Goal: Task Accomplishment & Management: Use online tool/utility

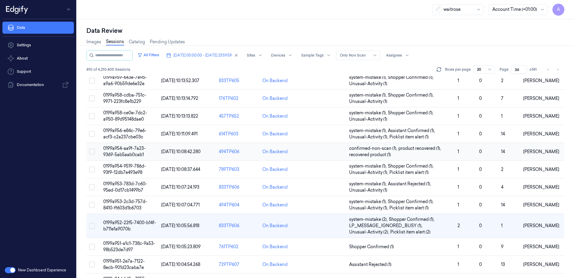
scroll to position [120, 0]
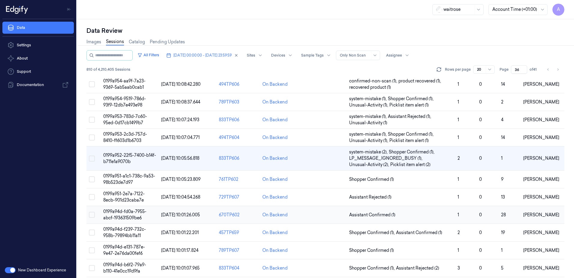
click at [126, 211] on span "0199a94d-fd0a-7955-abcf-193631509be6" at bounding box center [124, 214] width 43 height 12
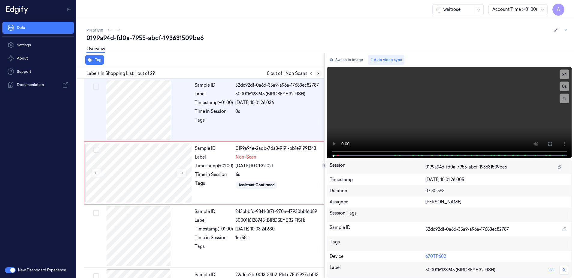
click at [319, 73] on icon at bounding box center [318, 73] width 1 height 2
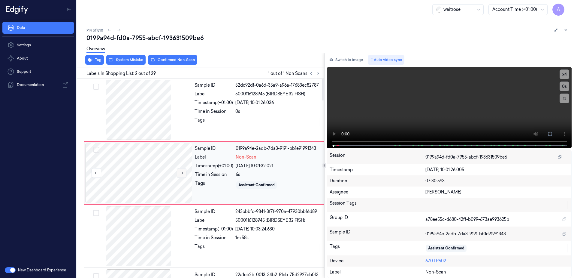
click at [180, 174] on icon at bounding box center [182, 173] width 4 height 4
click at [184, 173] on button at bounding box center [182, 173] width 10 height 10
click at [551, 135] on icon at bounding box center [550, 134] width 4 height 4
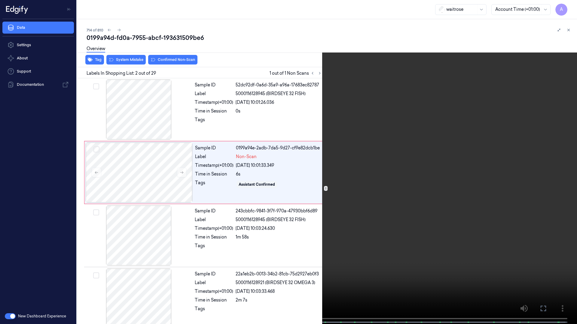
click at [0, 0] on icon at bounding box center [0, 0] width 0 height 0
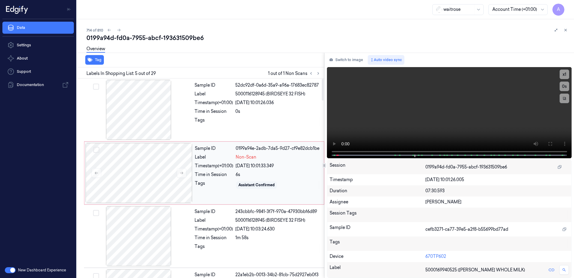
click at [218, 171] on div "Time in Session" at bounding box center [214, 174] width 38 height 6
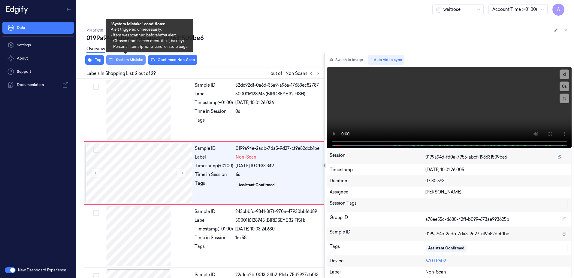
click at [123, 63] on button "System Mistake" at bounding box center [125, 60] width 39 height 10
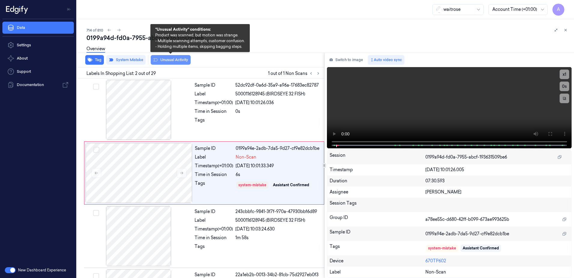
click at [166, 62] on button "Unusual Activity" at bounding box center [171, 60] width 40 height 10
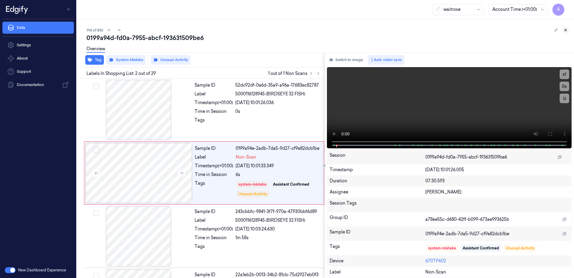
click at [566, 30] on icon at bounding box center [566, 30] width 4 height 4
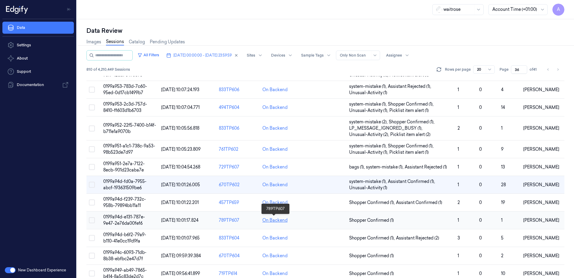
scroll to position [177, 0]
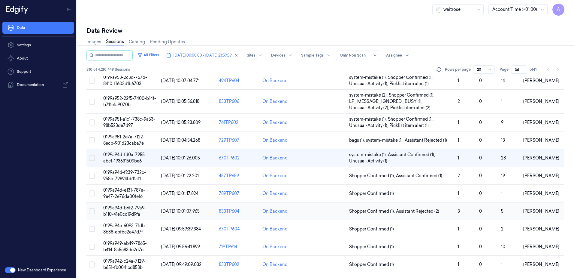
click at [116, 209] on span "0199a94d-b6f2-79a9-b110-41e0cc19d9fa" at bounding box center [124, 211] width 43 height 12
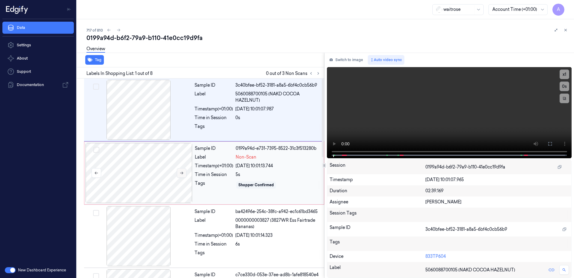
click at [180, 173] on icon at bounding box center [182, 173] width 4 height 4
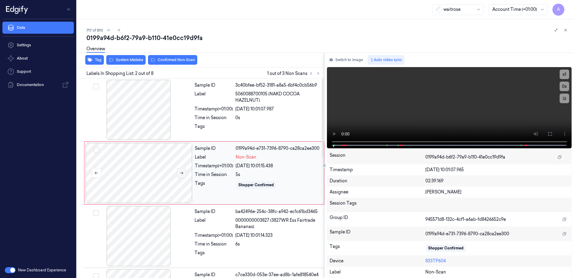
click at [182, 174] on icon at bounding box center [182, 173] width 4 height 4
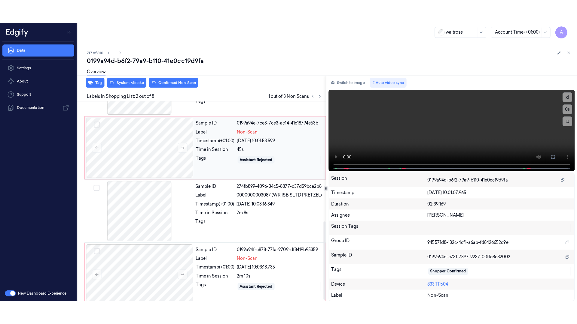
scroll to position [307, 0]
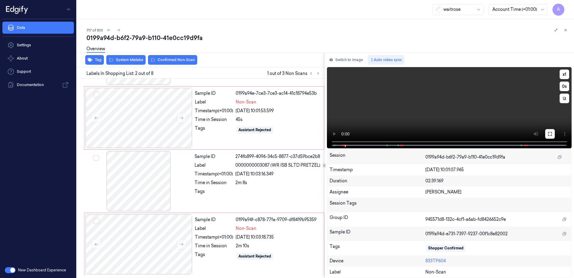
click at [549, 135] on icon at bounding box center [550, 133] width 5 height 5
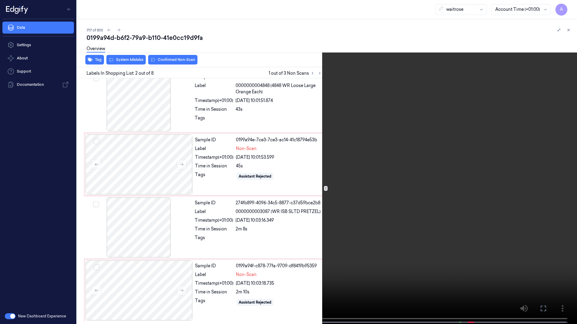
click at [309, 207] on video at bounding box center [288, 163] width 577 height 326
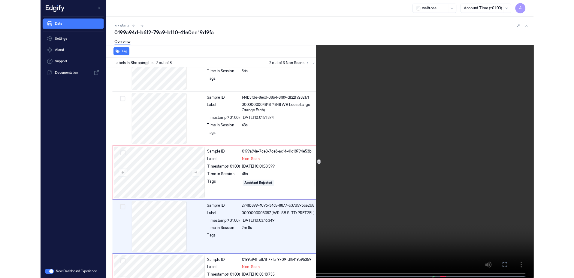
scroll to position [260, 0]
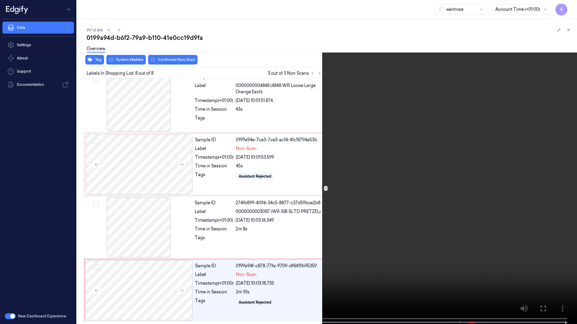
click at [0, 0] on icon at bounding box center [0, 0] width 0 height 0
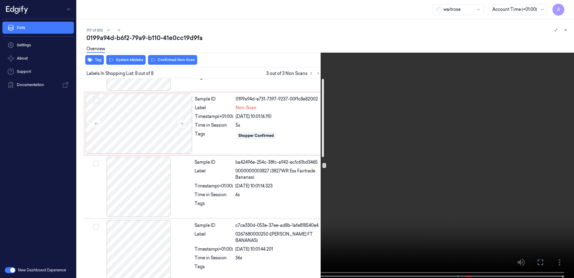
scroll to position [0, 0]
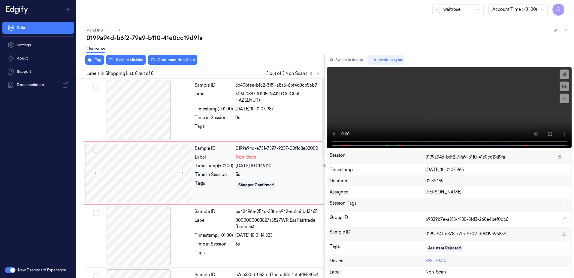
click at [245, 190] on div "Sample ID 0199a94d-e731-7397-9237-00f1c8e82002 Label Non-Scan Timestamp (+01:00…" at bounding box center [258, 173] width 130 height 60
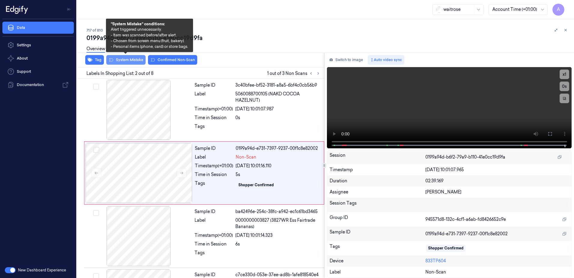
click at [123, 62] on button "System Mistake" at bounding box center [125, 60] width 39 height 10
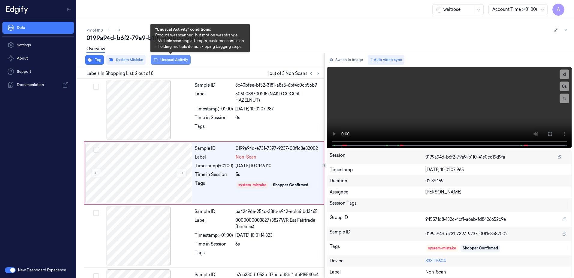
click at [161, 63] on button "Unusual Activity" at bounding box center [171, 60] width 40 height 10
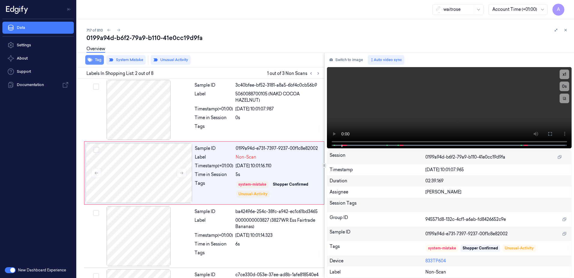
click at [98, 60] on button "Tag" at bounding box center [94, 60] width 19 height 10
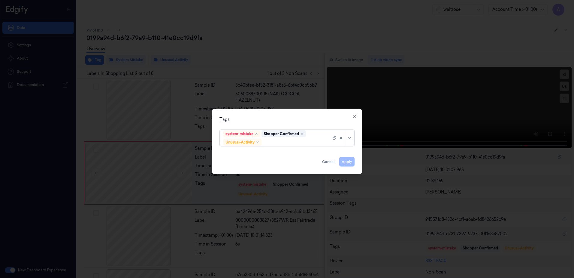
click at [276, 139] on div at bounding box center [297, 142] width 68 height 6
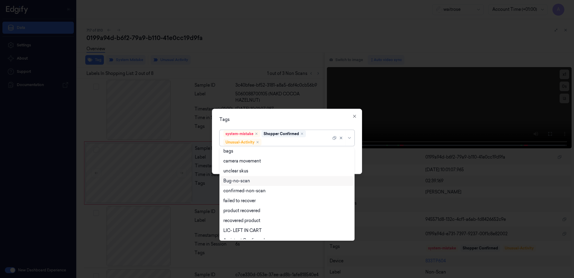
scroll to position [78, 0]
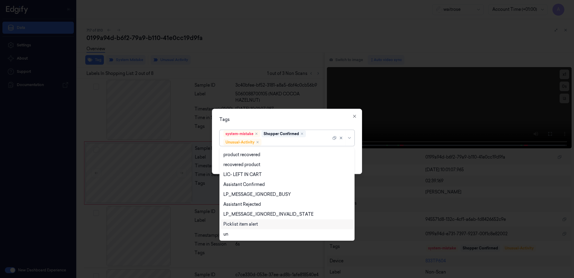
click at [253, 226] on div "Picklist item alert" at bounding box center [240, 224] width 35 height 6
click at [298, 114] on div "Tags option Picklist item alert, selected. 20 results available. Use Up and Dow…" at bounding box center [287, 141] width 150 height 65
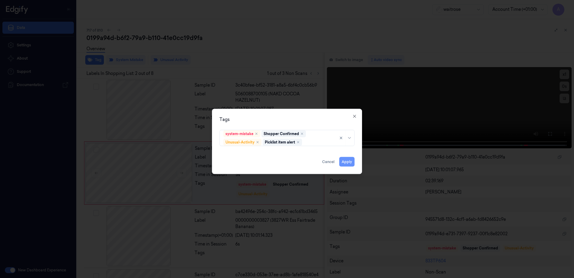
click at [349, 161] on button "Apply" at bounding box center [346, 162] width 15 height 10
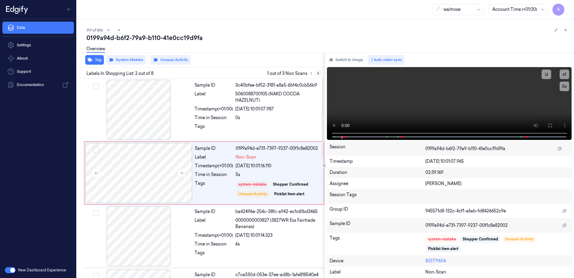
click at [318, 75] on icon at bounding box center [318, 73] width 4 height 4
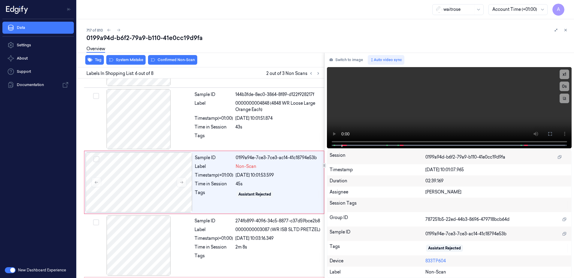
scroll to position [247, 0]
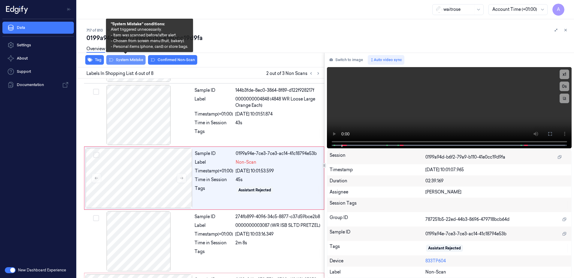
click at [129, 62] on button "System Mistake" at bounding box center [125, 60] width 39 height 10
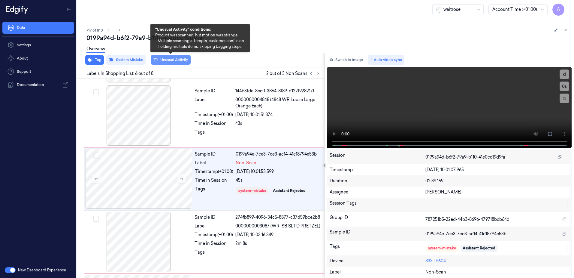
click at [157, 63] on button "Unusual Activity" at bounding box center [171, 60] width 40 height 10
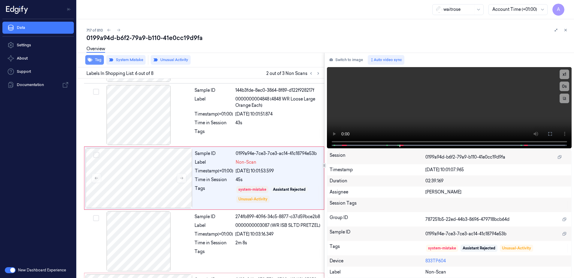
click at [96, 62] on button "Tag" at bounding box center [94, 60] width 19 height 10
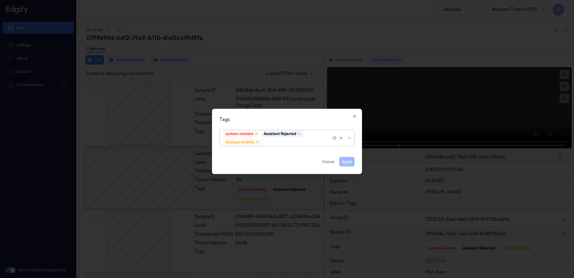
drag, startPoint x: 283, startPoint y: 145, endPoint x: 279, endPoint y: 146, distance: 3.7
click at [283, 145] on div "system-mistake Assistant Rejected Unusual-Activity" at bounding box center [277, 138] width 108 height 16
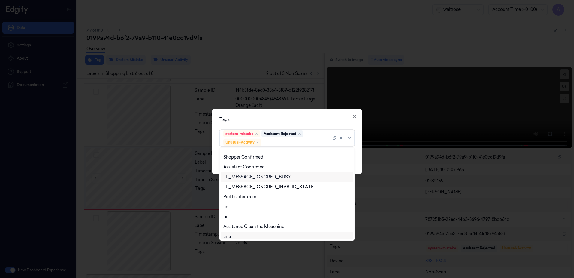
scroll to position [118, 0]
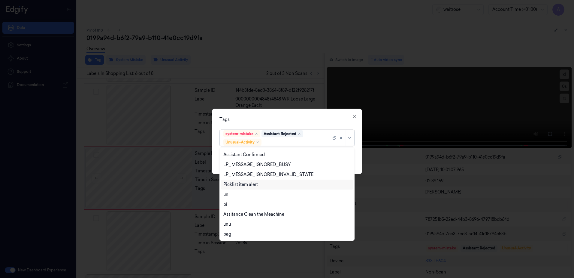
click at [245, 184] on div "Picklist item alert" at bounding box center [240, 184] width 35 height 6
click at [293, 111] on div "Tags option Picklist item alert, selected. 20 results available. Use Up and Dow…" at bounding box center [287, 141] width 150 height 65
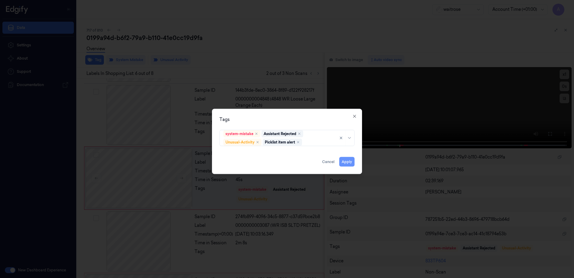
click at [345, 162] on button "Apply" at bounding box center [346, 162] width 15 height 10
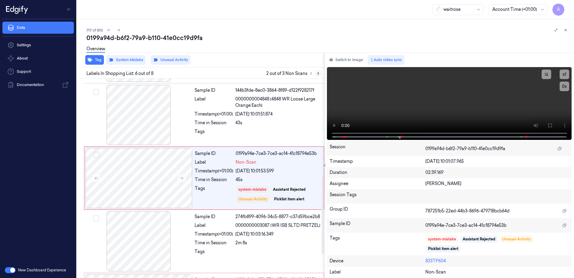
click at [317, 75] on icon at bounding box center [318, 73] width 4 height 4
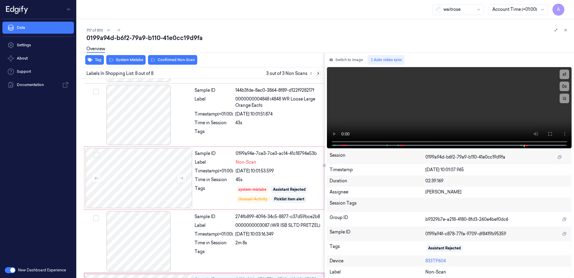
scroll to position [307, 0]
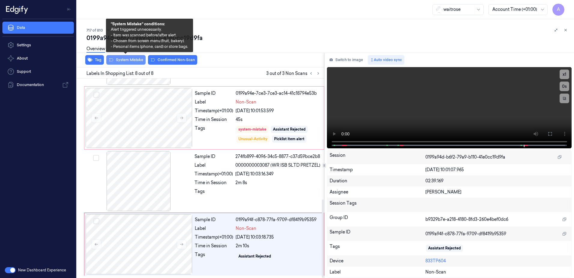
click at [129, 62] on button "System Mistake" at bounding box center [125, 60] width 39 height 10
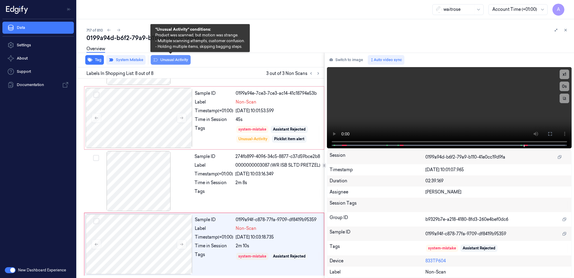
click at [173, 64] on button "Unusual Activity" at bounding box center [171, 60] width 40 height 10
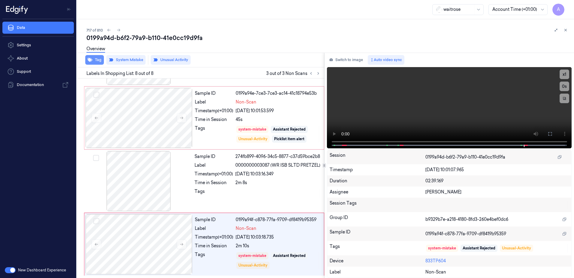
click at [94, 62] on button "Tag" at bounding box center [94, 60] width 19 height 10
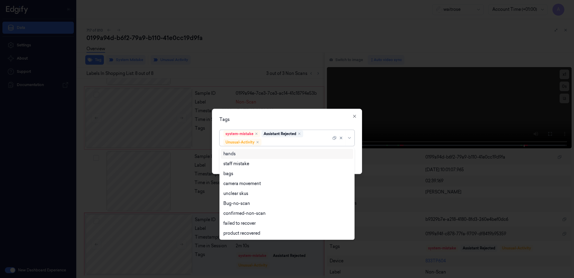
click at [295, 145] on div "system-mistake Assistant Rejected Unusual-Activity" at bounding box center [277, 138] width 108 height 16
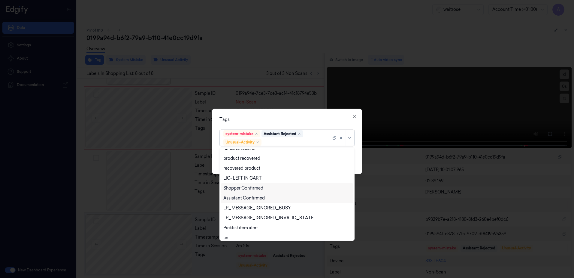
scroll to position [78, 0]
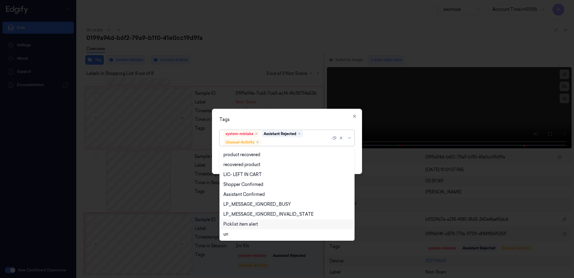
click at [246, 221] on div "Picklist item alert" at bounding box center [240, 224] width 35 height 6
click at [289, 122] on div "Tags" at bounding box center [287, 119] width 135 height 6
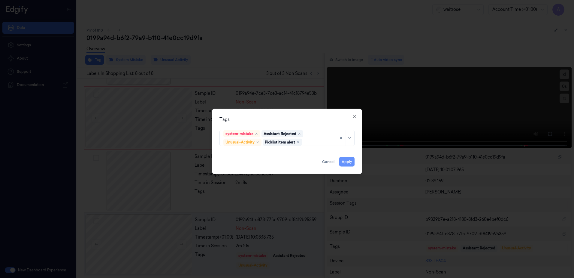
click at [350, 162] on button "Apply" at bounding box center [346, 162] width 15 height 10
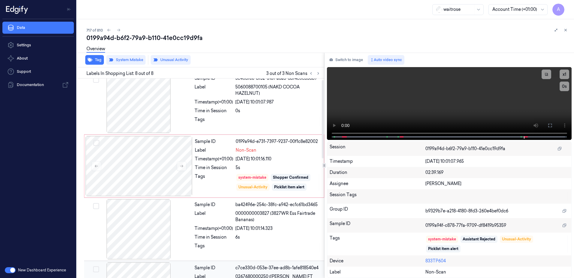
scroll to position [0, 0]
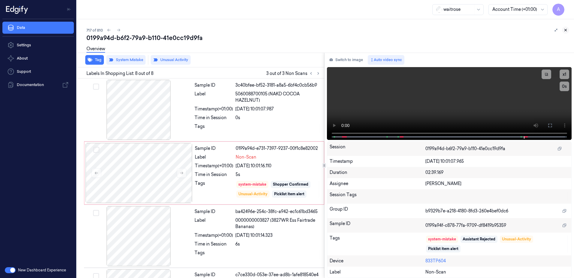
click at [568, 29] on button at bounding box center [565, 29] width 7 height 7
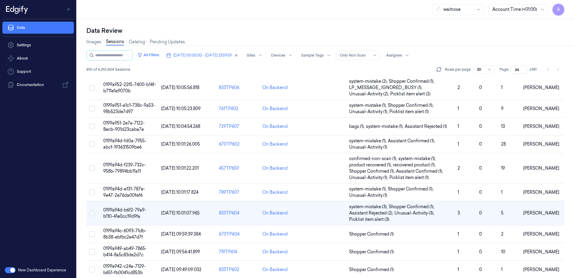
scroll to position [196, 0]
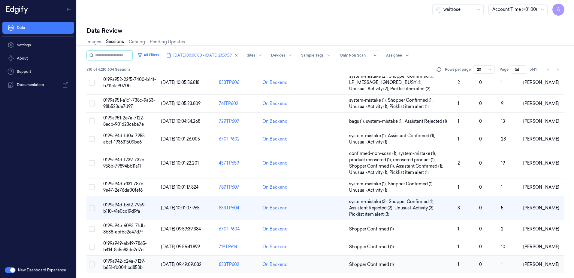
click at [123, 261] on span "0199a942-c24a-7129-b651-fb0041cd853b" at bounding box center [124, 264] width 42 height 12
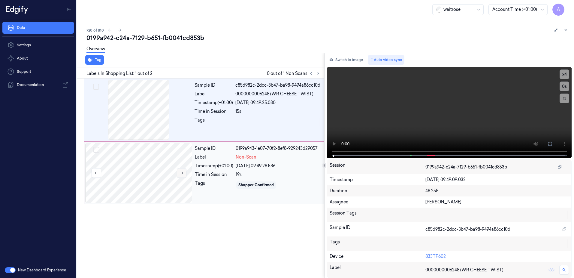
click at [180, 174] on icon at bounding box center [182, 173] width 4 height 4
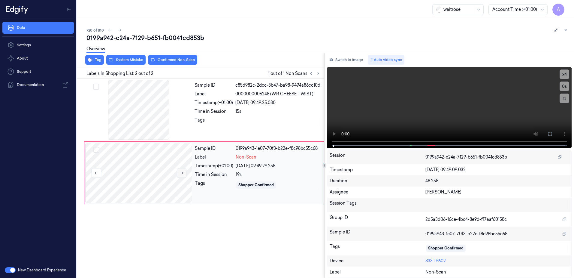
click at [183, 174] on icon at bounding box center [182, 173] width 4 height 4
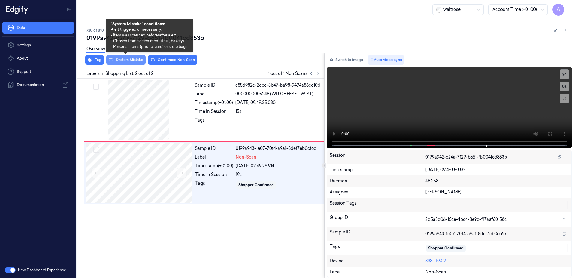
click at [124, 63] on button "System Mistake" at bounding box center [125, 60] width 39 height 10
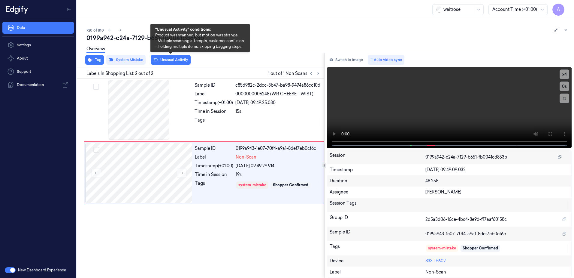
click at [164, 62] on button "Unusual Activity" at bounding box center [171, 60] width 40 height 10
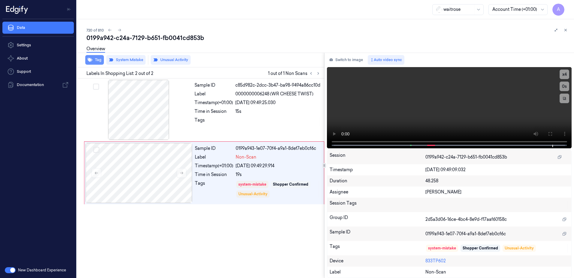
click at [95, 62] on button "Tag" at bounding box center [94, 60] width 19 height 10
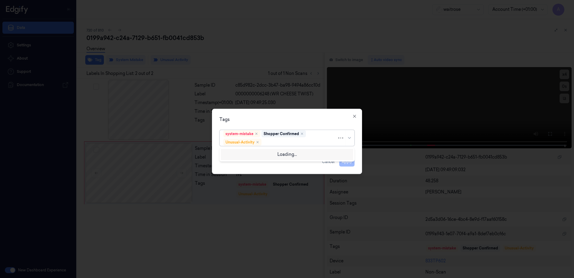
click at [272, 139] on div at bounding box center [300, 142] width 74 height 6
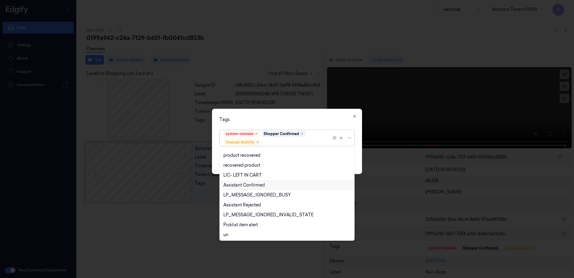
scroll to position [78, 0]
click at [252, 222] on div "Picklist item alert" at bounding box center [240, 224] width 35 height 6
click at [284, 120] on div "Tags" at bounding box center [287, 119] width 135 height 6
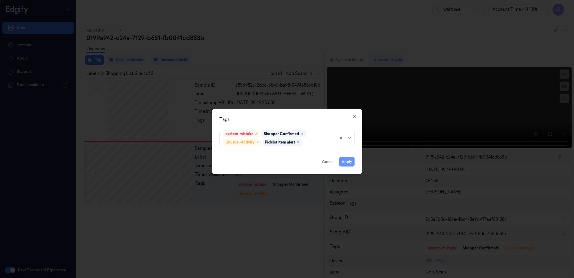
click at [343, 163] on button "Apply" at bounding box center [346, 162] width 15 height 10
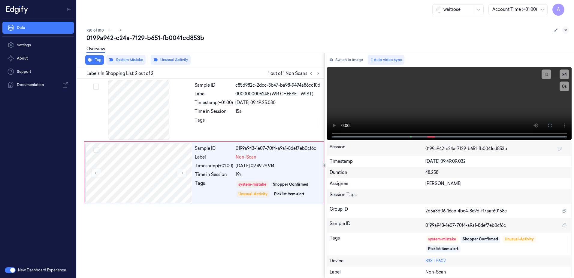
click at [566, 29] on icon at bounding box center [566, 30] width 4 height 4
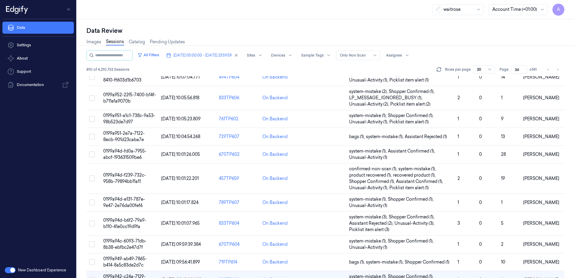
scroll to position [196, 0]
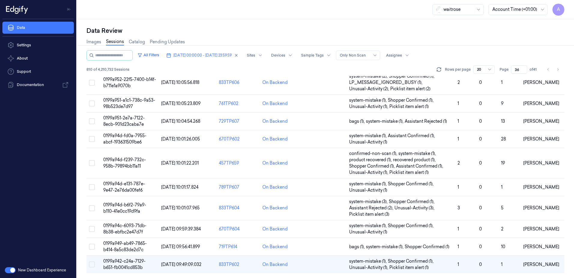
drag, startPoint x: 520, startPoint y: 68, endPoint x: 513, endPoint y: 73, distance: 8.2
click at [513, 73] on input "36" at bounding box center [519, 69] width 16 height 8
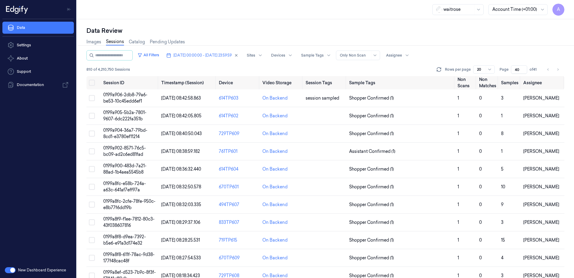
type input "40"
click at [122, 128] on span "0199a904-36a7-79bd-8cd1-e3780ef11214" at bounding box center [125, 133] width 44 height 12
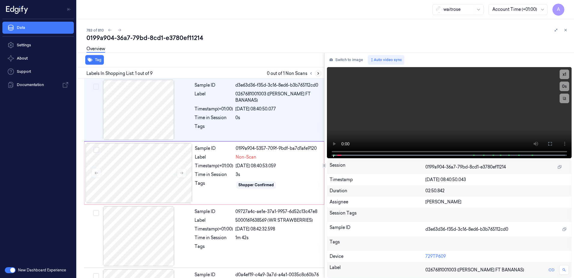
click at [316, 73] on icon at bounding box center [318, 73] width 4 height 4
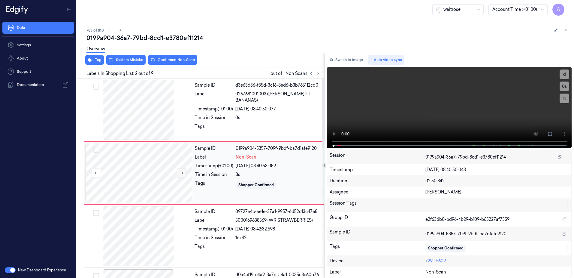
click at [181, 172] on icon at bounding box center [182, 173] width 4 height 4
click at [180, 174] on icon at bounding box center [182, 173] width 4 height 4
click at [181, 174] on icon at bounding box center [182, 173] width 4 height 4
click at [180, 171] on icon at bounding box center [182, 173] width 4 height 4
click at [553, 136] on button at bounding box center [550, 134] width 10 height 10
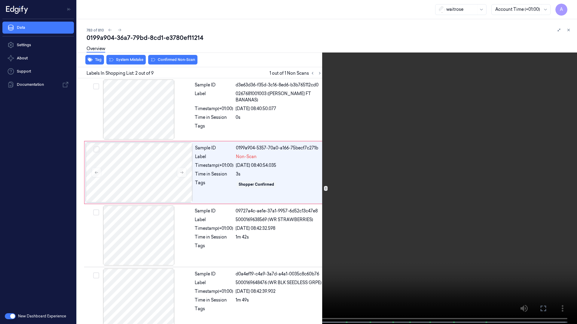
click at [390, 183] on video at bounding box center [288, 163] width 577 height 326
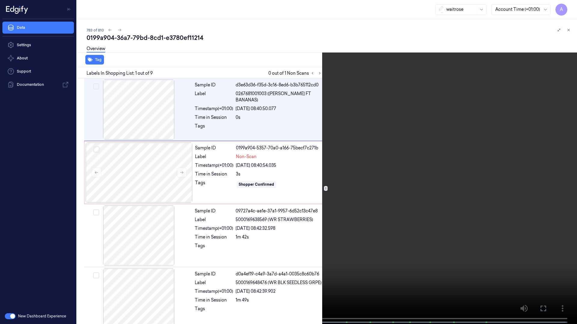
click at [0, 0] on icon at bounding box center [0, 0] width 0 height 0
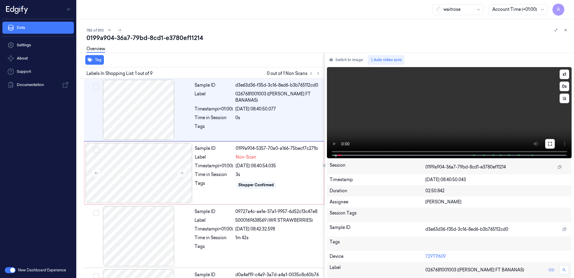
click at [547, 143] on button at bounding box center [550, 144] width 10 height 10
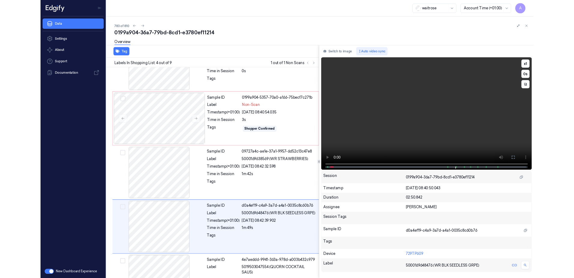
scroll to position [98, 0]
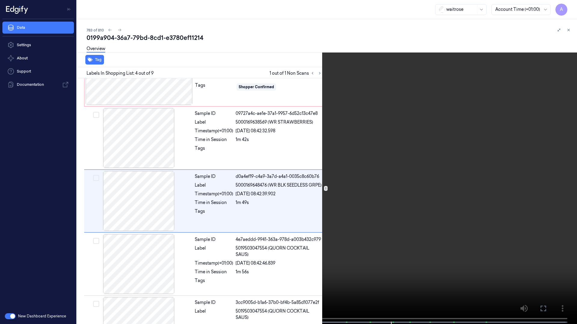
click at [0, 0] on icon at bounding box center [0, 0] width 0 height 0
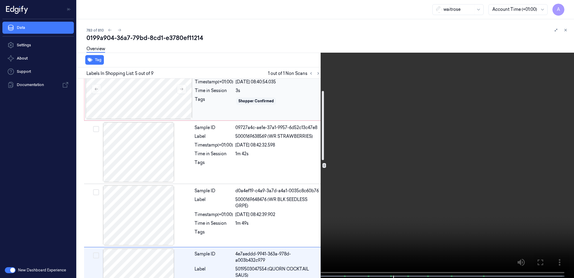
scroll to position [35, 0]
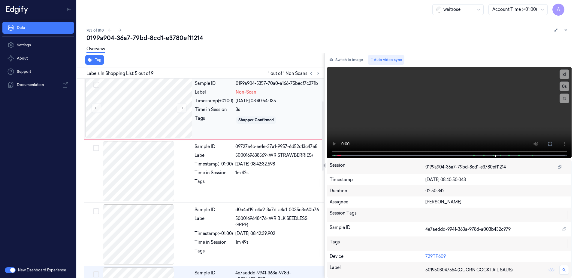
click at [286, 126] on div "Sample ID 0199a904-5357-70a0-a166-75becf7c271b Label Non-Scan Timestamp (+01:00…" at bounding box center [258, 108] width 130 height 60
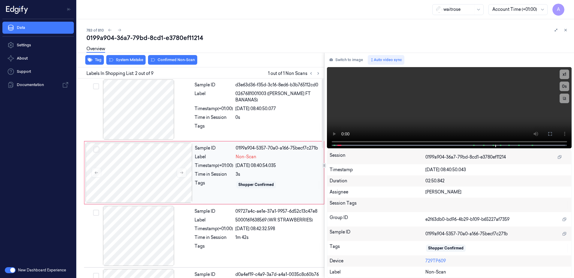
scroll to position [0, 0]
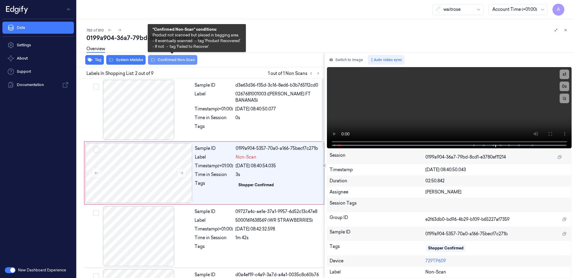
click at [167, 62] on button "Confirmed Non-Scan" at bounding box center [172, 60] width 49 height 10
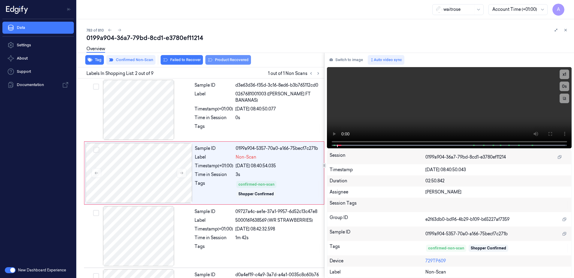
click at [231, 61] on button "Product Recovered" at bounding box center [228, 60] width 46 height 10
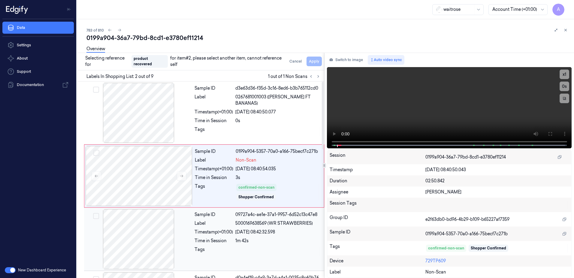
click at [229, 259] on div "Sample ID 09727a4c-ae1e-37a1-9957-6d52c13c47e8 Label 5000169638569 (WR STRAWBER…" at bounding box center [257, 239] width 131 height 60
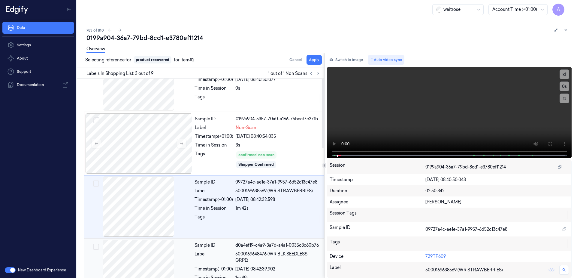
scroll to position [58, 0]
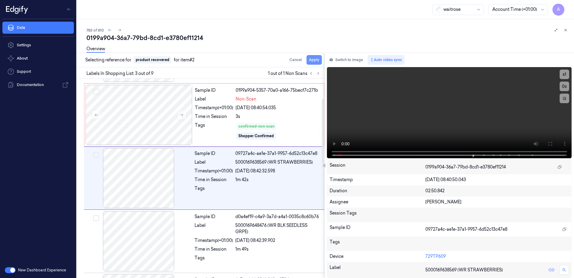
click at [314, 60] on button "Apply" at bounding box center [314, 60] width 15 height 10
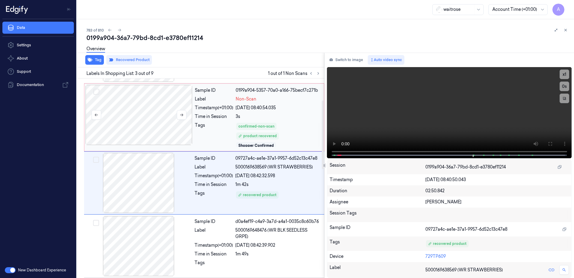
scroll to position [63, 0]
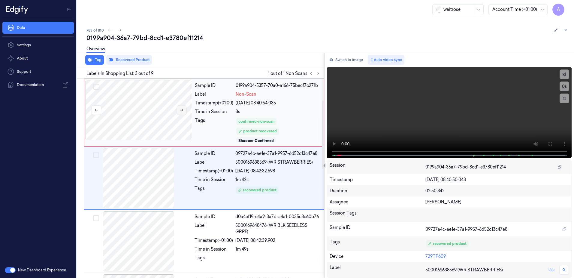
click at [184, 110] on button at bounding box center [182, 110] width 10 height 10
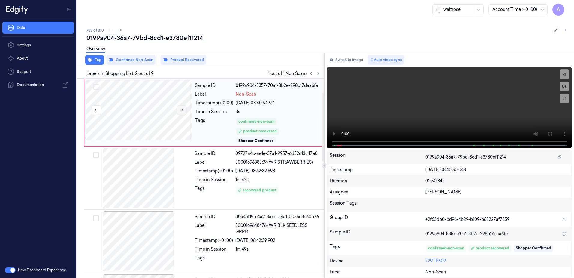
scroll to position [0, 0]
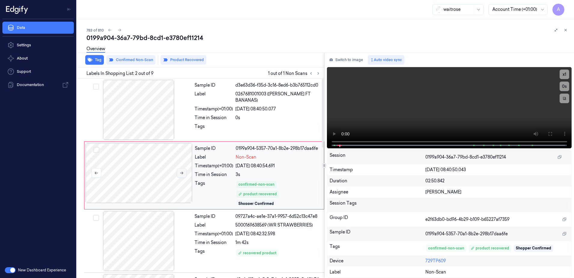
click at [180, 173] on icon at bounding box center [182, 173] width 4 height 4
click at [183, 174] on icon at bounding box center [182, 173] width 4 height 4
click at [564, 30] on icon at bounding box center [566, 30] width 4 height 4
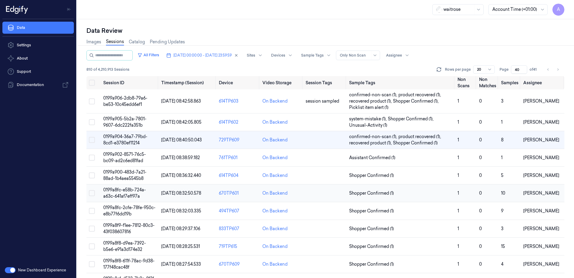
click at [123, 189] on span "0199a8fc-e58b-724a-a63c-641af7eff97a" at bounding box center [124, 193] width 43 height 12
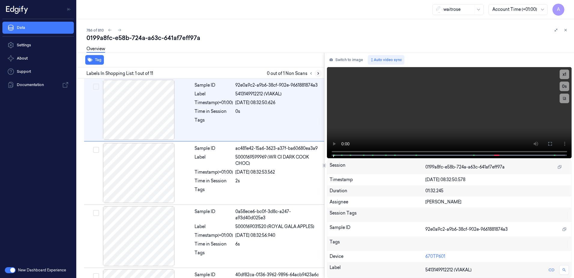
click at [316, 74] on icon at bounding box center [318, 73] width 4 height 4
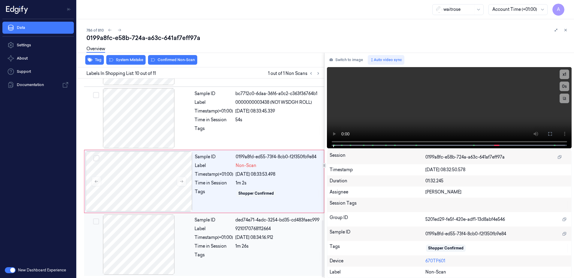
scroll to position [496, 0]
click at [185, 181] on button at bounding box center [182, 181] width 10 height 10
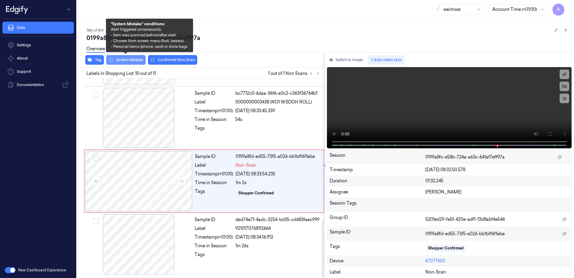
click at [123, 60] on button "System Mistake" at bounding box center [125, 60] width 39 height 10
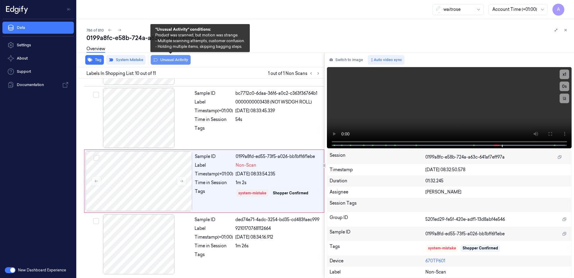
click at [163, 62] on button "Unusual Activity" at bounding box center [171, 60] width 40 height 10
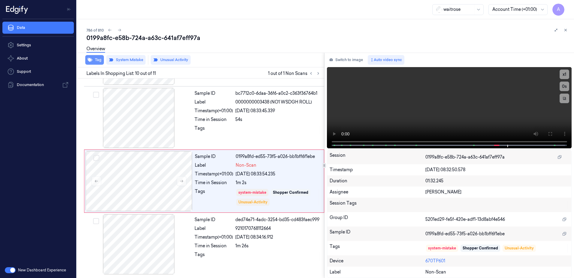
click at [98, 60] on button "Tag" at bounding box center [94, 60] width 19 height 10
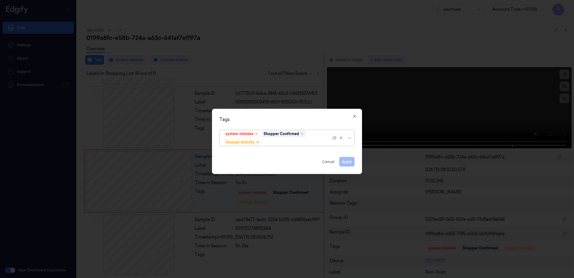
click at [274, 139] on div at bounding box center [297, 142] width 68 height 6
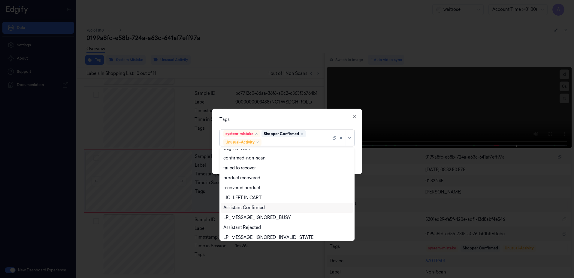
scroll to position [78, 0]
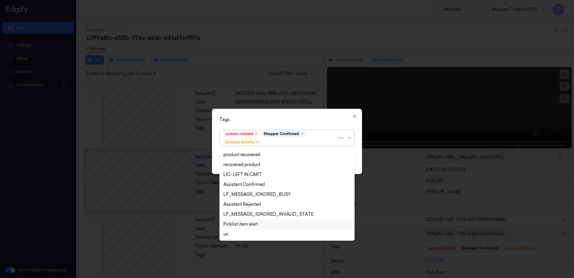
click at [261, 222] on div "Picklist item alert" at bounding box center [286, 224] width 127 height 6
click at [293, 117] on div "Tags" at bounding box center [287, 119] width 135 height 6
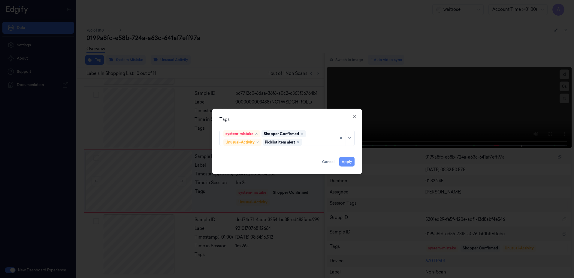
click at [344, 159] on button "Apply" at bounding box center [346, 162] width 15 height 10
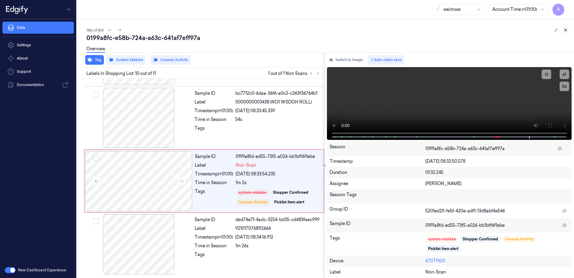
click at [565, 29] on icon at bounding box center [566, 30] width 2 height 2
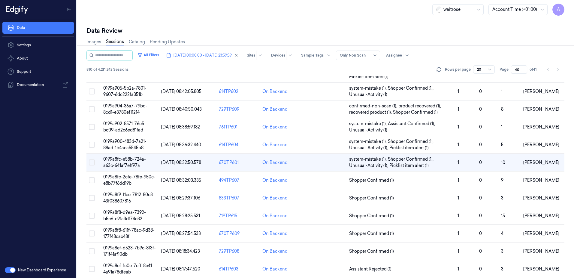
scroll to position [16, 0]
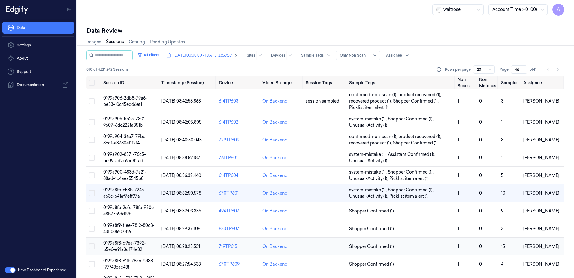
click at [124, 242] on span "0199a8f8-d9ea-7392-b5e6-e91a3d174e32" at bounding box center [124, 246] width 43 height 12
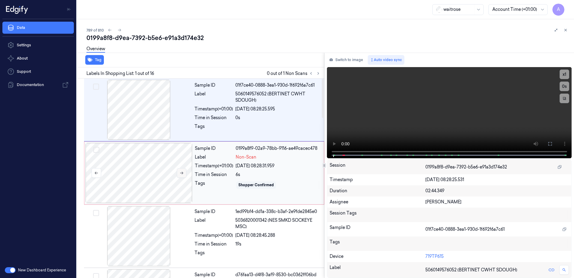
click at [184, 173] on button at bounding box center [182, 173] width 10 height 10
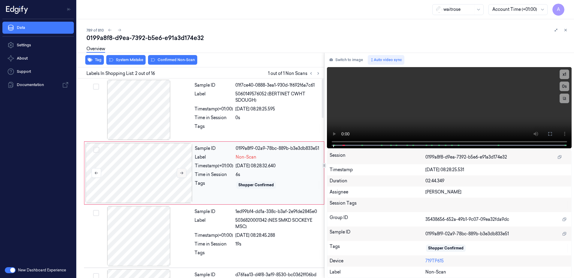
click at [184, 174] on button at bounding box center [182, 173] width 10 height 10
click at [181, 170] on button at bounding box center [182, 173] width 10 height 10
click at [552, 135] on icon at bounding box center [550, 133] width 5 height 5
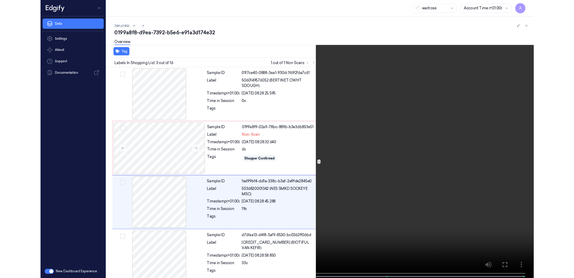
scroll to position [35, 0]
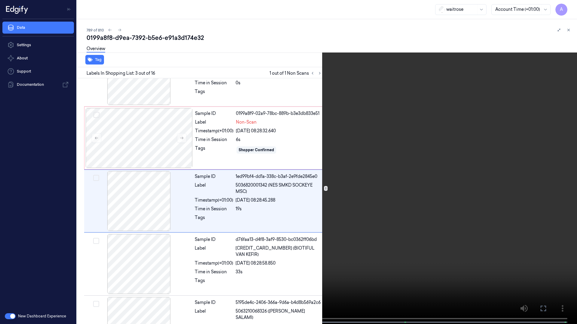
click at [0, 0] on icon at bounding box center [0, 0] width 0 height 0
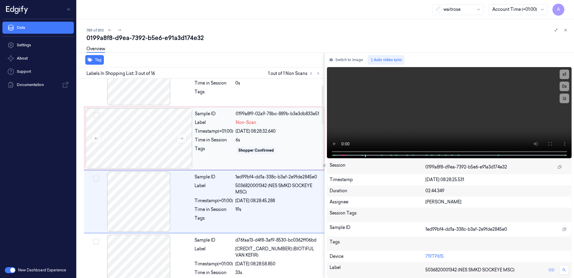
click at [208, 163] on div "Sample ID 0199a8f9-02a9-78bc-889b-b3e3db833e51 Label Non-Scan Timestamp (+01:00…" at bounding box center [258, 138] width 130 height 60
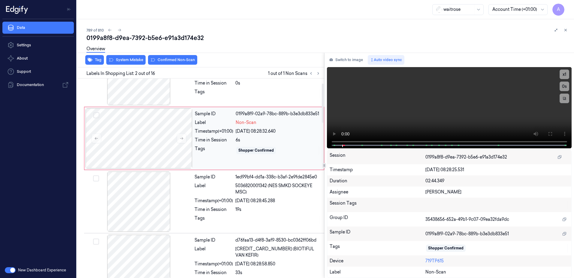
scroll to position [0, 0]
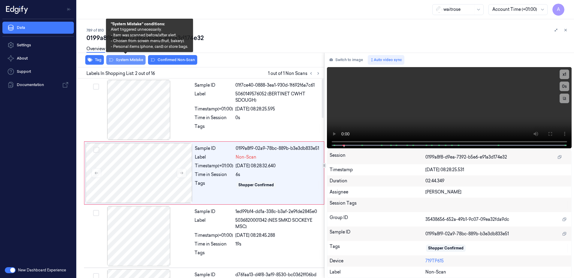
click at [127, 64] on button "System Mistake" at bounding box center [125, 60] width 39 height 10
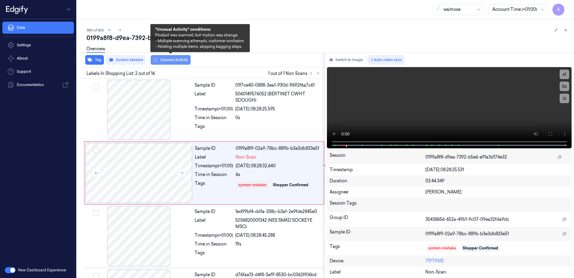
click at [167, 63] on button "Unusual Activity" at bounding box center [171, 60] width 40 height 10
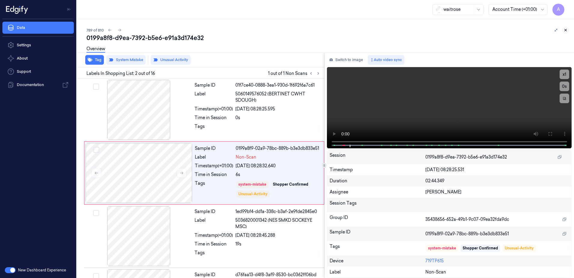
click at [568, 30] on button at bounding box center [565, 29] width 7 height 7
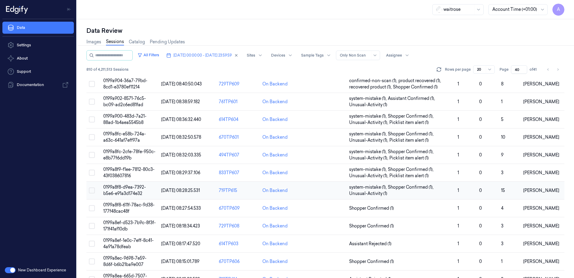
scroll to position [90, 0]
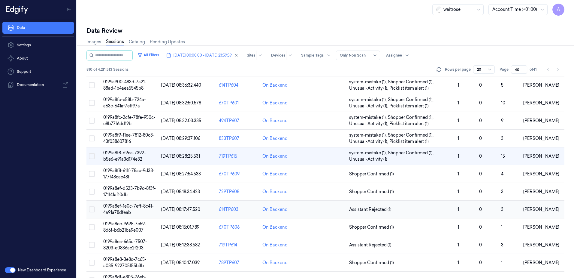
click at [120, 208] on span "0199a8ef-1e0c-7eff-8c41-4a91a78dfeab" at bounding box center [128, 209] width 50 height 12
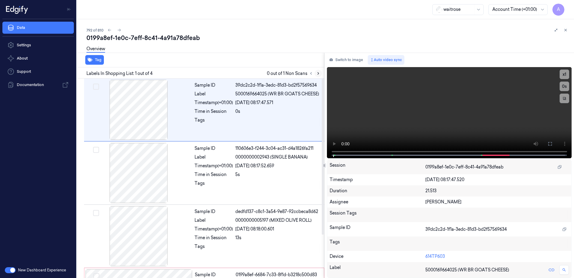
click at [319, 73] on icon at bounding box center [318, 73] width 1 height 2
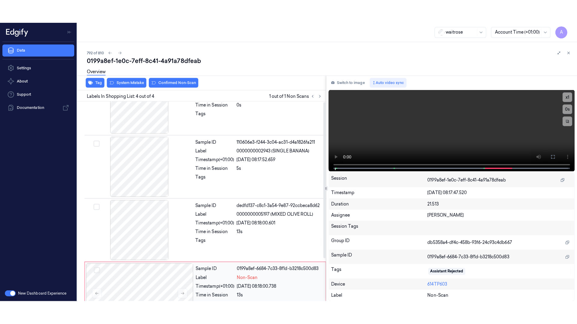
scroll to position [55, 0]
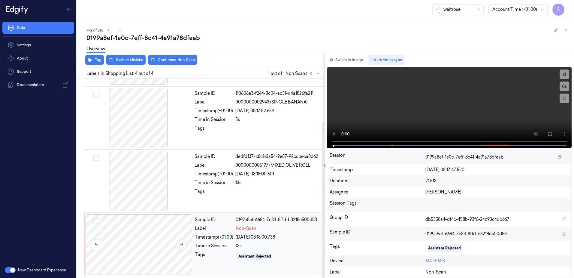
click at [180, 241] on button at bounding box center [182, 244] width 10 height 10
click at [182, 247] on button at bounding box center [182, 244] width 10 height 10
click at [553, 136] on button at bounding box center [550, 134] width 10 height 10
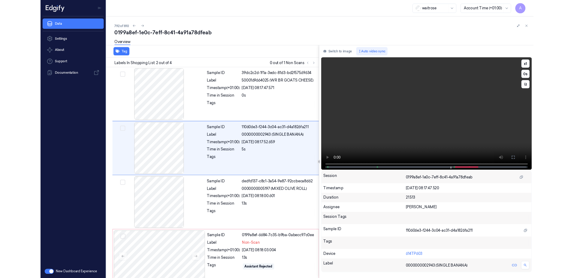
scroll to position [8, 0]
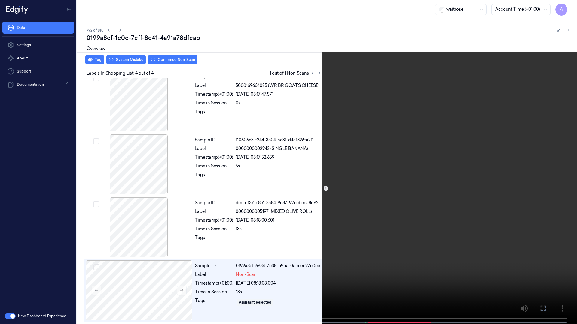
click at [0, 0] on icon at bounding box center [0, 0] width 0 height 0
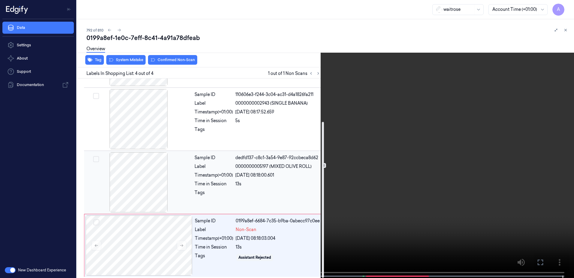
scroll to position [55, 0]
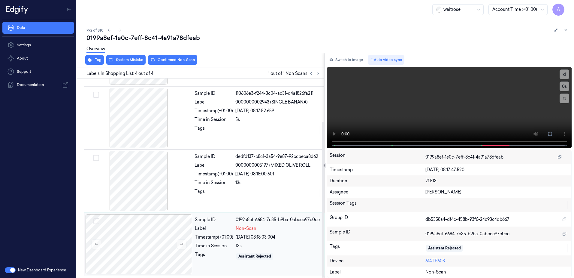
click at [294, 260] on div "Assistant Rejected" at bounding box center [278, 256] width 85 height 10
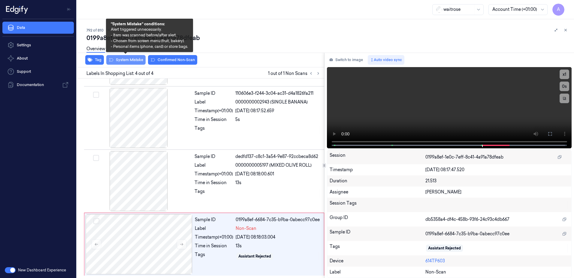
click at [128, 62] on button "System Mistake" at bounding box center [125, 60] width 39 height 10
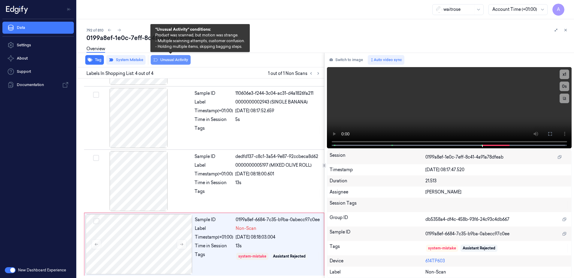
click at [169, 63] on button "Unusual Activity" at bounding box center [171, 60] width 40 height 10
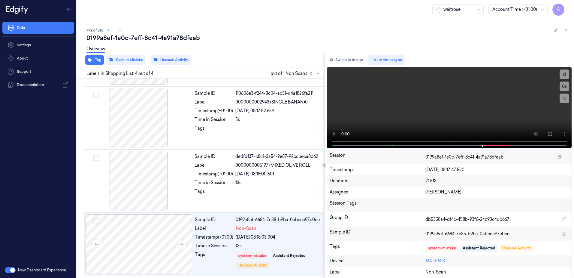
scroll to position [59, 0]
click at [99, 63] on button "Tag" at bounding box center [94, 60] width 19 height 10
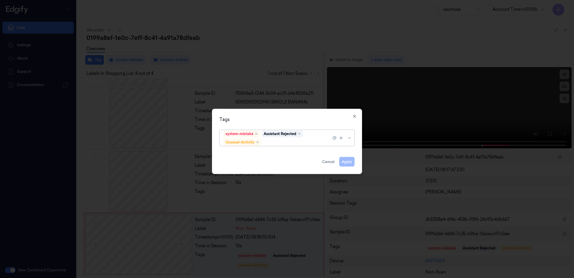
click at [292, 143] on div at bounding box center [297, 142] width 68 height 6
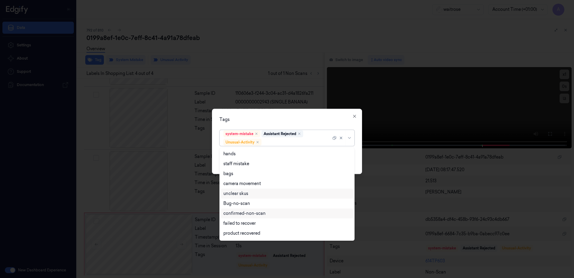
scroll to position [78, 0]
click at [257, 226] on div "Picklist item alert" at bounding box center [240, 224] width 35 height 6
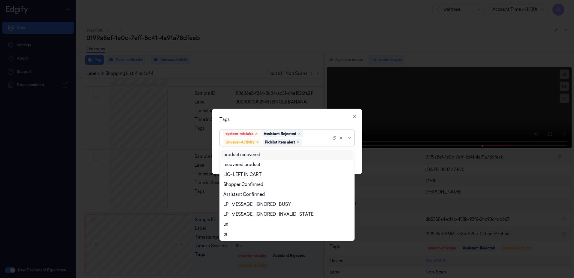
click at [287, 118] on div "Tags" at bounding box center [287, 119] width 135 height 6
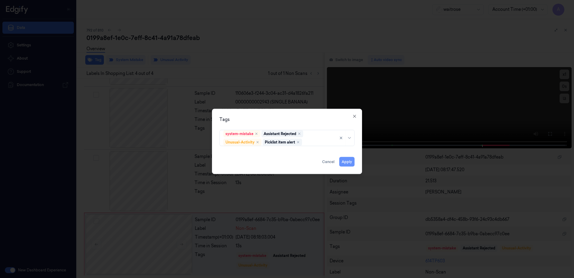
click at [348, 163] on button "Apply" at bounding box center [346, 162] width 15 height 10
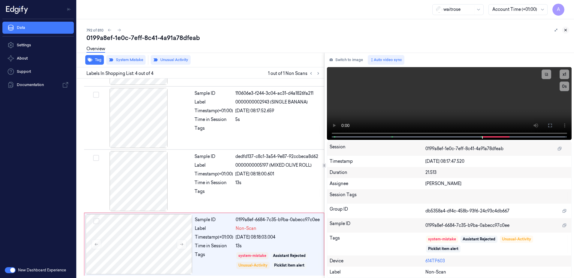
click at [565, 30] on icon at bounding box center [566, 30] width 4 height 4
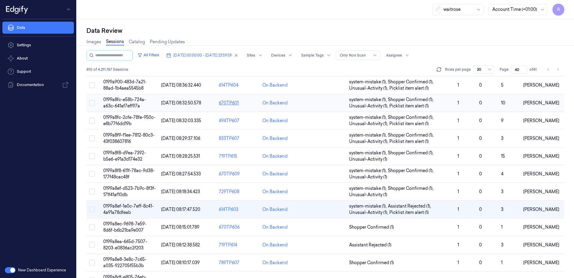
scroll to position [120, 0]
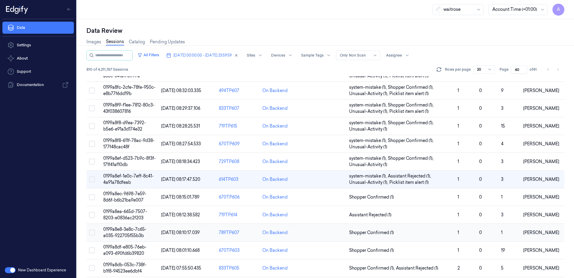
click at [128, 229] on span "0199a8e8-3e8c-7c65-a035-922705f55b3b" at bounding box center [124, 232] width 43 height 12
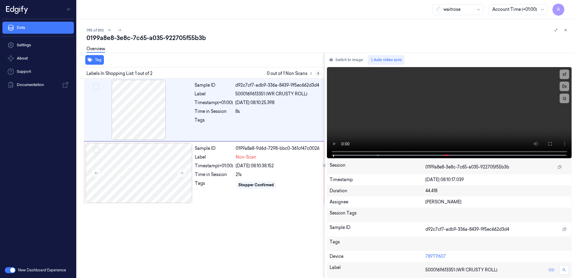
click at [315, 72] on button at bounding box center [318, 73] width 7 height 7
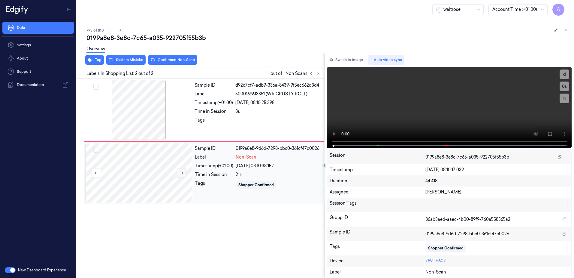
click at [178, 172] on button at bounding box center [182, 173] width 10 height 10
click at [182, 174] on icon at bounding box center [182, 173] width 4 height 4
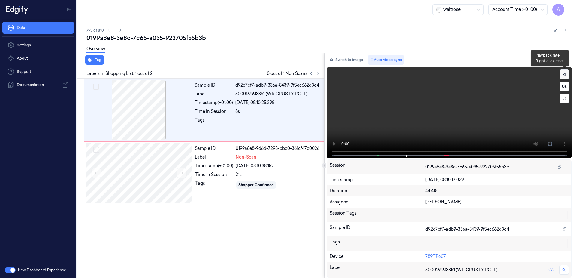
click at [563, 75] on button "x 1" at bounding box center [565, 74] width 10 height 10
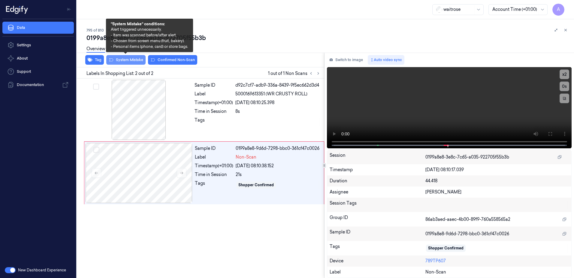
click at [129, 63] on button "System Mistake" at bounding box center [125, 60] width 39 height 10
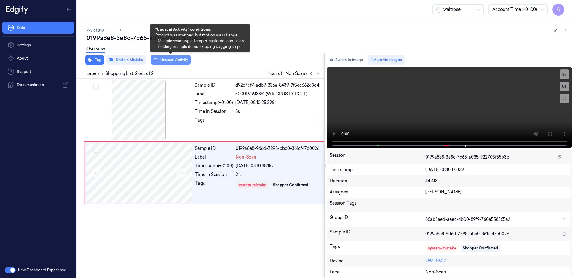
click at [166, 61] on button "Unusual Activity" at bounding box center [171, 60] width 40 height 10
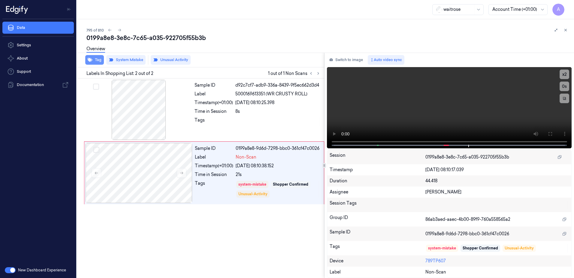
click at [94, 62] on button "Tag" at bounding box center [94, 60] width 19 height 10
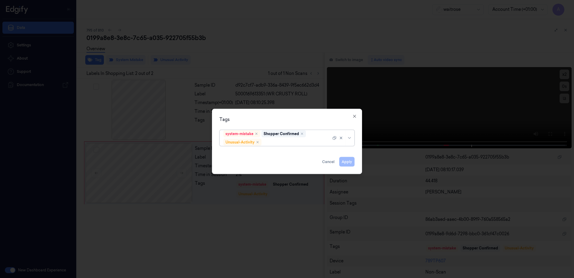
click at [278, 141] on div at bounding box center [297, 142] width 68 height 6
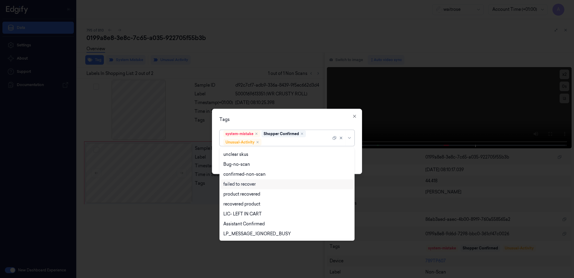
scroll to position [78, 0]
click at [257, 226] on div "Picklist item alert" at bounding box center [240, 224] width 35 height 6
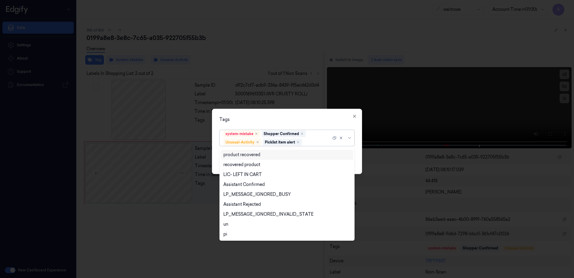
drag, startPoint x: 302, startPoint y: 119, endPoint x: 332, endPoint y: 135, distance: 33.3
click at [302, 119] on div "Tags" at bounding box center [287, 119] width 135 height 6
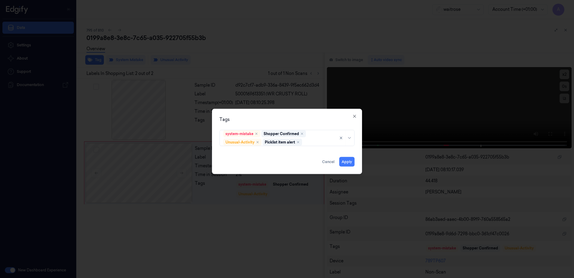
click at [355, 161] on div "Tags system-mistake Shopper Confirmed Unusual-Activity Picklist item alert Appl…" at bounding box center [287, 141] width 150 height 65
click at [351, 162] on button "Apply" at bounding box center [346, 162] width 15 height 10
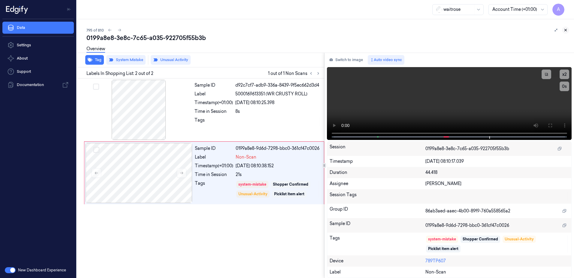
click at [564, 31] on icon at bounding box center [566, 30] width 4 height 4
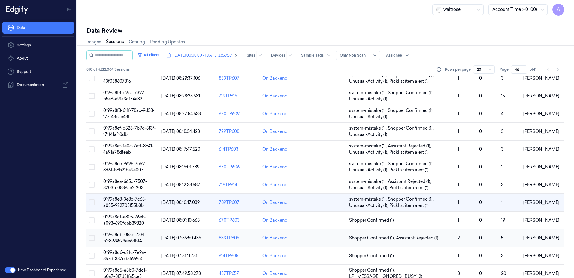
scroll to position [177, 0]
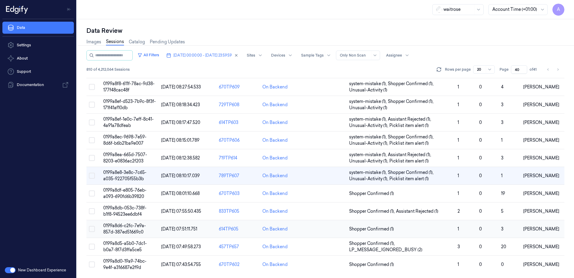
click at [130, 226] on span "0199a8d6-c2fc-7e9a-857d-387ed51669c0" at bounding box center [124, 229] width 43 height 12
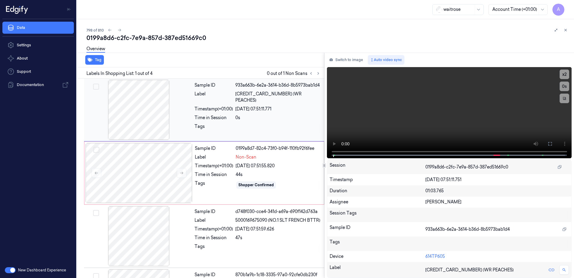
drag, startPoint x: 249, startPoint y: 2, endPoint x: 212, endPoint y: 117, distance: 121.2
click at [202, 141] on div "Sample ID 0199a8d7-82c4-73f0-b94f-110fb92f6fee Label Non-Scan Timestamp (+01:00…" at bounding box center [204, 172] width 240 height 63
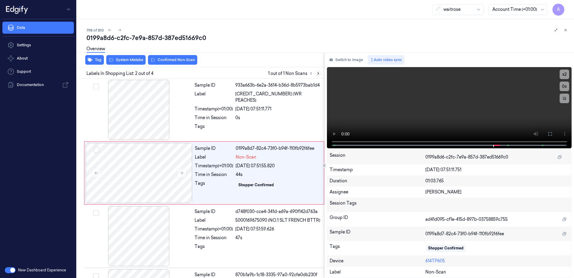
click at [320, 75] on icon at bounding box center [318, 73] width 4 height 4
click at [184, 177] on div at bounding box center [139, 173] width 107 height 60
click at [183, 175] on button at bounding box center [182, 173] width 10 height 10
click at [180, 176] on button at bounding box center [182, 173] width 10 height 10
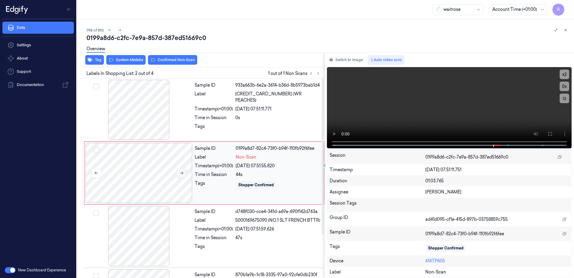
click at [183, 171] on icon at bounding box center [182, 173] width 4 height 4
click at [181, 172] on icon at bounding box center [182, 173] width 4 height 4
click at [180, 174] on icon at bounding box center [182, 173] width 4 height 4
click at [181, 174] on icon at bounding box center [182, 173] width 4 height 4
click at [551, 132] on icon at bounding box center [550, 133] width 5 height 5
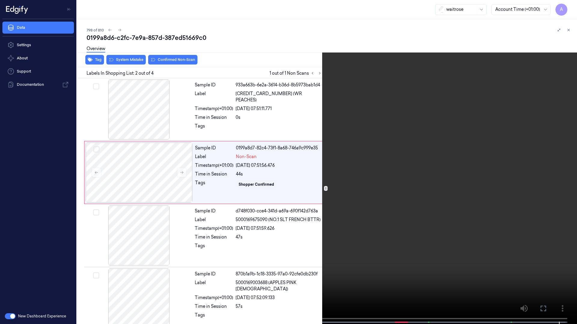
drag, startPoint x: 545, startPoint y: 312, endPoint x: 514, endPoint y: 256, distance: 63.5
click at [0, 0] on icon at bounding box center [0, 0] width 0 height 0
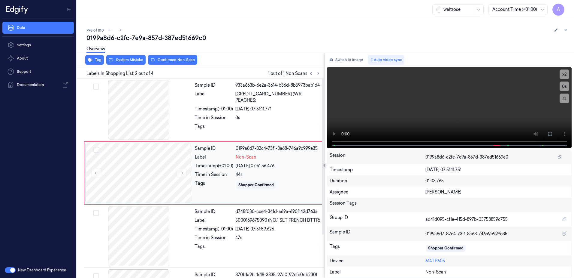
click at [222, 185] on div "Tags" at bounding box center [214, 185] width 38 height 10
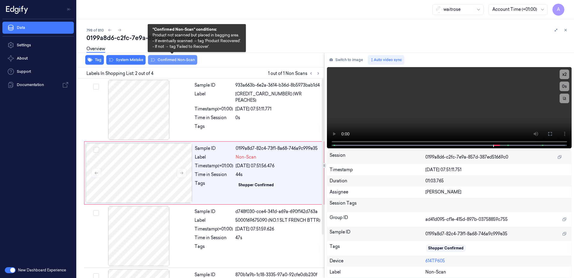
click at [165, 61] on button "Confirmed Non-Scan" at bounding box center [172, 60] width 49 height 10
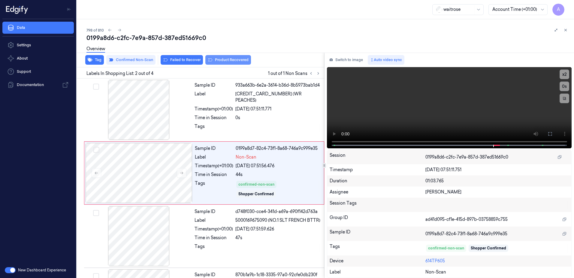
click at [215, 62] on button "Product Recovered" at bounding box center [228, 60] width 46 height 10
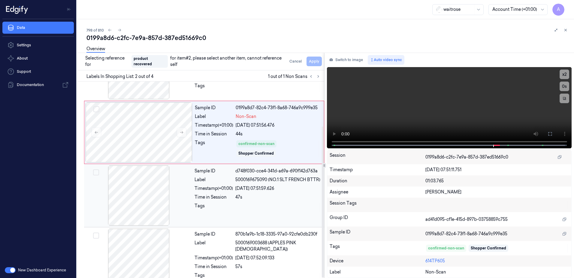
scroll to position [58, 0]
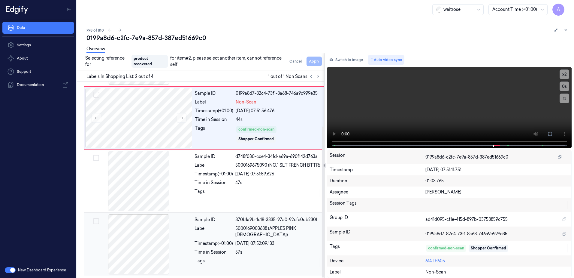
click at [247, 257] on div at bounding box center [277, 262] width 85 height 10
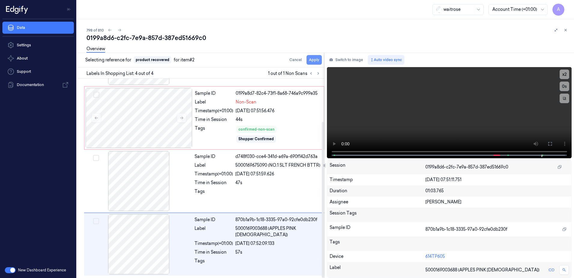
click at [313, 61] on button "Apply" at bounding box center [314, 60] width 15 height 10
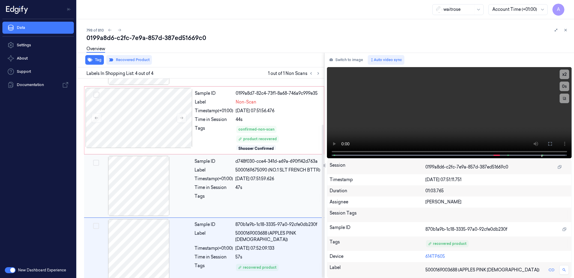
scroll to position [60, 0]
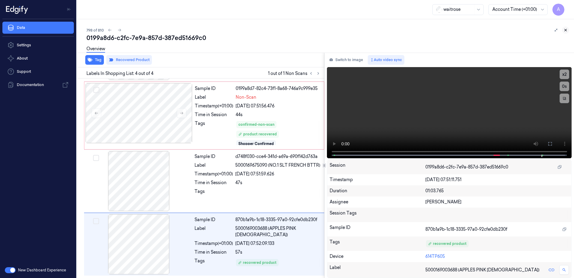
click at [565, 29] on icon at bounding box center [566, 30] width 2 height 2
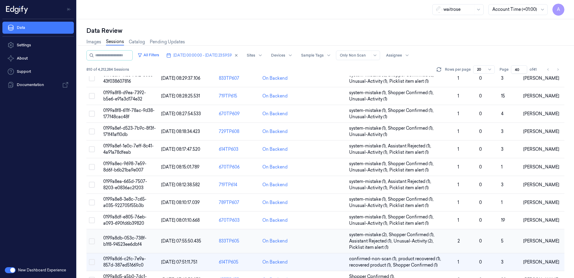
scroll to position [183, 0]
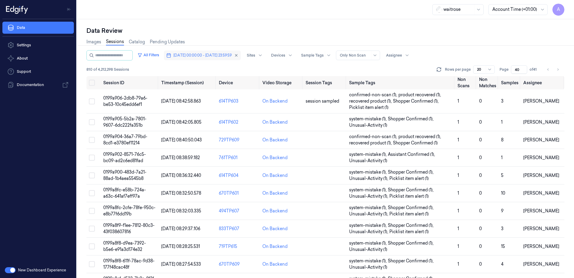
click at [205, 56] on span "[DATE] 00:00:00 - [DATE] 23:59:59" at bounding box center [203, 55] width 58 height 5
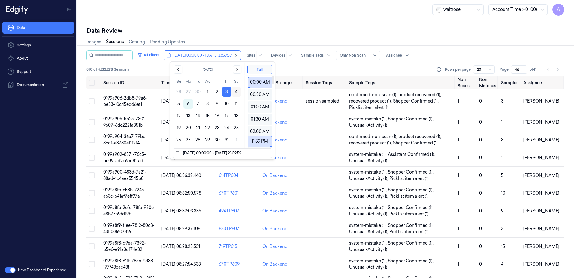
click at [233, 92] on button "4" at bounding box center [237, 92] width 10 height 10
type input "[DATE] 00:00:00 - [DATE] 23:59:59"
click at [249, 30] on div "Data Review" at bounding box center [325, 30] width 478 height 8
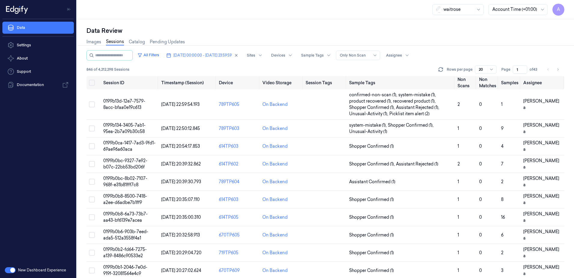
drag, startPoint x: 520, startPoint y: 69, endPoint x: 515, endPoint y: 71, distance: 5.0
click at [515, 71] on input "1" at bounding box center [520, 69] width 14 height 8
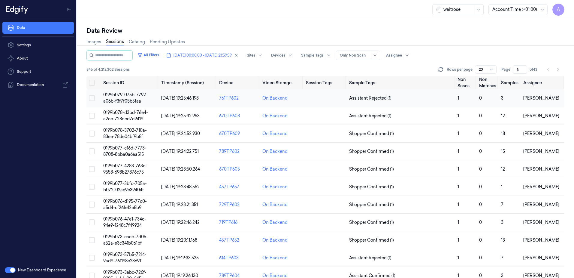
type input "3"
click at [124, 95] on span "0199b079-075b-7792-a06b-f3f7f05b5faa" at bounding box center [125, 98] width 44 height 12
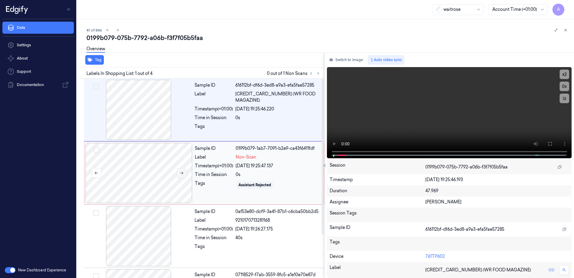
click at [181, 174] on icon at bounding box center [182, 173] width 4 height 4
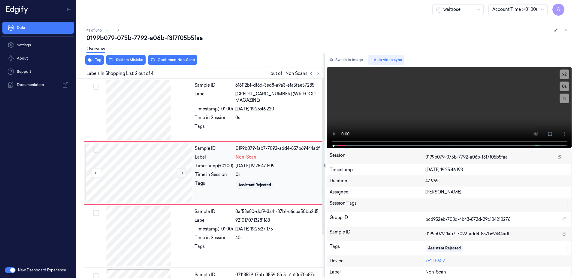
click at [182, 174] on icon at bounding box center [181, 172] width 3 height 3
click at [180, 174] on icon at bounding box center [182, 173] width 4 height 4
click at [180, 171] on icon at bounding box center [182, 173] width 4 height 4
drag, startPoint x: 346, startPoint y: 144, endPoint x: 325, endPoint y: 144, distance: 21.0
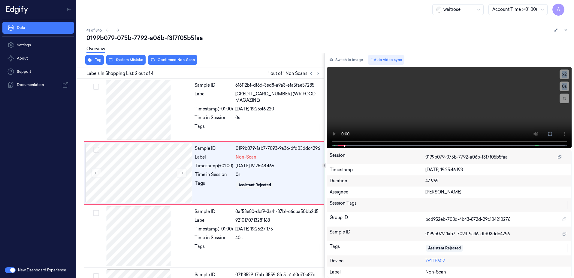
click at [325, 144] on div "Switch to image Auto video sync x 2 0 s Session 0199b079-075b-7792-a06b-f3f7f05…" at bounding box center [450, 165] width 250 height 225
click at [534, 88] on video at bounding box center [449, 107] width 245 height 81
click at [295, 129] on div "Sample ID 616112bf-df6d-3ed8-a9a3-efa5fae57285 Label [CREDIT_CARD_NUMBER] (WR F…" at bounding box center [257, 110] width 131 height 60
drag, startPoint x: 551, startPoint y: 135, endPoint x: 552, endPoint y: 166, distance: 31.3
click at [551, 135] on icon at bounding box center [550, 133] width 5 height 5
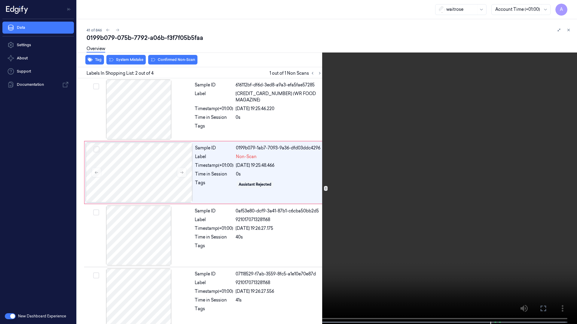
click at [0, 0] on button at bounding box center [0, 0] width 0 height 0
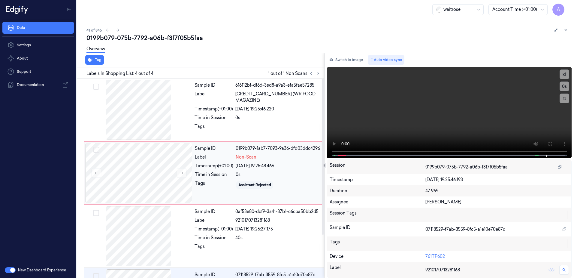
click at [215, 188] on div "Tags" at bounding box center [214, 185] width 38 height 10
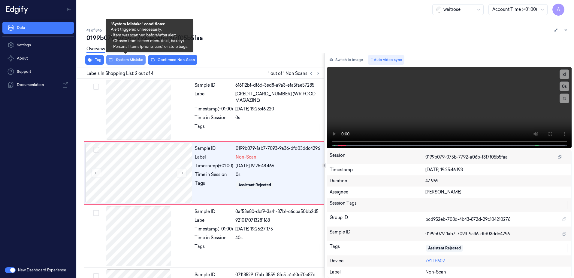
click at [129, 60] on button "System Mistake" at bounding box center [125, 60] width 39 height 10
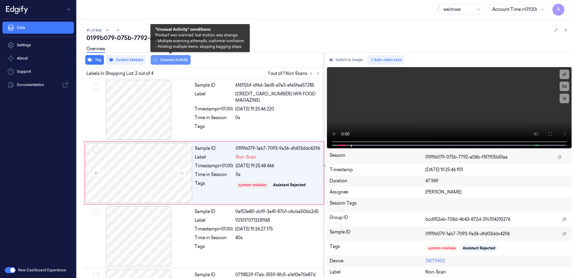
click at [164, 61] on button "Unusual Activity" at bounding box center [171, 60] width 40 height 10
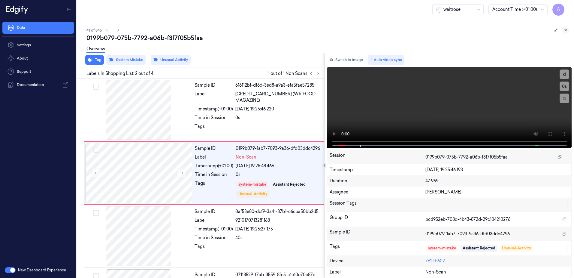
click at [564, 31] on icon at bounding box center [566, 30] width 4 height 4
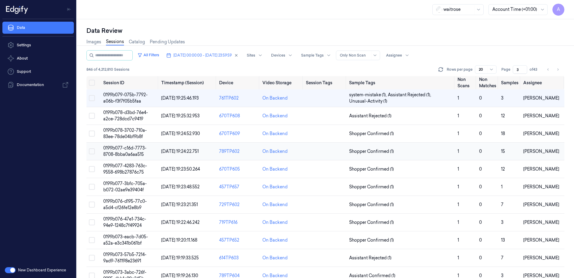
click at [121, 150] on span "0199b077-c16d-7773-8708-8bba0a6aa515" at bounding box center [124, 151] width 43 height 12
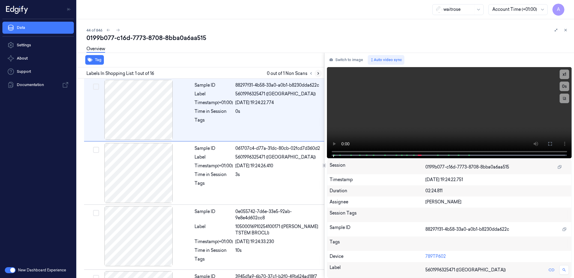
click at [317, 73] on icon at bounding box center [318, 73] width 4 height 4
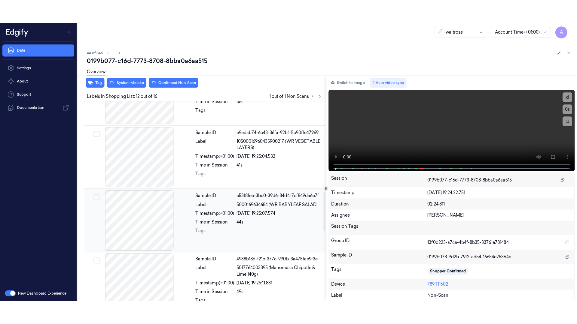
scroll to position [627, 0]
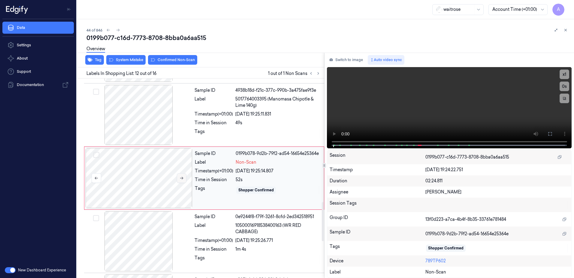
click at [182, 180] on icon at bounding box center [182, 178] width 4 height 4
click at [180, 177] on icon at bounding box center [182, 178] width 4 height 4
click at [180, 179] on icon at bounding box center [182, 178] width 4 height 4
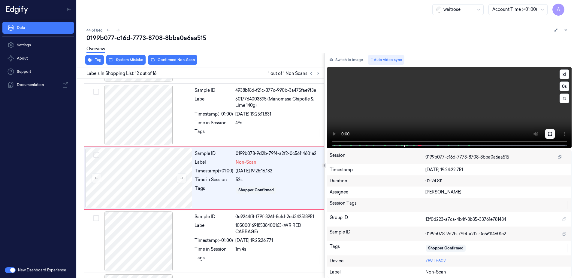
click at [549, 133] on icon at bounding box center [550, 134] width 4 height 4
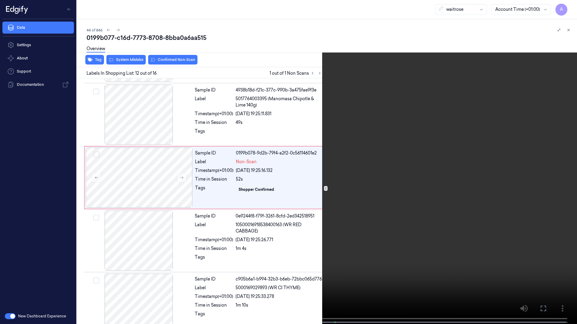
click at [324, 231] on video at bounding box center [288, 163] width 577 height 326
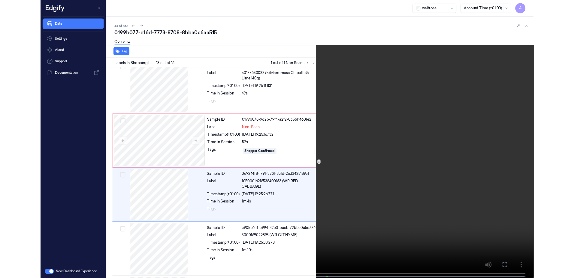
scroll to position [665, 0]
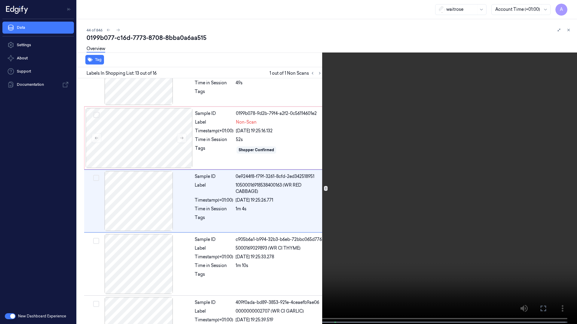
click at [0, 0] on icon at bounding box center [0, 0] width 0 height 0
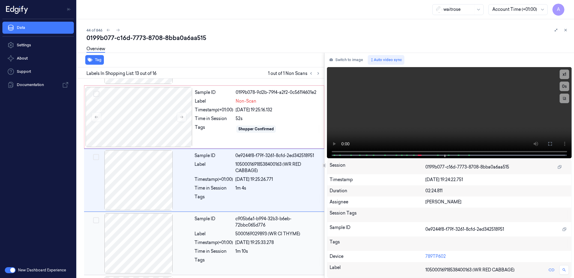
scroll to position [690, 0]
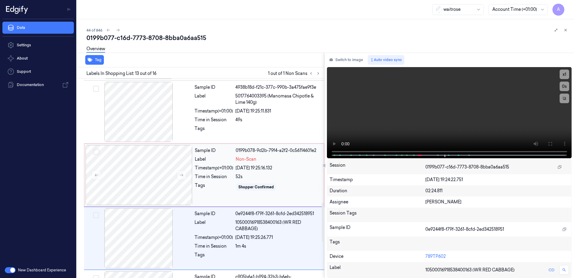
click at [290, 184] on div "Shopper Confirmed" at bounding box center [278, 187] width 85 height 10
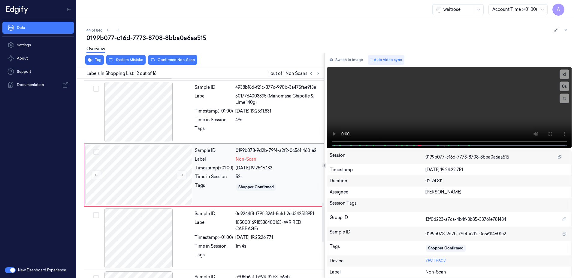
scroll to position [627, 0]
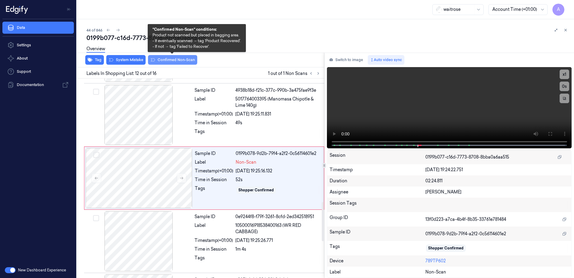
click at [164, 62] on button "Confirmed Non-Scan" at bounding box center [172, 60] width 49 height 10
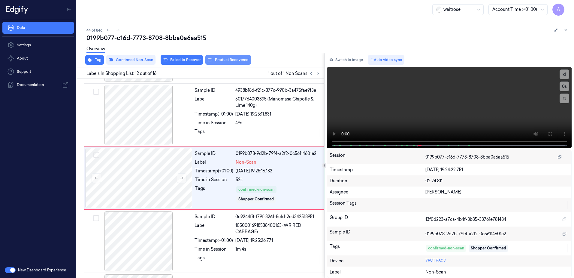
click at [215, 61] on button "Product Recovered" at bounding box center [228, 60] width 46 height 10
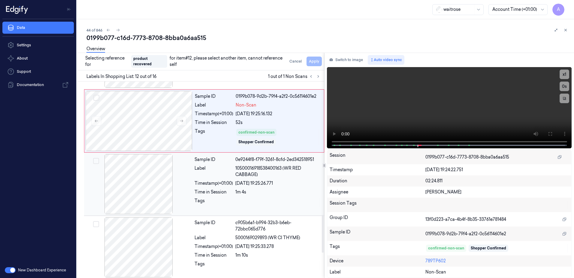
click at [303, 197] on div "Sample ID 0e9244f8-f79f-3261-8cfd-2ed342518951 Label 10500016918538400163 (WR R…" at bounding box center [257, 184] width 131 height 60
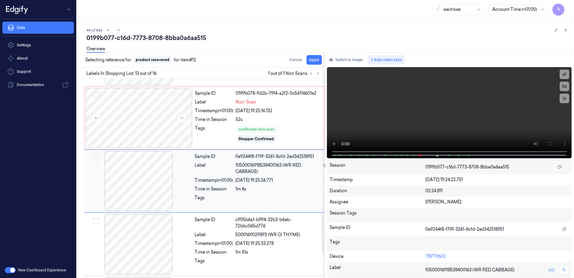
scroll to position [690, 0]
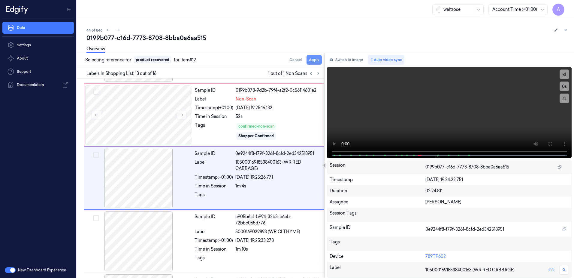
click at [313, 59] on button "Apply" at bounding box center [314, 60] width 15 height 10
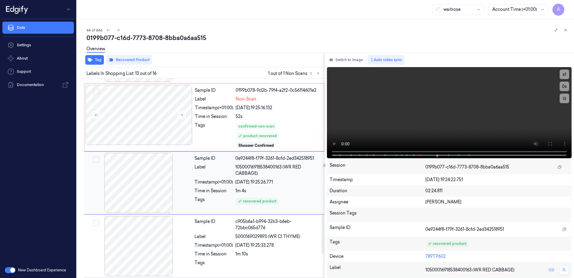
scroll to position [695, 0]
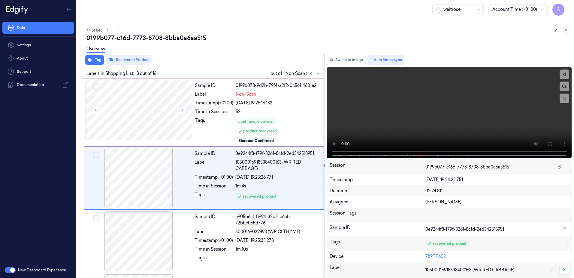
click at [565, 29] on icon at bounding box center [566, 30] width 2 height 2
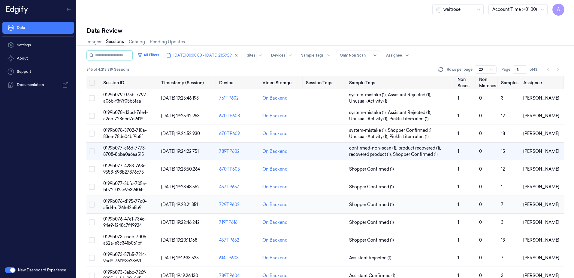
click at [123, 207] on span "0199b076-d195-77c0-a5d4-cf26fe12e8b9" at bounding box center [125, 204] width 44 height 12
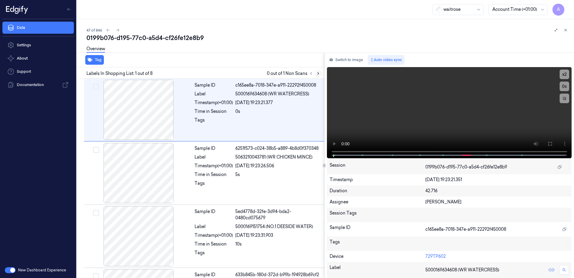
click at [317, 73] on icon at bounding box center [318, 73] width 4 height 4
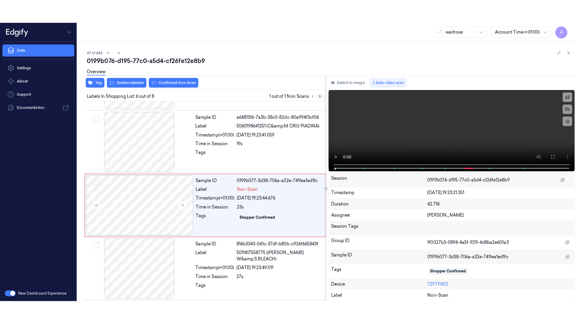
scroll to position [247, 0]
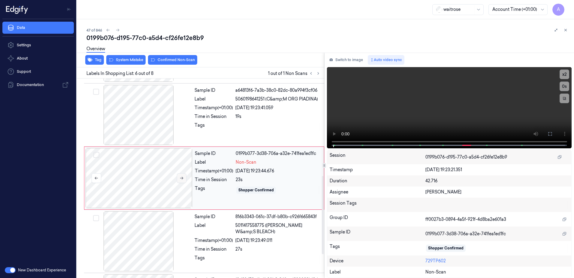
click at [183, 179] on icon at bounding box center [182, 178] width 4 height 4
click at [184, 177] on button at bounding box center [182, 178] width 10 height 10
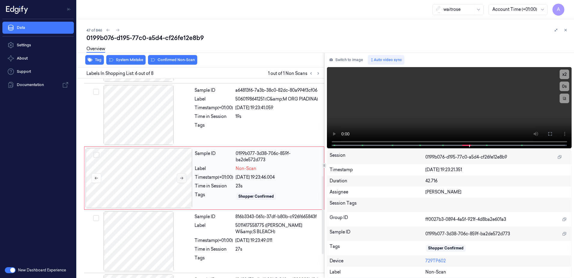
click at [180, 176] on icon at bounding box center [182, 178] width 4 height 4
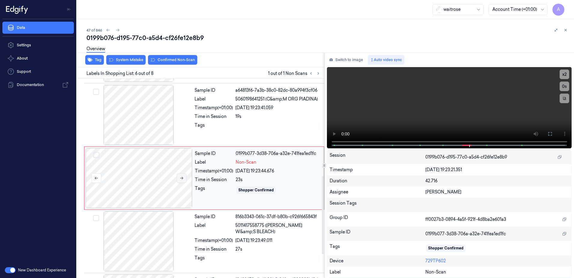
click at [182, 177] on icon at bounding box center [182, 178] width 4 height 4
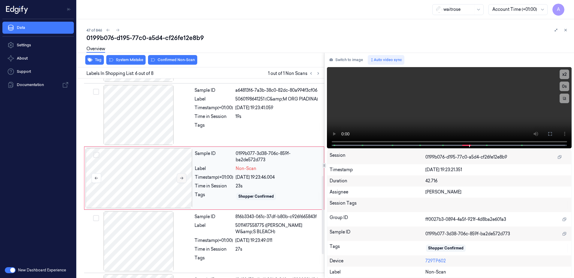
click at [182, 177] on icon at bounding box center [182, 178] width 4 height 4
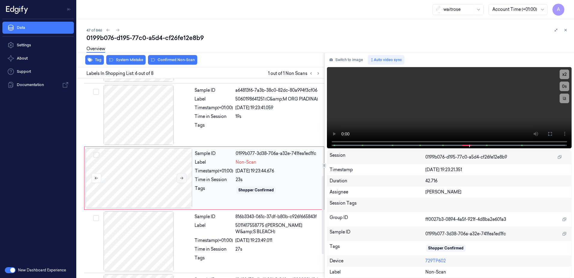
click at [182, 177] on icon at bounding box center [182, 178] width 4 height 4
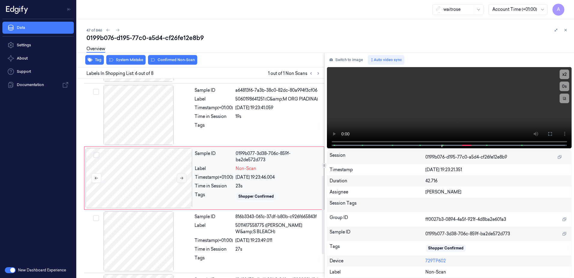
click at [180, 178] on icon at bounding box center [182, 178] width 4 height 4
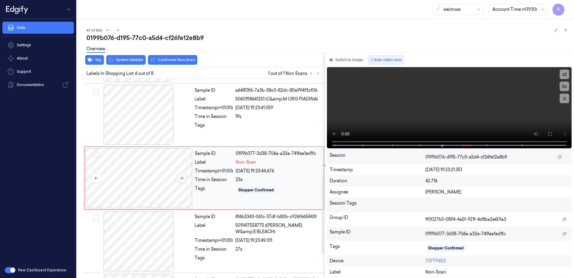
click at [184, 177] on button at bounding box center [182, 178] width 10 height 10
click at [552, 131] on button at bounding box center [550, 134] width 10 height 10
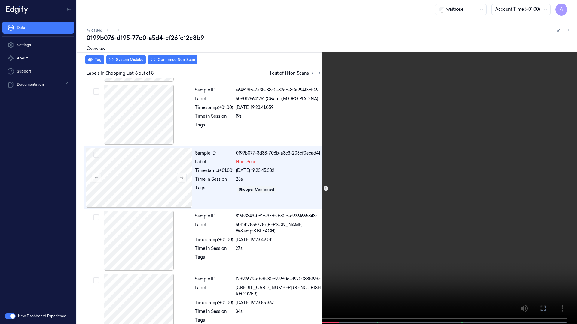
drag, startPoint x: 352, startPoint y: 241, endPoint x: 359, endPoint y: 240, distance: 7.0
click at [352, 241] on video at bounding box center [288, 163] width 577 height 326
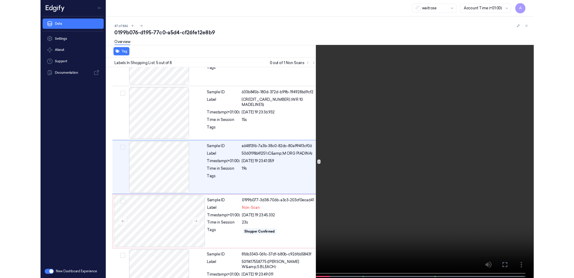
scroll to position [161, 0]
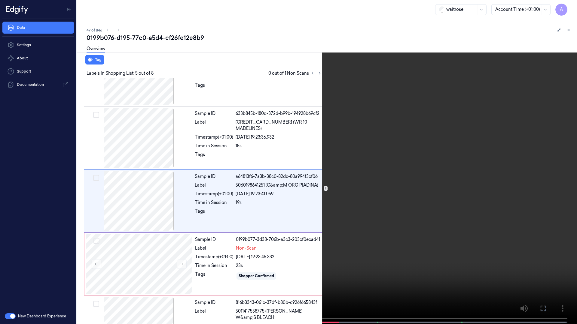
click at [308, 210] on video at bounding box center [288, 163] width 577 height 326
click at [0, 0] on icon at bounding box center [0, 0] width 0 height 0
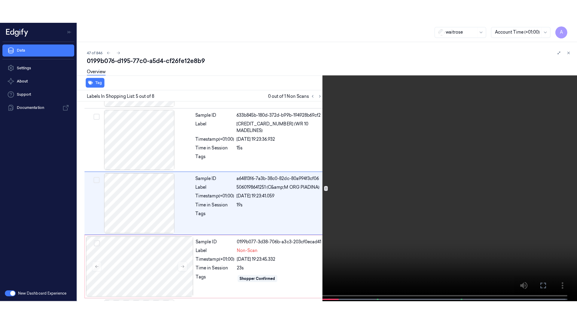
scroll to position [184, 0]
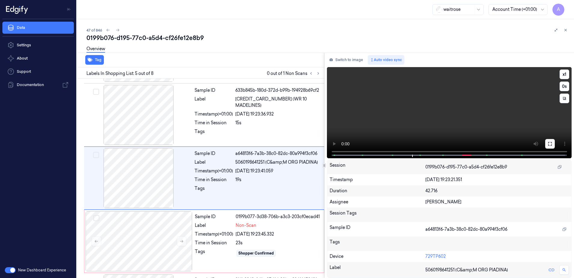
click at [552, 144] on icon at bounding box center [550, 143] width 5 height 5
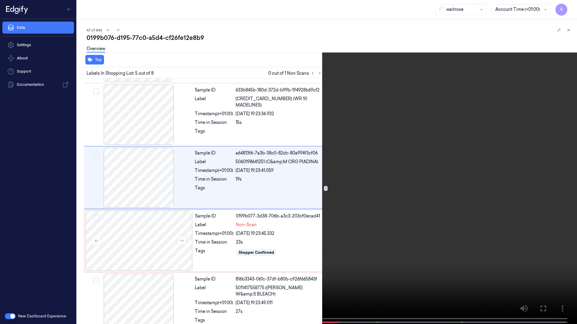
click at [335, 153] on video at bounding box center [288, 163] width 577 height 326
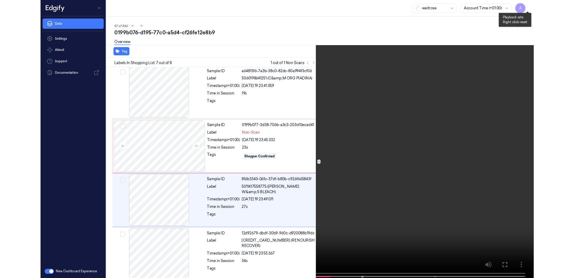
scroll to position [260, 0]
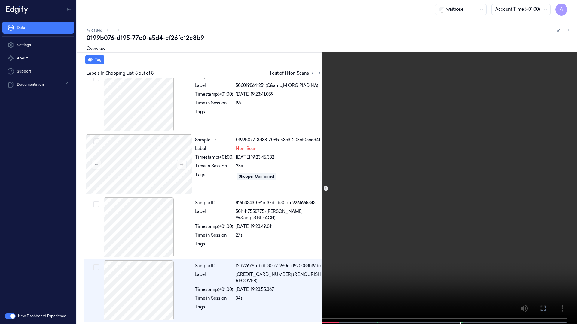
click at [0, 0] on icon at bounding box center [0, 0] width 0 height 0
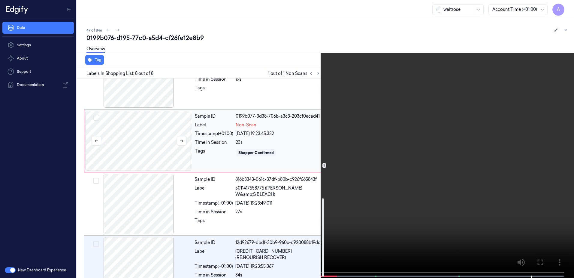
scroll to position [307, 0]
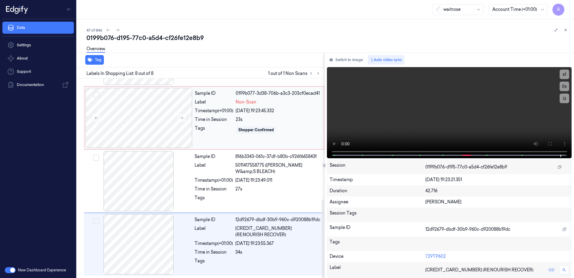
click at [220, 142] on div "Sample ID 0199b077-3d38-706b-a3c3-203cf0ecad41 Label Non-Scan Timestamp (+01:00…" at bounding box center [258, 118] width 130 height 60
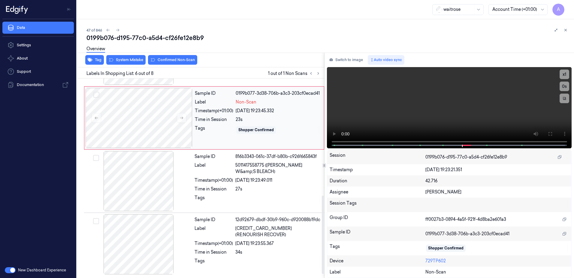
scroll to position [247, 0]
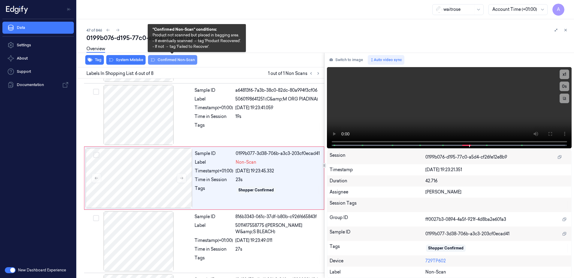
click at [164, 62] on button "Confirmed Non-Scan" at bounding box center [172, 60] width 49 height 10
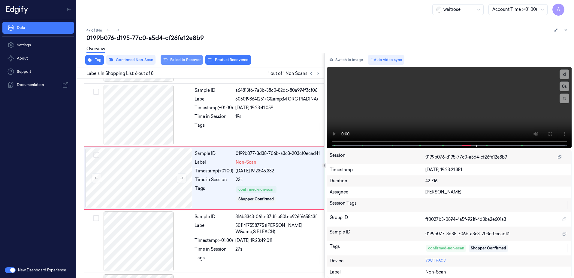
click at [185, 62] on button "Failed to Recover" at bounding box center [182, 60] width 42 height 10
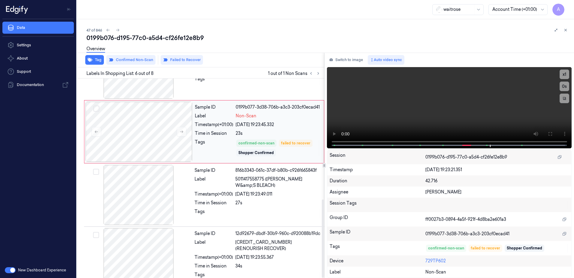
scroll to position [307, 0]
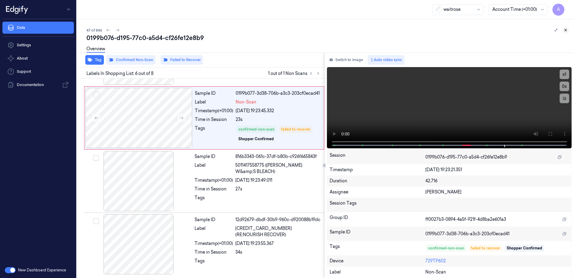
click at [568, 31] on button at bounding box center [565, 29] width 7 height 7
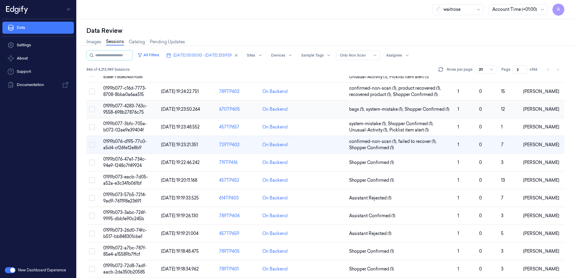
scroll to position [60, 0]
click at [120, 195] on span "0199b073-57b5-7214-9ad9-761198e23691" at bounding box center [124, 197] width 43 height 12
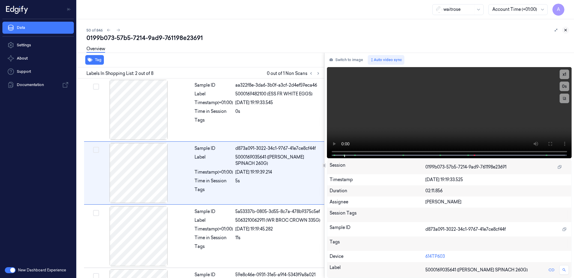
click at [565, 31] on icon at bounding box center [566, 30] width 2 height 2
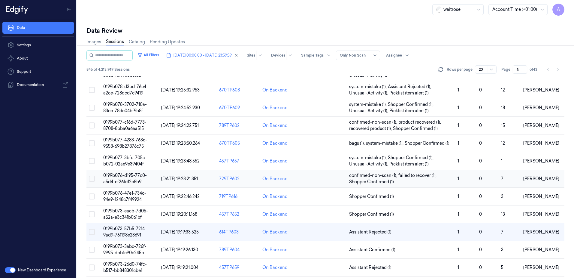
scroll to position [60, 0]
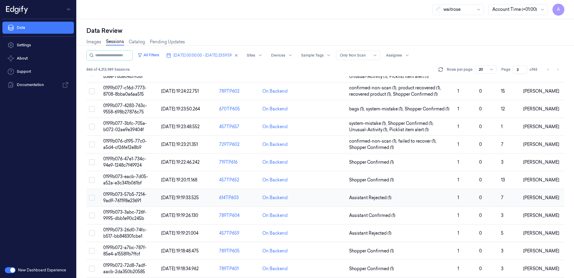
click at [129, 196] on span "0199b073-57b5-7214-9ad9-761198e23691" at bounding box center [124, 197] width 43 height 12
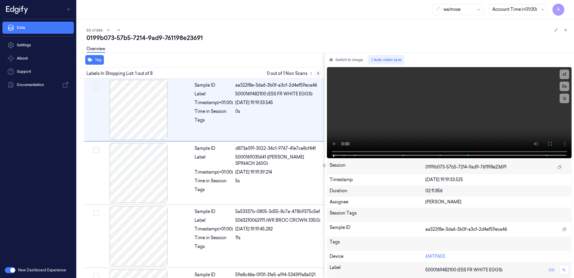
click at [318, 74] on icon at bounding box center [318, 73] width 1 height 2
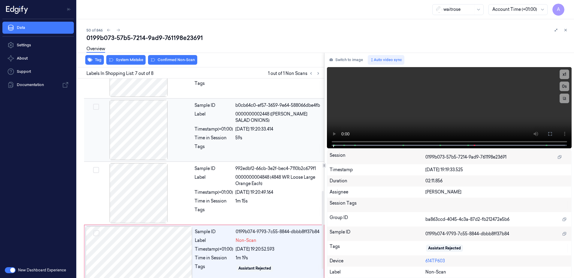
scroll to position [309, 0]
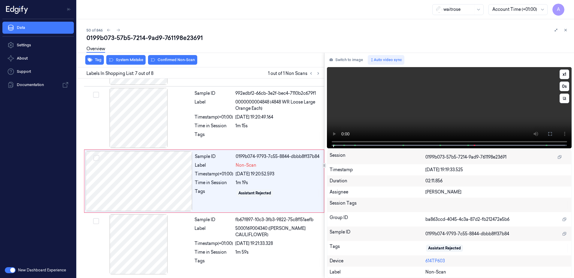
click at [438, 122] on video at bounding box center [449, 107] width 245 height 81
click at [563, 75] on button "x 1" at bounding box center [565, 74] width 10 height 10
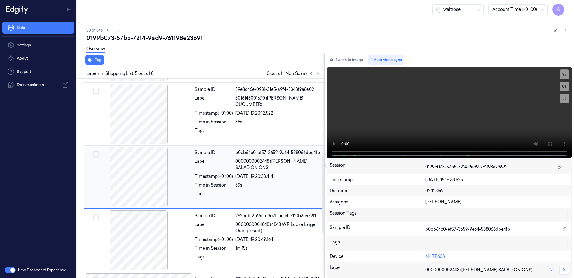
scroll to position [275, 0]
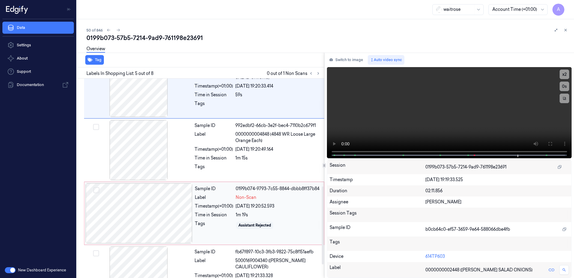
click at [229, 199] on div "Label" at bounding box center [214, 197] width 38 height 6
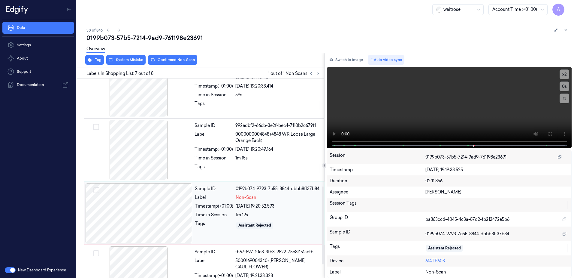
scroll to position [309, 0]
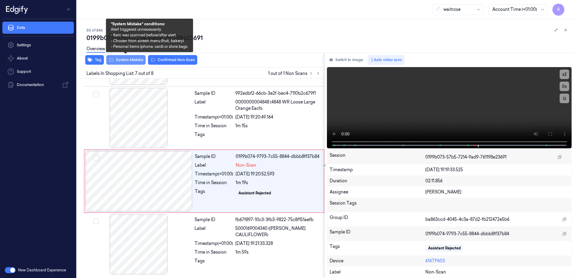
click at [122, 62] on button "System Mistake" at bounding box center [125, 60] width 39 height 10
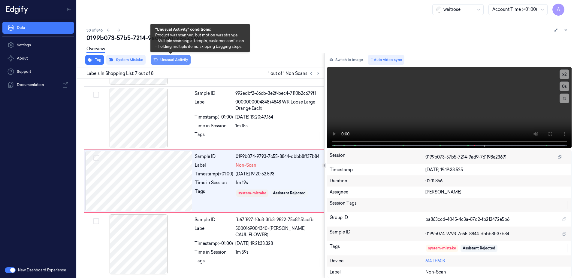
click at [164, 60] on button "Unusual Activity" at bounding box center [171, 60] width 40 height 10
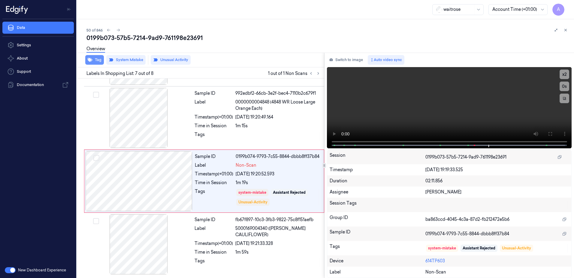
click at [94, 63] on button "Tag" at bounding box center [94, 60] width 19 height 10
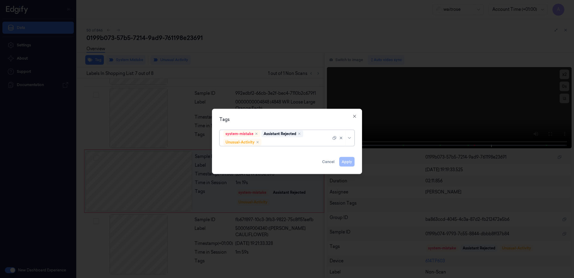
click at [273, 141] on div at bounding box center [297, 142] width 68 height 6
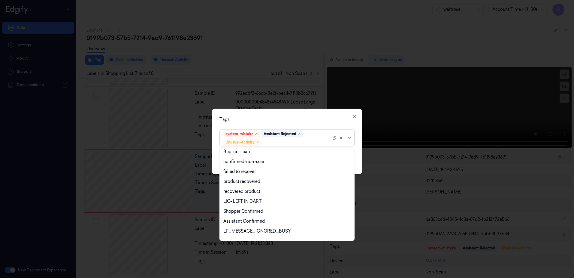
scroll to position [78, 0]
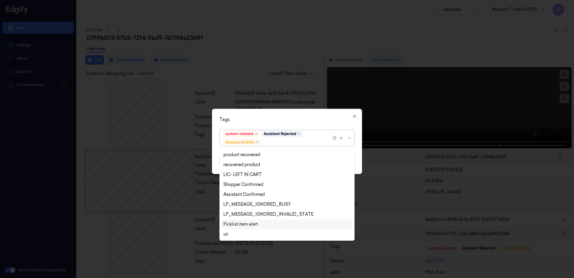
click at [247, 224] on div "Picklist item alert" at bounding box center [240, 224] width 35 height 6
click at [303, 107] on div at bounding box center [287, 139] width 574 height 278
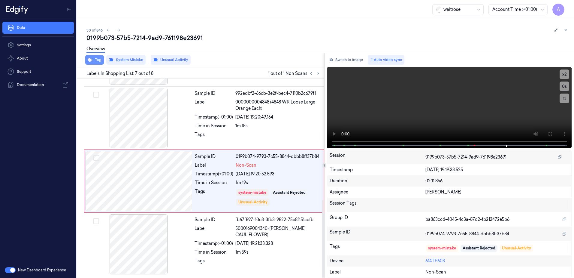
click at [97, 59] on button "Tag" at bounding box center [94, 60] width 19 height 10
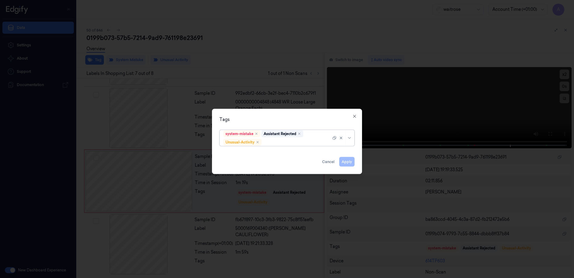
click at [278, 140] on div at bounding box center [297, 142] width 68 height 6
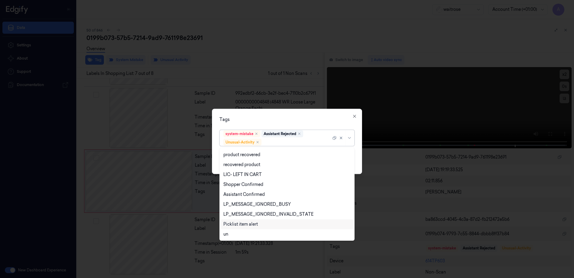
click at [257, 223] on div "Picklist item alert" at bounding box center [240, 224] width 35 height 6
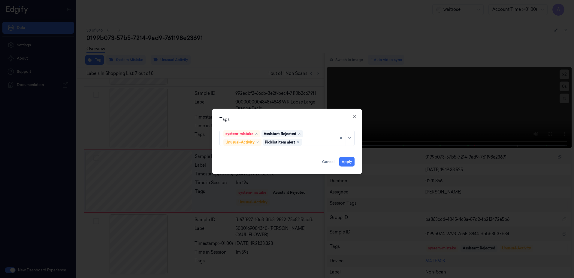
click at [290, 125] on div "Tags system-mistake Assistant Rejected Unusual-Activity Picklist item alert App…" at bounding box center [287, 141] width 150 height 65
click at [345, 165] on button "Apply" at bounding box center [346, 162] width 15 height 10
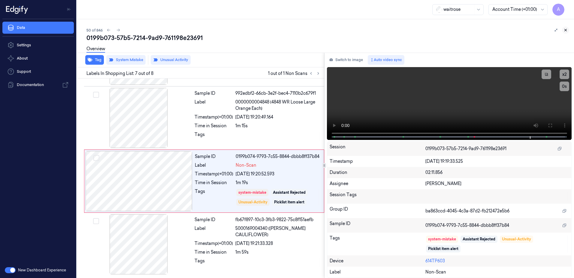
click at [564, 31] on icon at bounding box center [566, 30] width 4 height 4
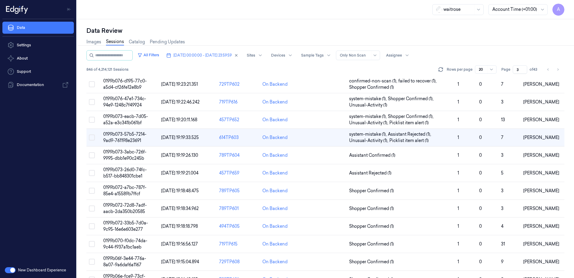
scroll to position [150, 0]
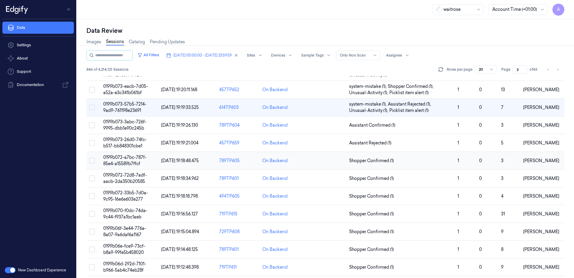
click at [130, 162] on span "0199b072-a7bc-787f-85e4-a15589b7ffcf" at bounding box center [124, 160] width 43 height 12
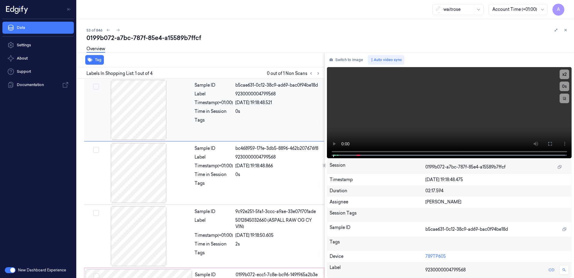
click at [213, 121] on div "Tags" at bounding box center [214, 122] width 38 height 10
click at [318, 74] on icon at bounding box center [318, 73] width 4 height 4
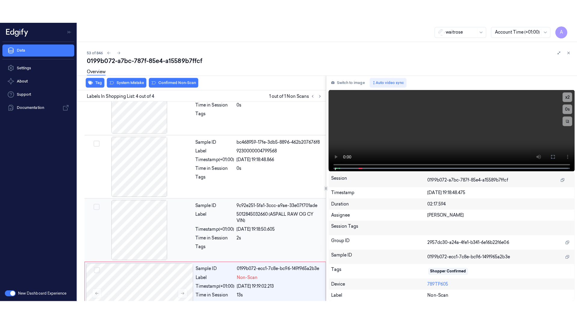
scroll to position [55, 0]
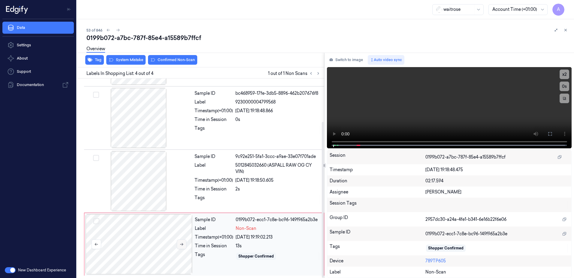
click at [182, 246] on button at bounding box center [182, 244] width 10 height 10
click at [184, 245] on button at bounding box center [182, 244] width 10 height 10
click at [548, 133] on icon at bounding box center [550, 134] width 4 height 4
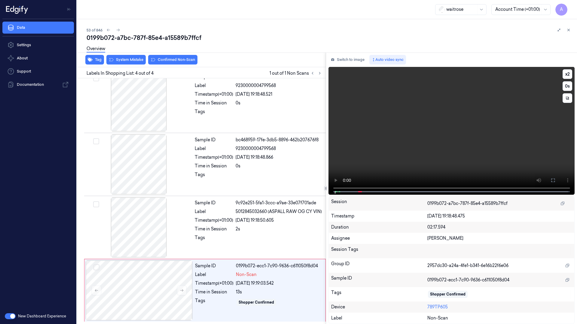
scroll to position [8, 0]
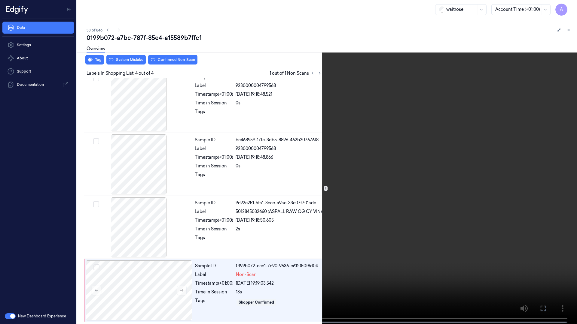
drag, startPoint x: 309, startPoint y: 229, endPoint x: 418, endPoint y: 179, distance: 120.0
click at [309, 229] on video at bounding box center [288, 163] width 577 height 326
click at [0, 0] on icon at bounding box center [0, 0] width 0 height 0
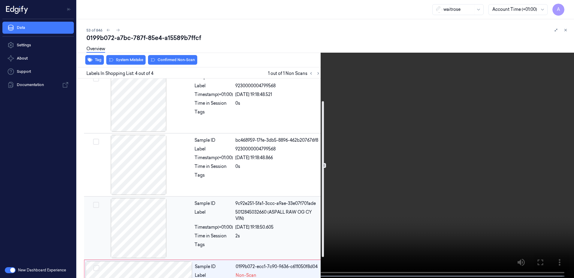
scroll to position [55, 0]
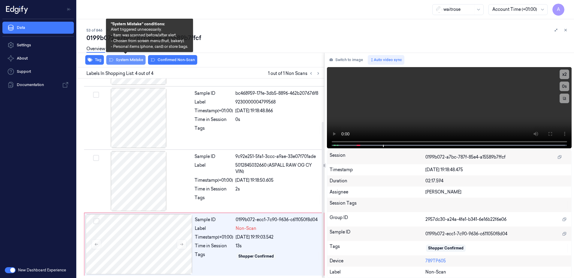
click at [128, 61] on button "System Mistake" at bounding box center [125, 60] width 39 height 10
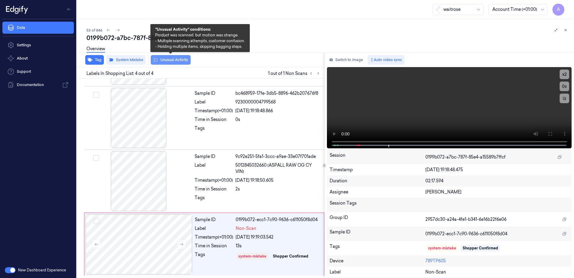
click at [171, 61] on button "Unusual Activity" at bounding box center [171, 60] width 40 height 10
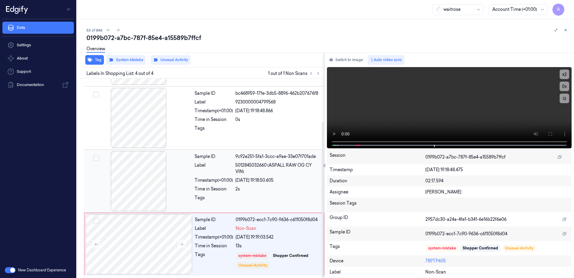
click at [273, 189] on div "2s" at bounding box center [277, 189] width 85 height 6
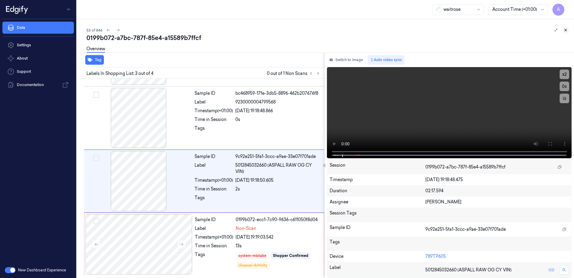
click at [564, 29] on icon at bounding box center [566, 30] width 4 height 4
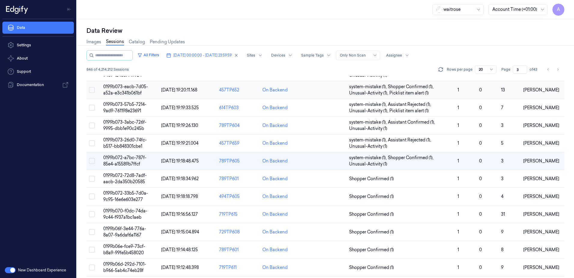
scroll to position [150, 0]
click at [129, 124] on td "0199b073-3abc-726f-9995-dbb1e90c245b" at bounding box center [130, 125] width 58 height 18
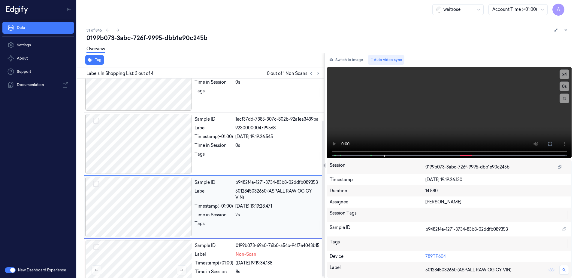
scroll to position [55, 0]
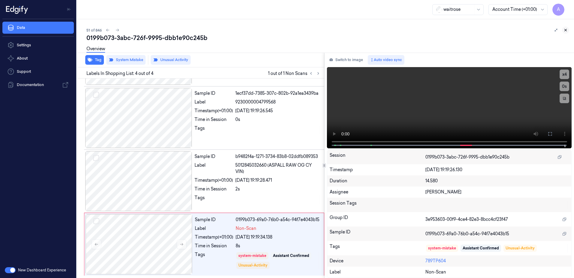
click at [566, 30] on icon at bounding box center [566, 30] width 4 height 4
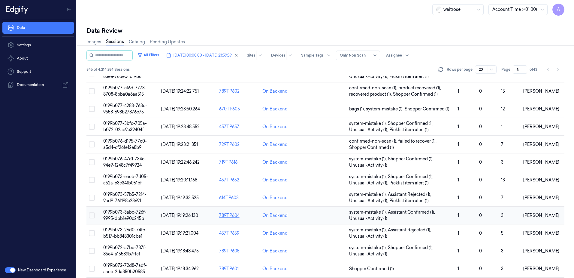
scroll to position [150, 0]
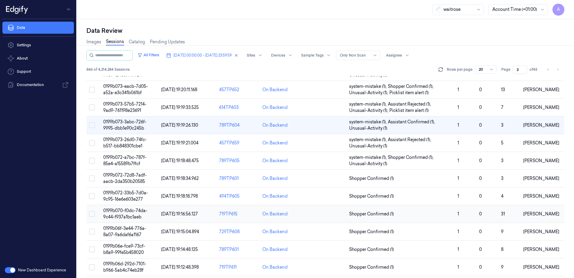
click at [121, 216] on span "0199b070-f0dc-74da-9c44-f937a1bc1aeb" at bounding box center [125, 214] width 44 height 12
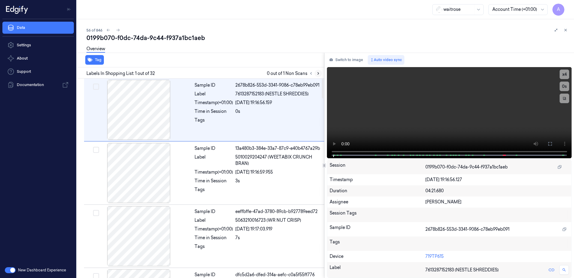
click at [317, 73] on icon at bounding box center [318, 73] width 4 height 4
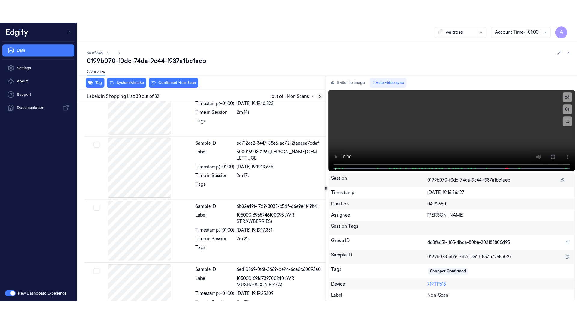
scroll to position [1763, 0]
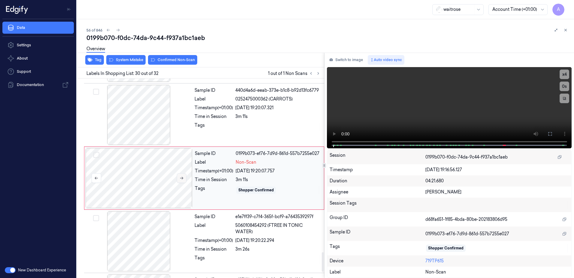
click at [184, 180] on button at bounding box center [182, 178] width 10 height 10
click at [184, 178] on button at bounding box center [182, 178] width 10 height 10
click at [182, 177] on icon at bounding box center [182, 178] width 4 height 4
click at [184, 180] on button at bounding box center [182, 178] width 10 height 10
click at [181, 178] on icon at bounding box center [182, 178] width 4 height 4
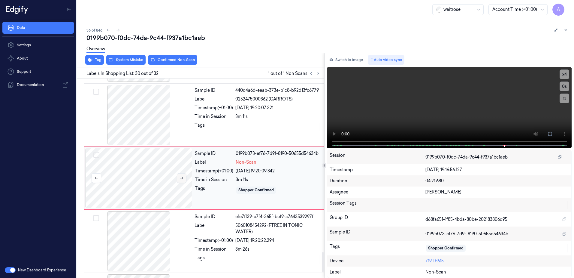
click at [182, 179] on icon at bounding box center [182, 178] width 4 height 4
click at [552, 135] on icon at bounding box center [550, 133] width 5 height 5
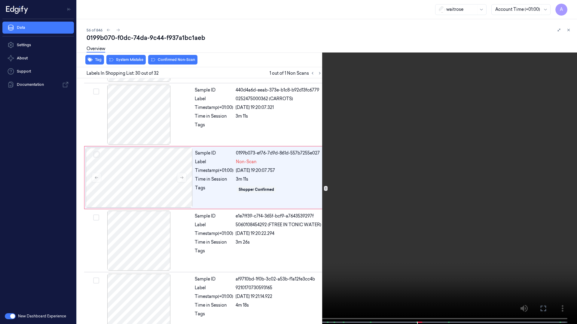
click at [389, 199] on video at bounding box center [288, 163] width 577 height 326
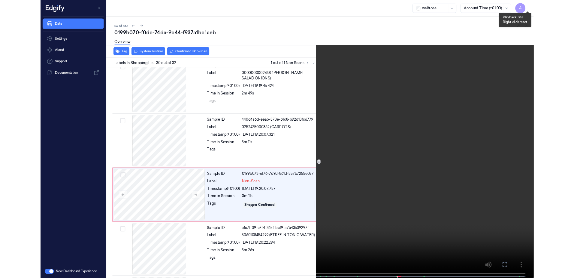
scroll to position [1737, 0]
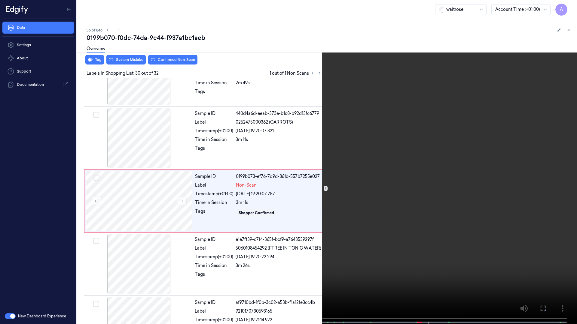
click at [0, 0] on button at bounding box center [0, 0] width 0 height 0
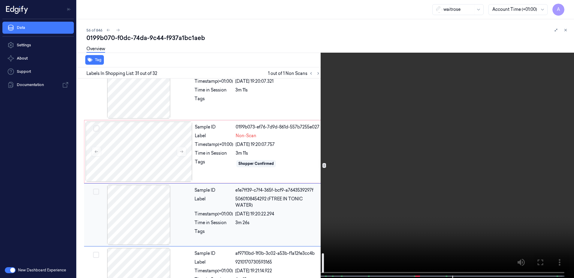
scroll to position [1763, 0]
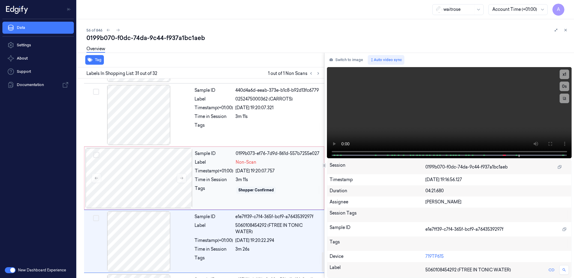
click at [299, 181] on div "3m 11s" at bounding box center [278, 179] width 85 height 6
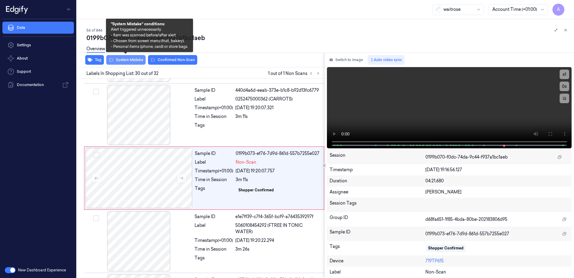
click at [123, 62] on button "System Mistake" at bounding box center [125, 60] width 39 height 10
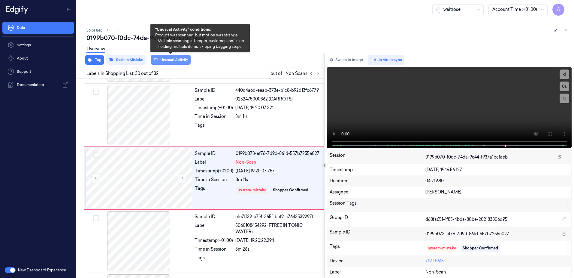
click at [170, 62] on button "Unusual Activity" at bounding box center [171, 60] width 40 height 10
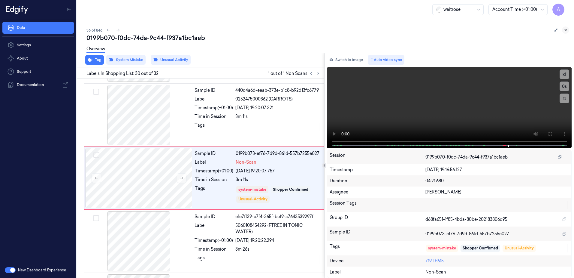
click at [565, 31] on icon at bounding box center [566, 30] width 4 height 4
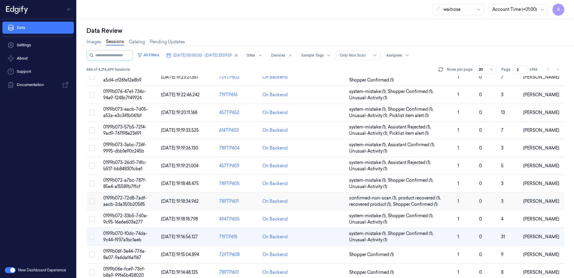
scroll to position [171, 0]
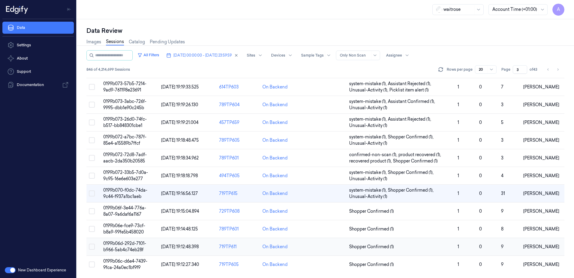
click at [128, 242] on span "0199b06d-292d-7101-b966-5ab4c74eb28f" at bounding box center [124, 246] width 43 height 12
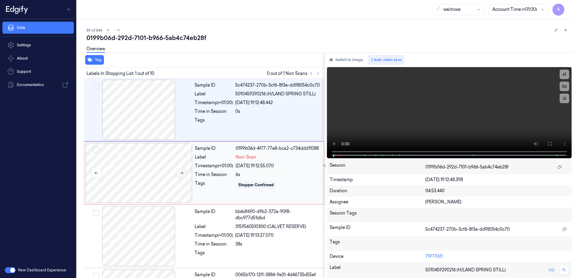
click at [182, 173] on icon at bounding box center [181, 172] width 3 height 3
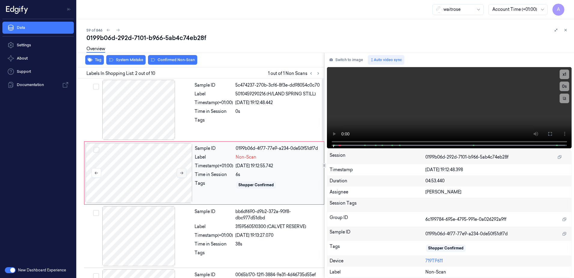
click at [184, 174] on icon at bounding box center [182, 173] width 4 height 4
click at [180, 173] on icon at bounding box center [182, 173] width 4 height 4
click at [180, 174] on icon at bounding box center [182, 173] width 4 height 4
click at [549, 136] on button at bounding box center [550, 134] width 10 height 10
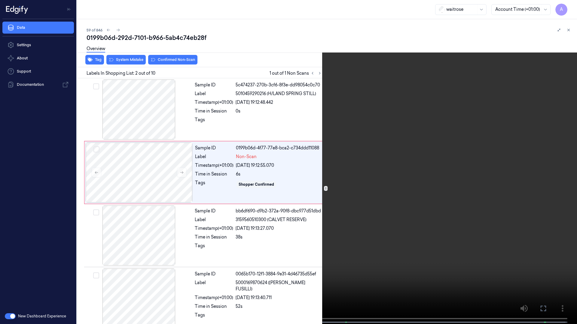
click at [0, 0] on icon at bounding box center [0, 0] width 0 height 0
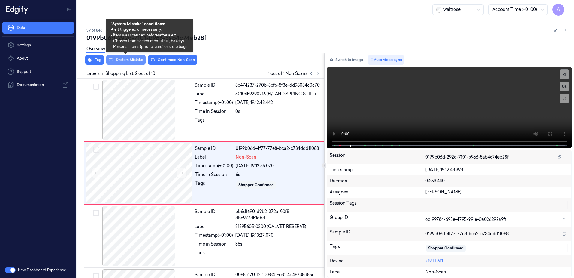
click at [123, 62] on button "System Mistake" at bounding box center [125, 60] width 39 height 10
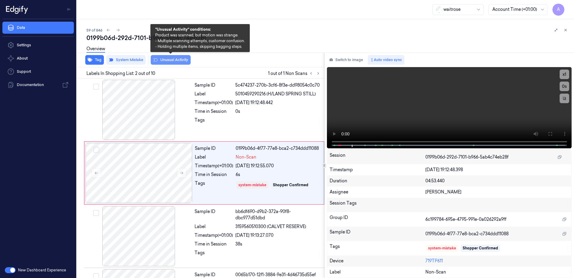
click at [169, 62] on button "Unusual Activity" at bounding box center [171, 60] width 40 height 10
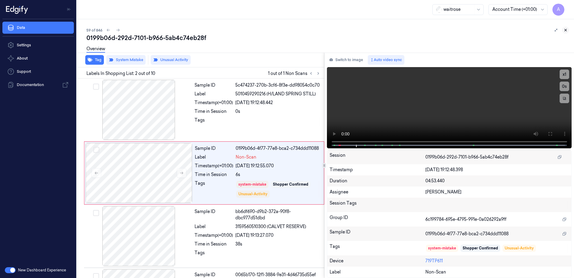
click at [566, 30] on icon at bounding box center [566, 30] width 2 height 2
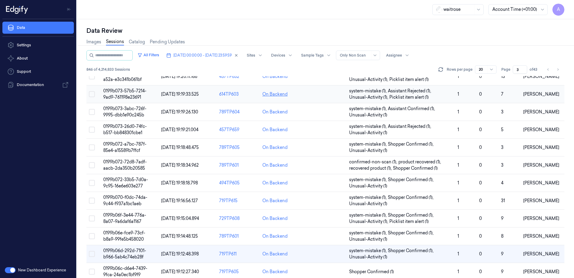
scroll to position [171, 0]
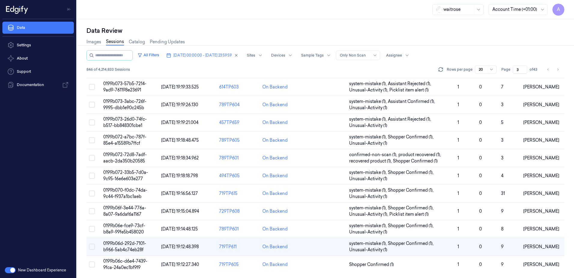
drag, startPoint x: 520, startPoint y: 68, endPoint x: 512, endPoint y: 70, distance: 7.8
click at [512, 70] on div "Page 3 of 43" at bounding box center [521, 69] width 38 height 8
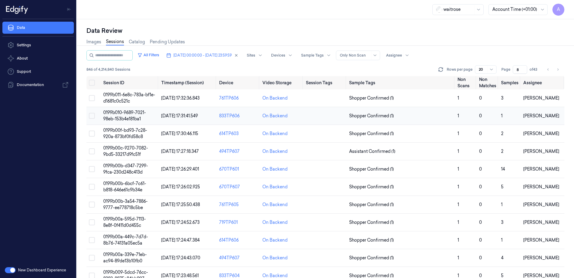
type input "8"
click at [128, 114] on span "0199b010-9689-7021-98eb-153b4e181ba1" at bounding box center [124, 116] width 43 height 12
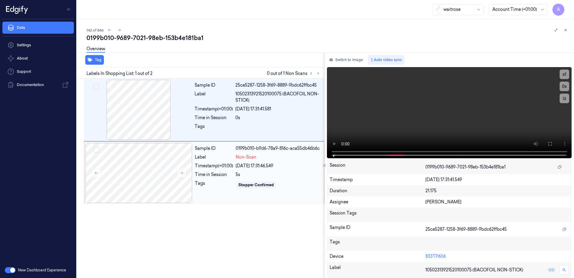
click at [217, 177] on div "Time in Session" at bounding box center [214, 174] width 38 height 6
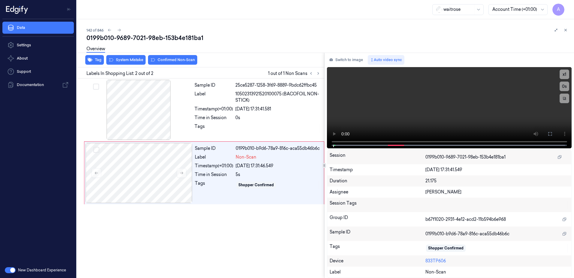
click at [247, 230] on div "Sample ID 25ce5287-1258-3f69-8889-9bdc62ffbc45 Label 10502313921520100075 (BACO…" at bounding box center [199, 177] width 250 height 199
click at [318, 72] on icon at bounding box center [318, 73] width 1 height 2
click at [179, 174] on button at bounding box center [182, 173] width 10 height 10
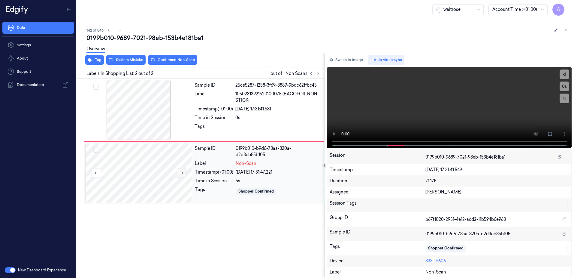
click at [179, 174] on button at bounding box center [182, 173] width 10 height 10
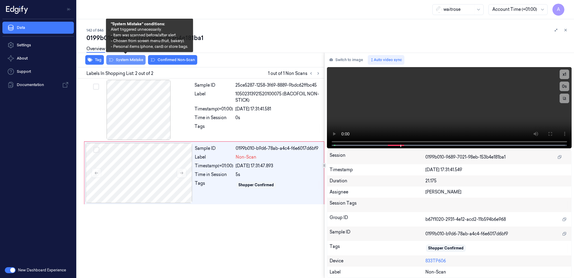
click at [132, 64] on button "System Mistake" at bounding box center [125, 60] width 39 height 10
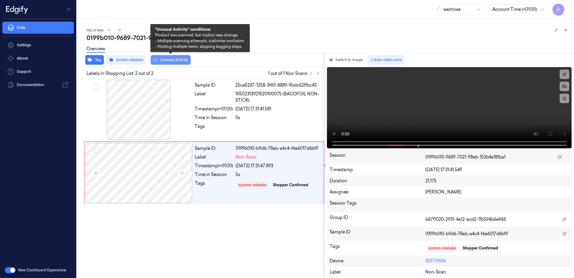
click at [170, 61] on button "Unusual Activity" at bounding box center [171, 60] width 40 height 10
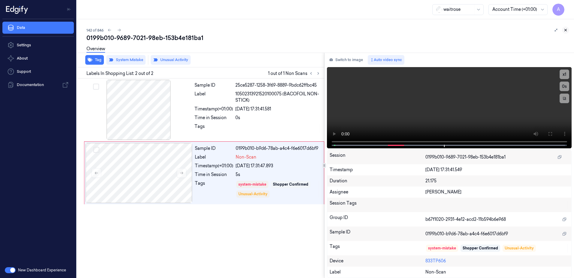
click at [564, 31] on icon at bounding box center [566, 30] width 4 height 4
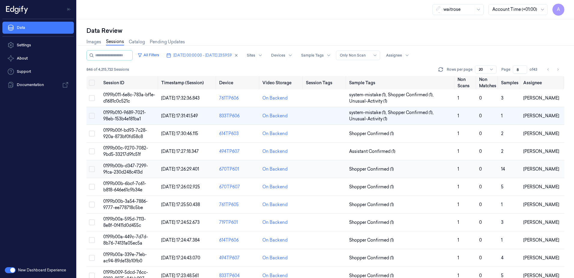
click at [126, 168] on span "0199b00b-d347-7299-9fca-230d248c413d" at bounding box center [125, 169] width 45 height 12
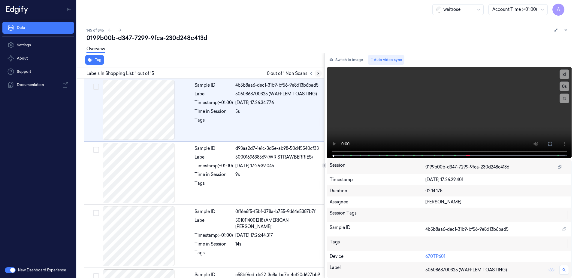
click at [320, 74] on icon at bounding box center [318, 73] width 4 height 4
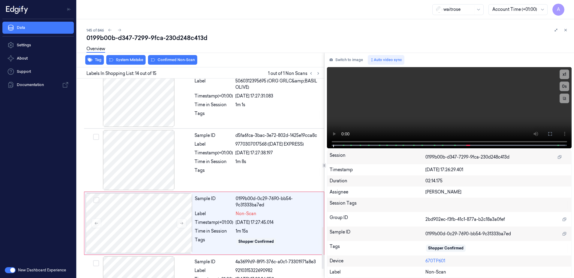
scroll to position [749, 0]
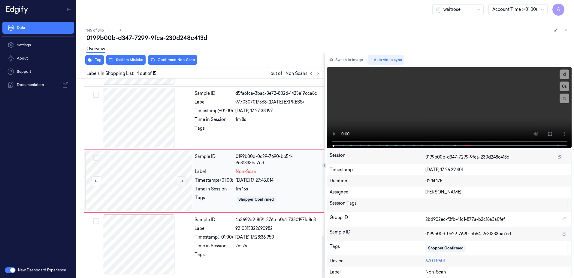
click at [177, 184] on button at bounding box center [182, 181] width 10 height 10
click at [183, 183] on icon at bounding box center [182, 181] width 4 height 4
click at [455, 144] on span at bounding box center [454, 145] width 1 height 3
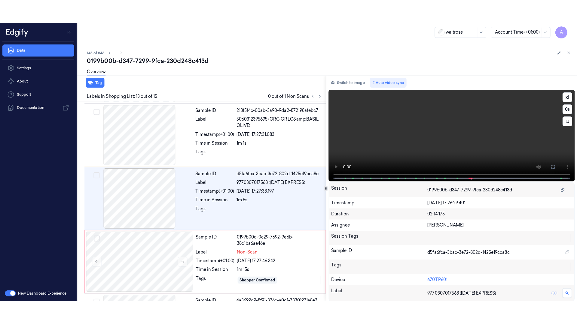
scroll to position [689, 0]
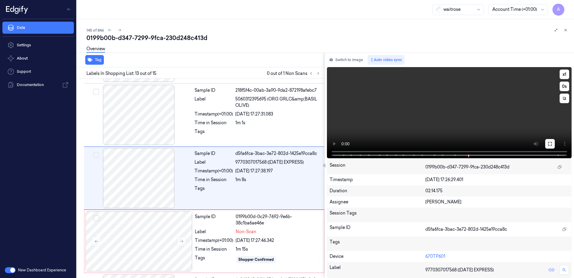
click at [551, 142] on icon at bounding box center [550, 143] width 5 height 5
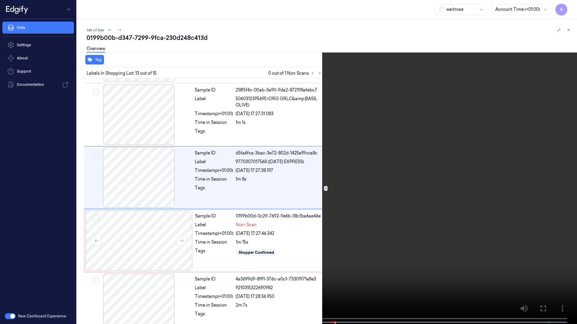
click at [333, 181] on video at bounding box center [288, 163] width 577 height 326
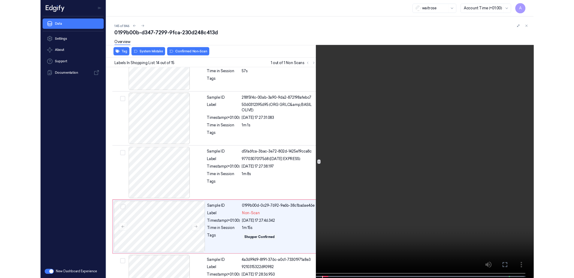
scroll to position [702, 0]
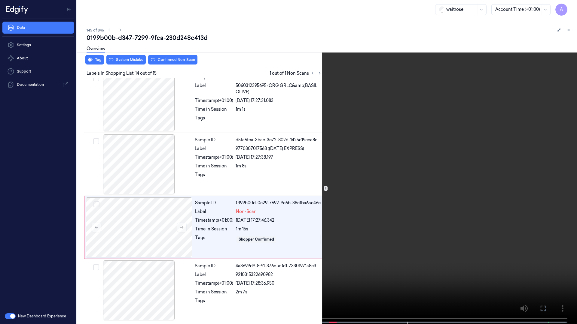
click at [0, 0] on button at bounding box center [0, 0] width 0 height 0
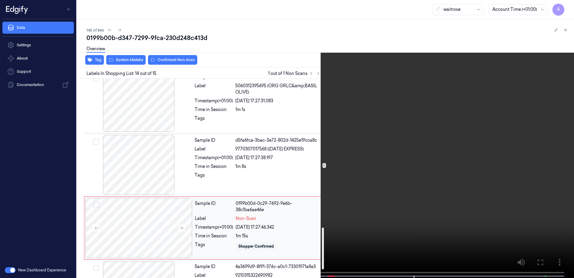
scroll to position [749, 0]
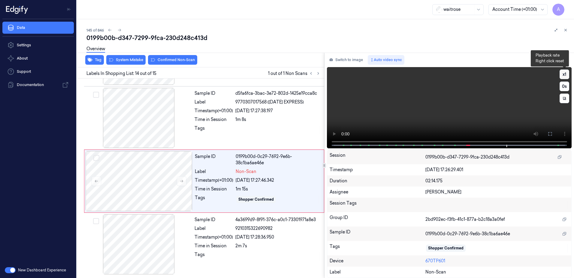
click at [565, 73] on button "x 1" at bounding box center [565, 74] width 10 height 10
click at [565, 73] on button "x 2" at bounding box center [565, 74] width 10 height 10
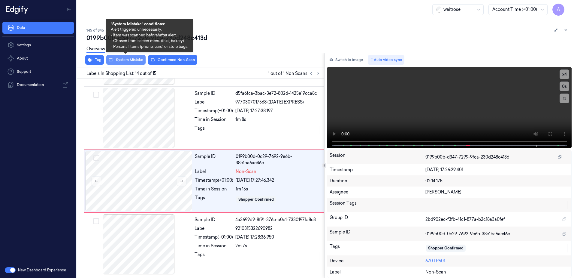
click at [125, 63] on button "System Mistake" at bounding box center [125, 60] width 39 height 10
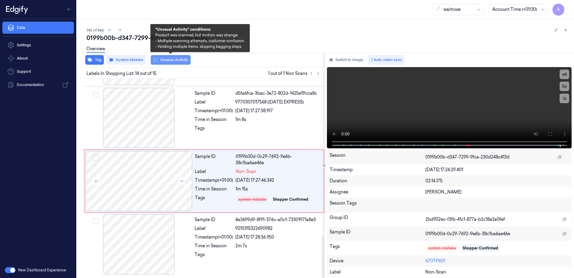
click at [170, 63] on button "Unusual Activity" at bounding box center [171, 60] width 40 height 10
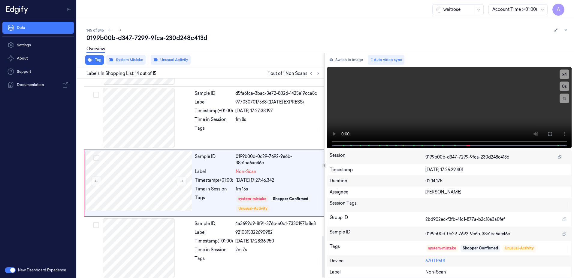
scroll to position [753, 0]
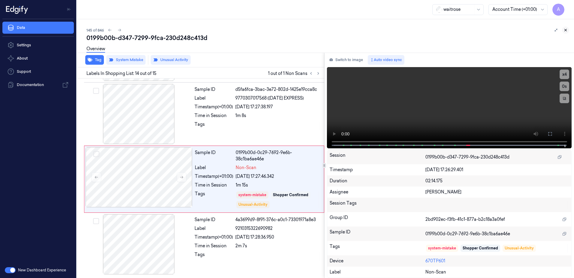
click at [566, 28] on icon at bounding box center [566, 30] width 4 height 4
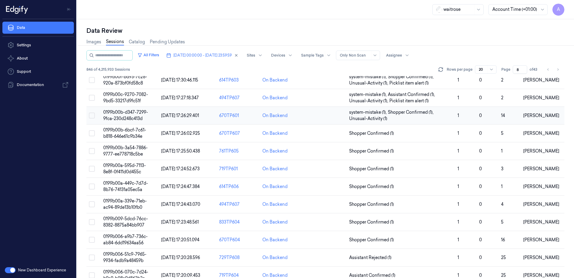
scroll to position [60, 0]
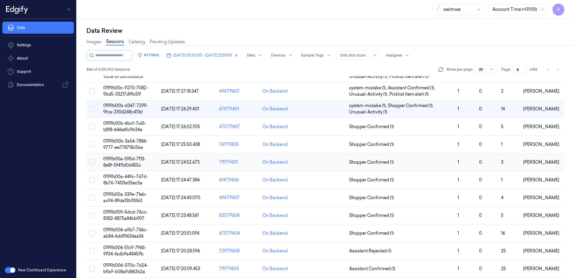
click at [121, 160] on span "0199b00a-595d-7113-8e8f-0f411d0d455c" at bounding box center [124, 162] width 43 height 12
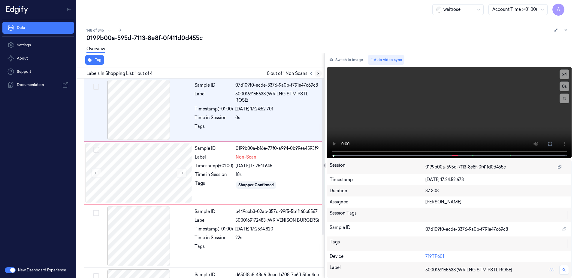
click at [317, 75] on icon at bounding box center [318, 73] width 4 height 4
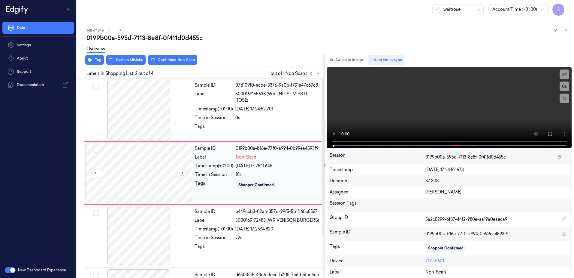
click at [182, 175] on button at bounding box center [182, 173] width 10 height 10
click at [185, 172] on button at bounding box center [182, 173] width 10 height 10
click at [547, 134] on button at bounding box center [550, 134] width 10 height 10
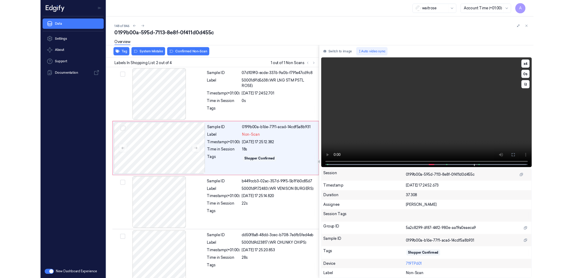
scroll to position [8, 0]
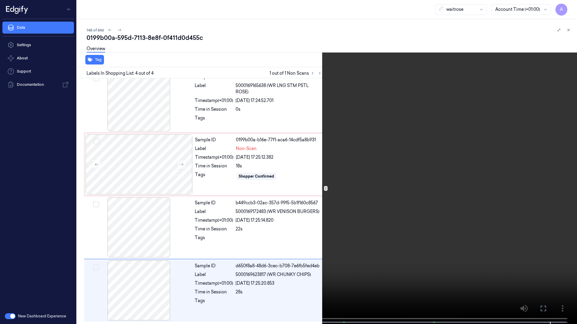
drag, startPoint x: 544, startPoint y: 308, endPoint x: 468, endPoint y: 245, distance: 98.7
click at [0, 0] on icon at bounding box center [0, 0] width 0 height 0
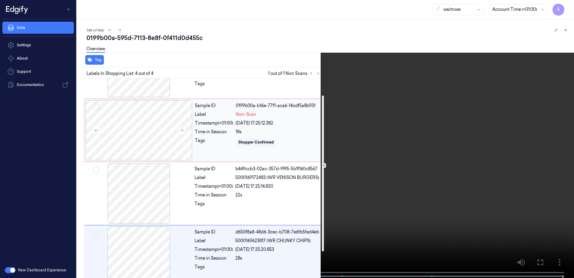
scroll to position [55, 0]
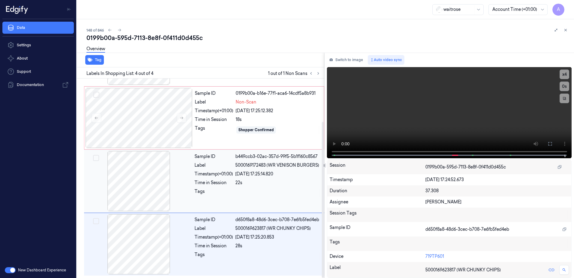
click at [260, 187] on div "Sample ID b449ccb3-02ac-357d-99f5-5b1f160c8567 Label 5000169172483 (WR VENISON …" at bounding box center [257, 181] width 131 height 60
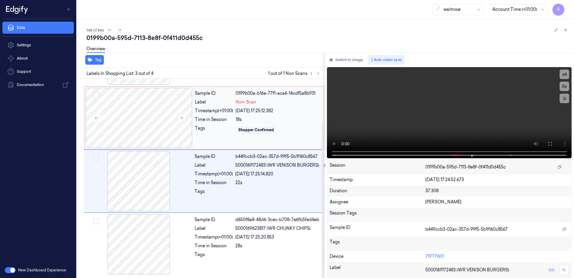
click at [259, 146] on div "Sample ID 0199b00a-b16e-77f1-aca6-14cdf5a8b931 Label Non-Scan Timestamp (+01:00…" at bounding box center [258, 118] width 130 height 60
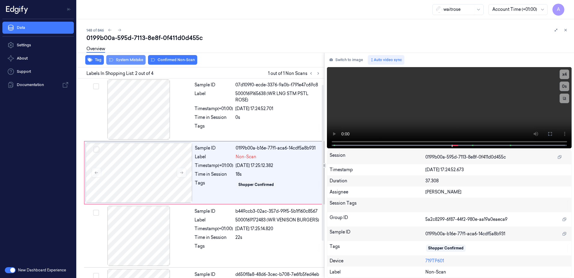
scroll to position [0, 0]
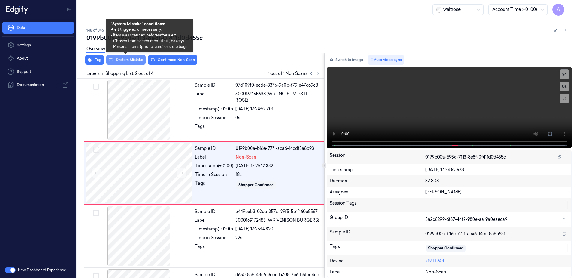
click at [124, 62] on button "System Mistake" at bounding box center [125, 60] width 39 height 10
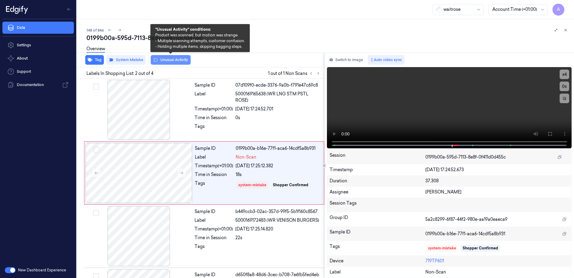
click at [162, 62] on button "Unusual Activity" at bounding box center [171, 60] width 40 height 10
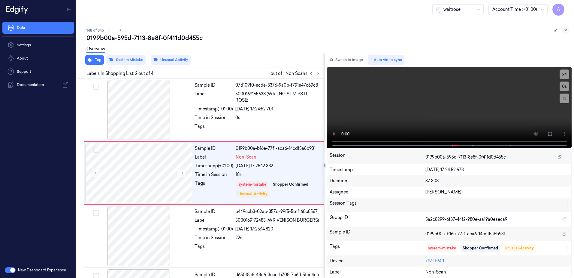
click at [567, 30] on icon at bounding box center [566, 30] width 4 height 4
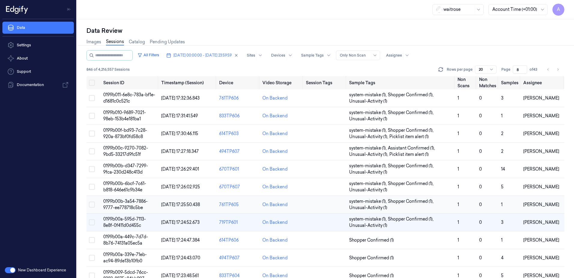
scroll to position [30, 0]
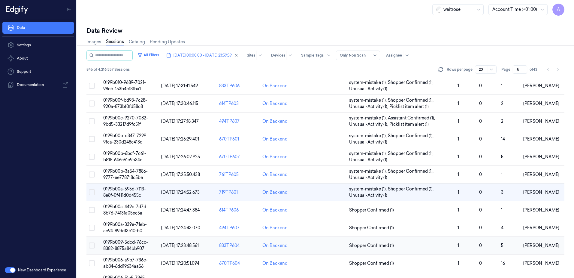
click at [135, 243] on span "0199b009-5dcd-76cc-8382-8875a84bb907" at bounding box center [125, 245] width 45 height 12
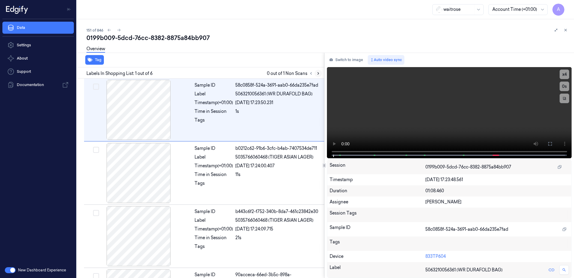
click at [319, 74] on icon at bounding box center [318, 73] width 4 height 4
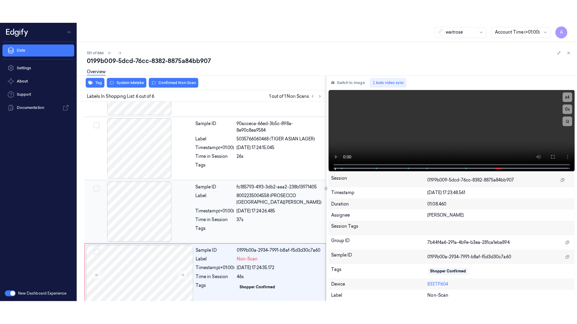
scroll to position [181, 0]
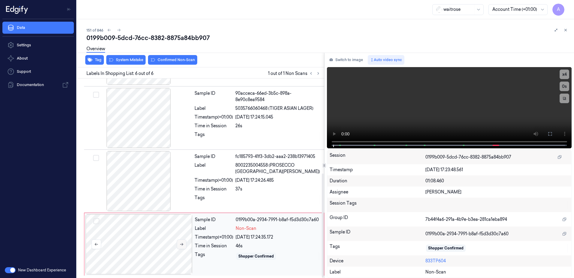
click at [183, 245] on icon at bounding box center [182, 244] width 4 height 4
click at [180, 246] on icon at bounding box center [182, 244] width 4 height 4
click at [548, 134] on icon at bounding box center [550, 133] width 5 height 5
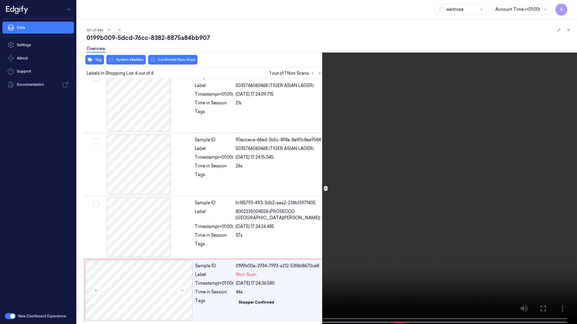
click at [392, 189] on video at bounding box center [288, 163] width 577 height 326
click at [0, 0] on button at bounding box center [0, 0] width 0 height 0
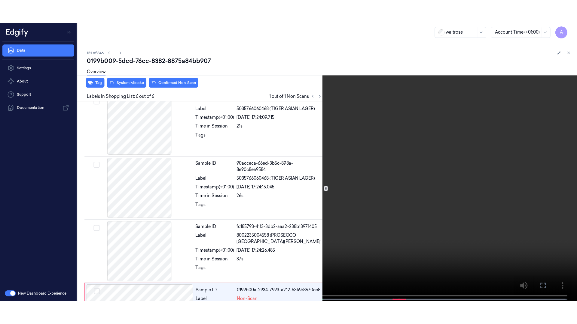
scroll to position [181, 0]
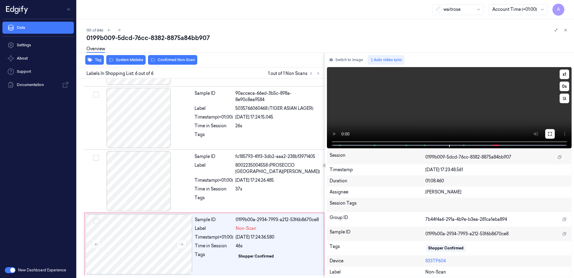
click at [547, 134] on button at bounding box center [550, 134] width 10 height 10
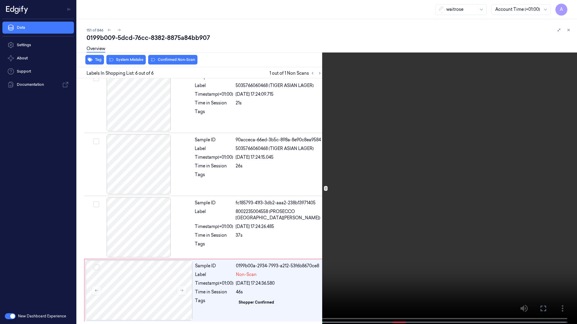
click at [401, 188] on video at bounding box center [288, 163] width 577 height 326
click at [0, 0] on icon at bounding box center [0, 0] width 0 height 0
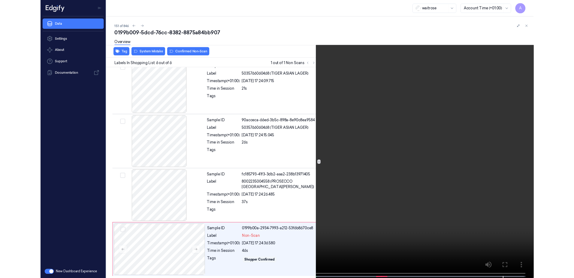
scroll to position [181, 0]
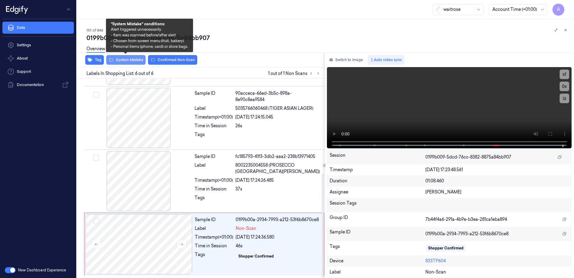
click at [127, 61] on button "System Mistake" at bounding box center [125, 60] width 39 height 10
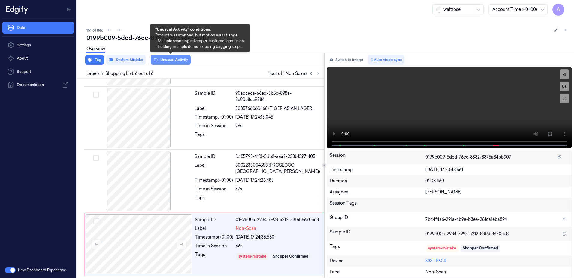
click at [168, 62] on button "Unusual Activity" at bounding box center [171, 60] width 40 height 10
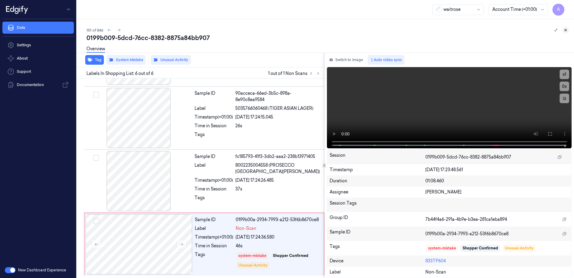
click at [567, 31] on icon at bounding box center [566, 30] width 4 height 4
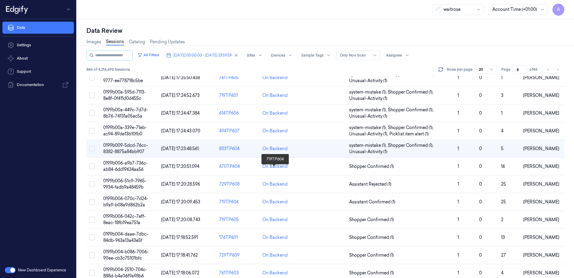
scroll to position [171, 0]
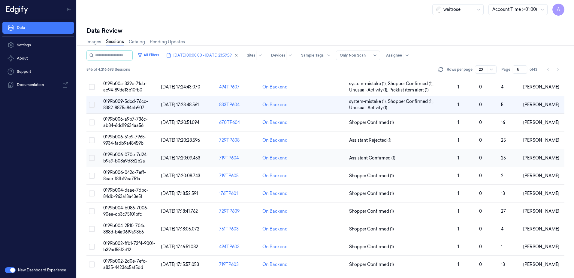
click at [132, 155] on span "0199b006-070c-7d24-b9a9-b08a9d862b2a" at bounding box center [125, 158] width 45 height 12
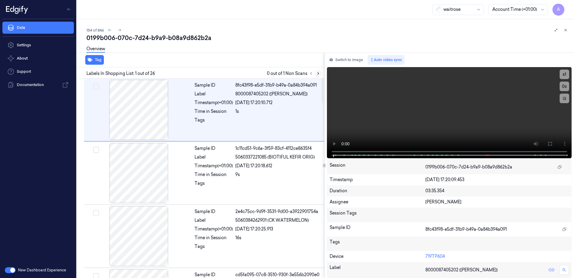
click at [318, 73] on icon at bounding box center [318, 73] width 4 height 4
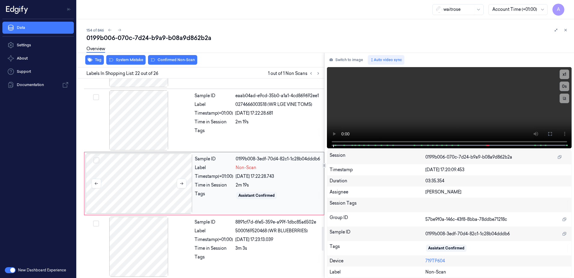
scroll to position [1256, 0]
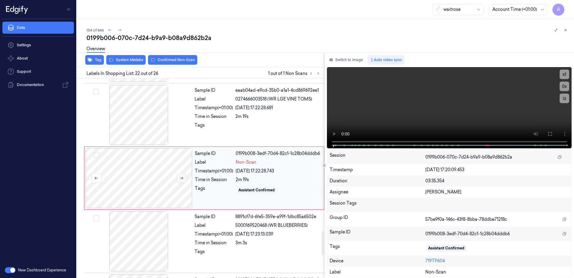
click at [181, 179] on icon at bounding box center [182, 178] width 4 height 4
click at [181, 177] on icon at bounding box center [182, 178] width 4 height 4
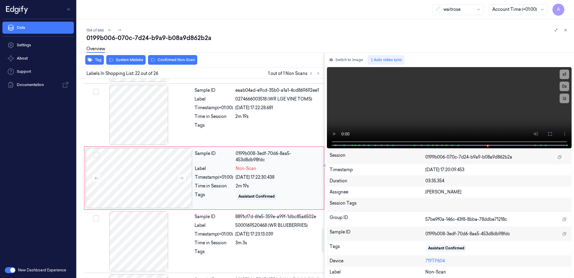
scroll to position [1166, 0]
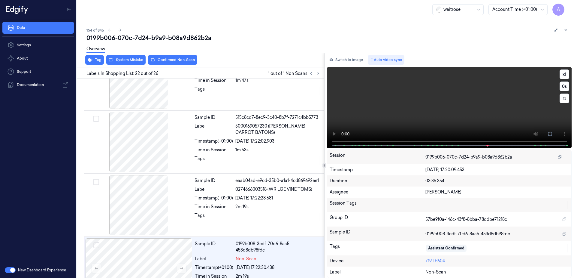
drag, startPoint x: 484, startPoint y: 119, endPoint x: 521, endPoint y: 120, distance: 36.9
click at [484, 119] on video at bounding box center [449, 107] width 245 height 81
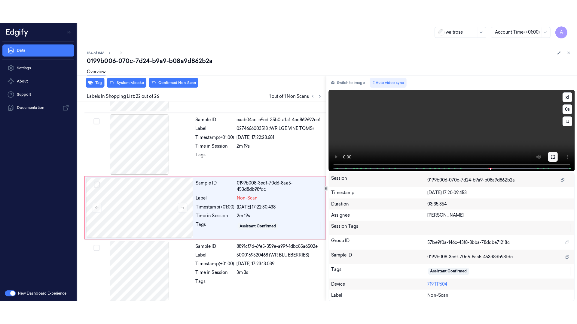
scroll to position [1256, 0]
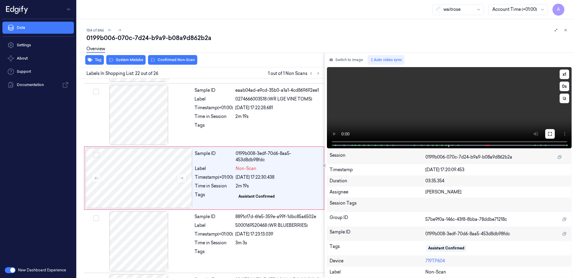
click at [551, 135] on icon at bounding box center [550, 133] width 5 height 5
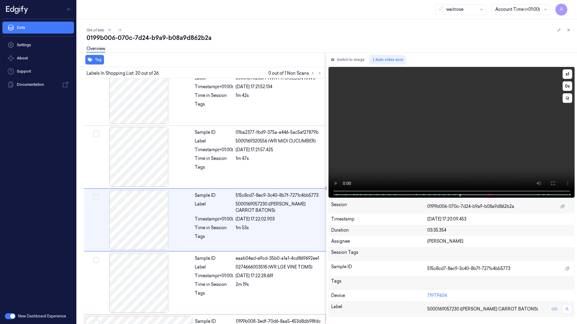
scroll to position [1107, 0]
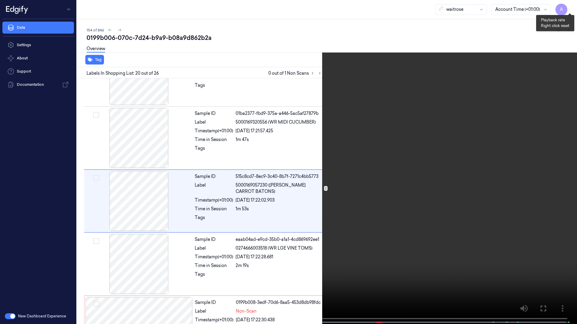
click at [569, 8] on button "x 1" at bounding box center [570, 7] width 10 height 10
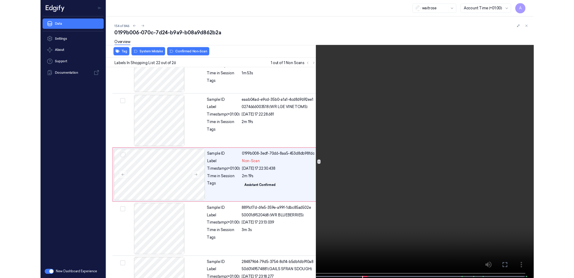
scroll to position [1233, 0]
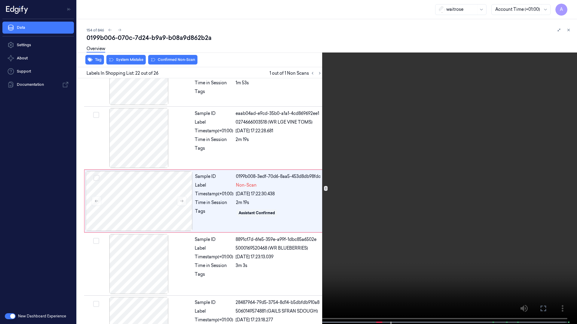
click at [0, 0] on icon at bounding box center [0, 0] width 0 height 0
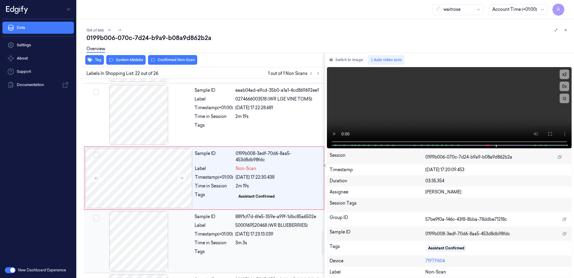
scroll to position [1226, 0]
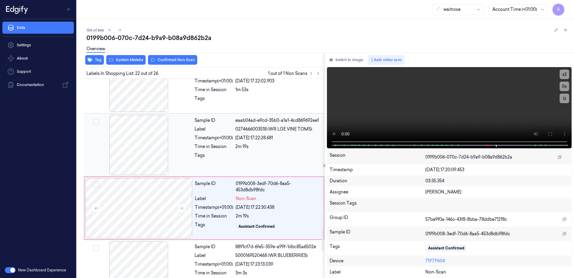
click at [272, 158] on div at bounding box center [277, 157] width 85 height 10
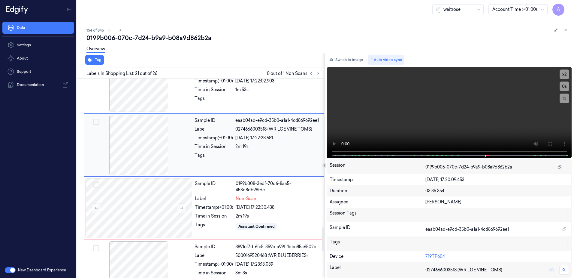
scroll to position [1193, 0]
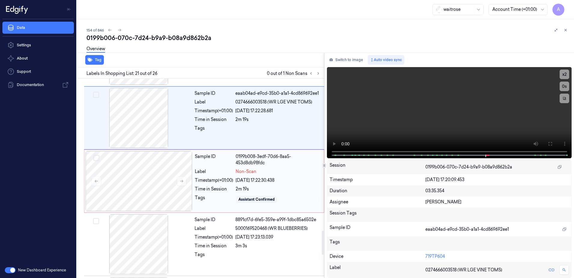
click at [216, 187] on div "Time in Session" at bounding box center [214, 189] width 38 height 6
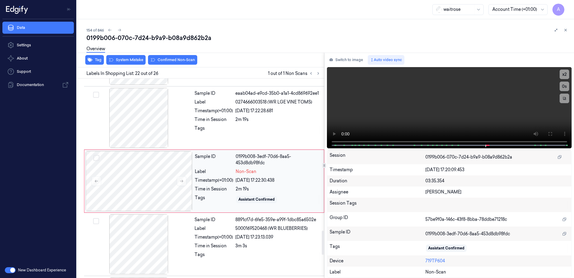
scroll to position [1256, 0]
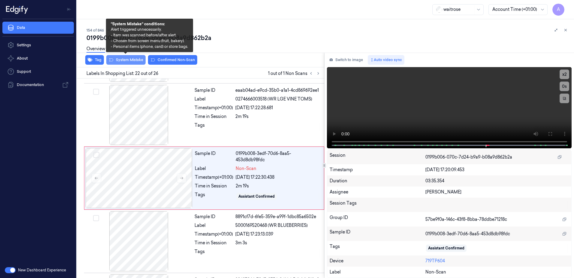
click at [128, 63] on button "System Mistake" at bounding box center [125, 60] width 39 height 10
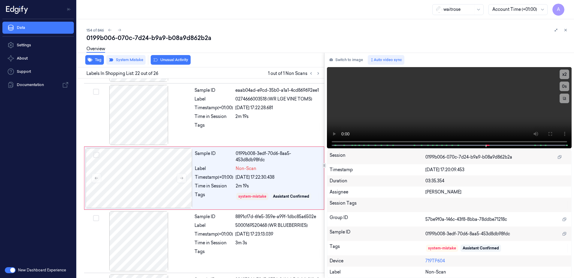
click at [177, 62] on button "Unusual Activity" at bounding box center [171, 60] width 40 height 10
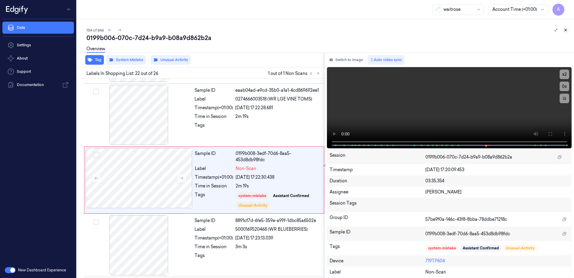
scroll to position [1258, 0]
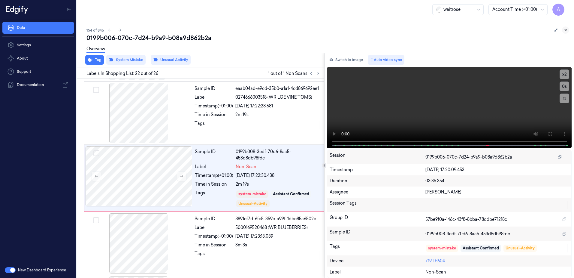
click at [566, 30] on icon at bounding box center [566, 30] width 4 height 4
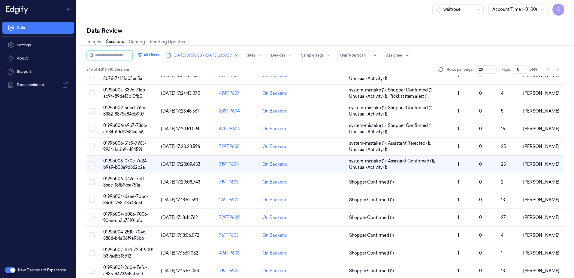
scroll to position [171, 0]
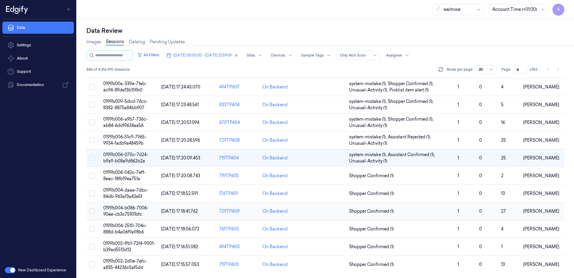
click at [129, 207] on span "0199b004-b086-7006-90ee-cb3c75101bfc" at bounding box center [125, 211] width 45 height 12
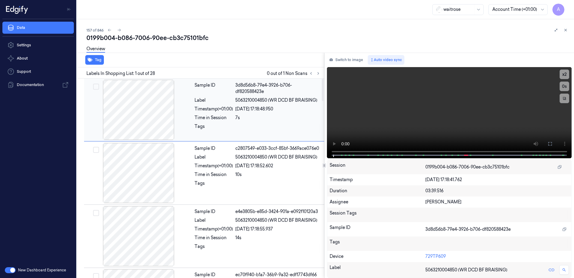
click at [194, 135] on div "Sample ID 3d8d56b8-79e4-3926-b706-df820588423e Label 5063210004850 (WR DCD BF B…" at bounding box center [257, 110] width 131 height 60
click at [320, 72] on icon at bounding box center [318, 73] width 4 height 4
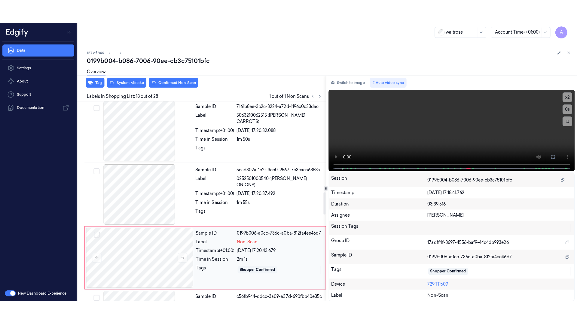
scroll to position [1004, 0]
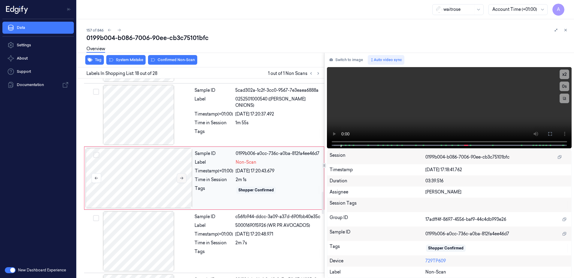
click at [180, 180] on icon at bounding box center [182, 178] width 4 height 4
click at [181, 179] on icon at bounding box center [182, 178] width 4 height 4
click at [181, 178] on icon at bounding box center [182, 178] width 4 height 4
click at [554, 132] on button at bounding box center [550, 134] width 10 height 10
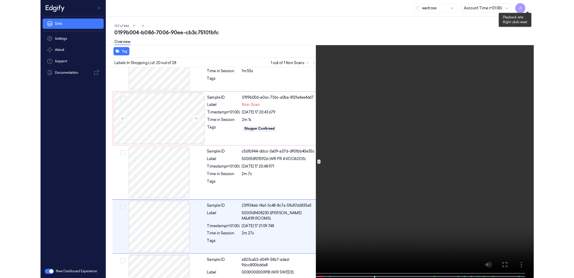
scroll to position [1107, 0]
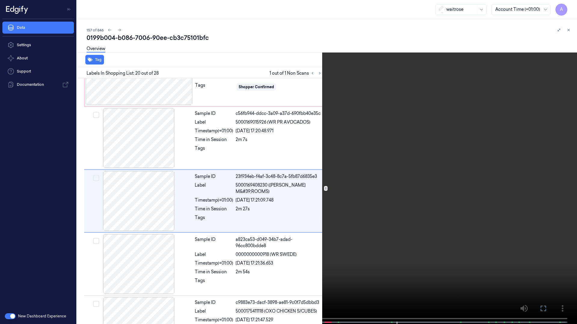
click at [455, 252] on video at bounding box center [288, 163] width 577 height 326
click at [0, 0] on icon at bounding box center [0, 0] width 0 height 0
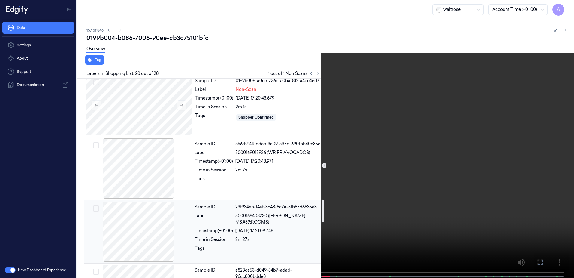
scroll to position [1047, 0]
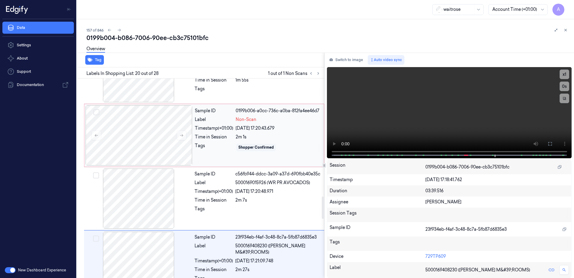
click at [214, 147] on div "Tags" at bounding box center [214, 147] width 38 height 10
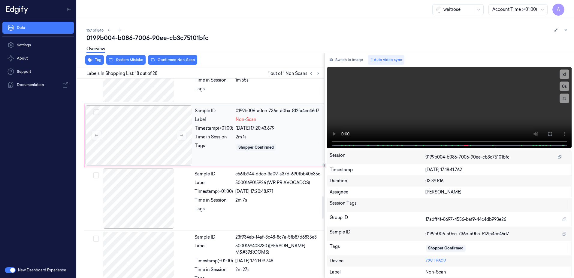
scroll to position [1004, 0]
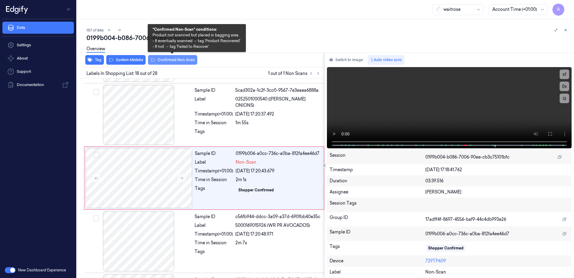
click at [166, 61] on button "Confirmed Non-Scan" at bounding box center [172, 60] width 49 height 10
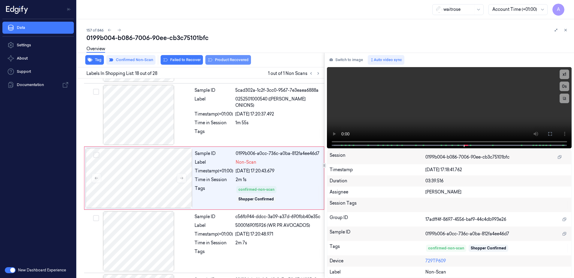
click at [222, 60] on button "Product Recovered" at bounding box center [228, 60] width 46 height 10
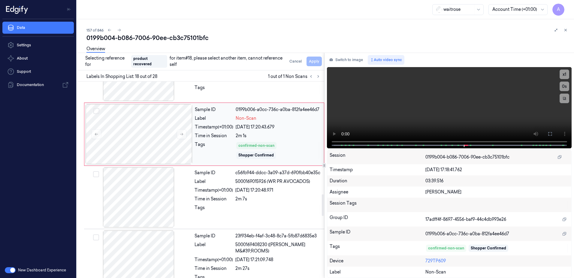
scroll to position [1094, 0]
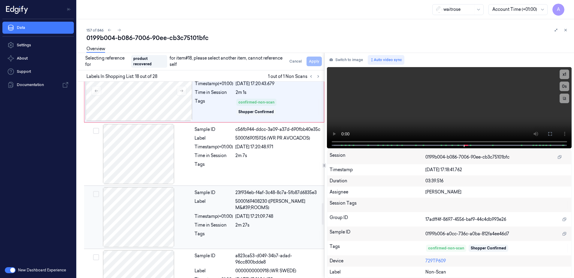
click at [290, 228] on div "Sample ID 23f934eb-f4af-3c48-8c7a-5fb87d6835e3 Label 5000169408230 ([PERSON_NAM…" at bounding box center [257, 217] width 131 height 60
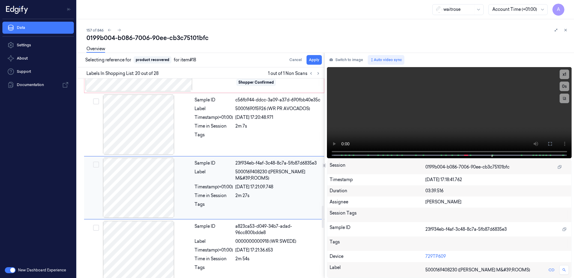
scroll to position [1130, 0]
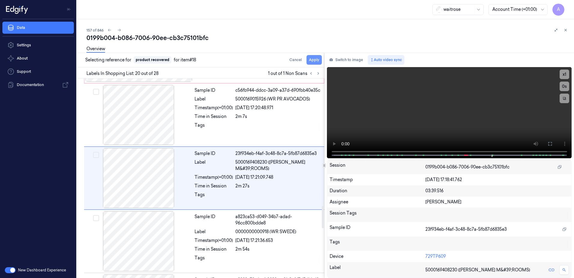
click at [317, 62] on button "Apply" at bounding box center [314, 60] width 15 height 10
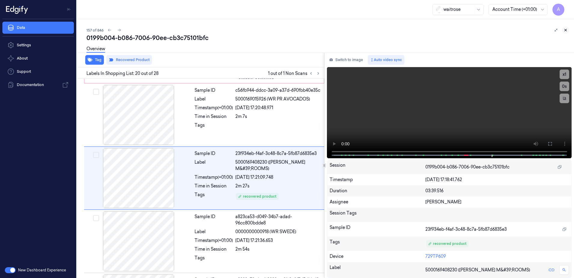
click at [568, 30] on icon at bounding box center [566, 30] width 4 height 4
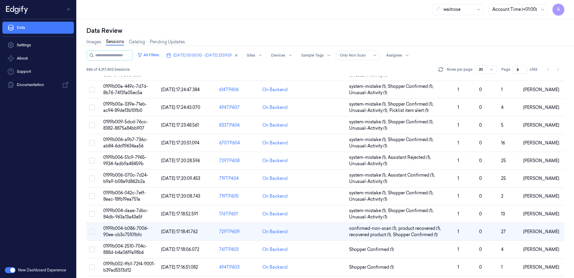
scroll to position [171, 0]
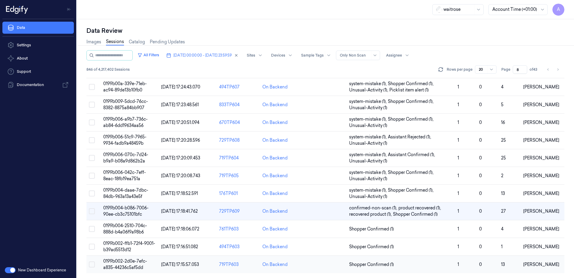
click at [126, 263] on span "0199b002-2d0e-7efc-a835-44236c5af5dd" at bounding box center [125, 264] width 44 height 12
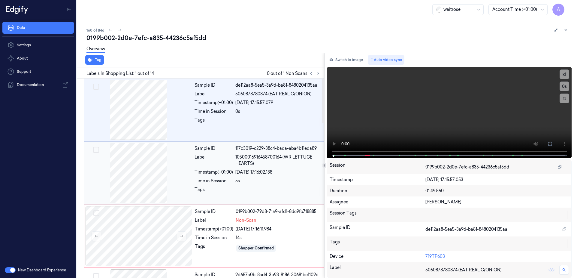
click at [230, 147] on div "Sample ID" at bounding box center [214, 148] width 38 height 6
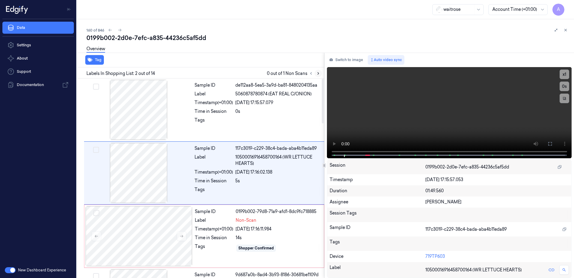
click at [316, 73] on button at bounding box center [318, 73] width 7 height 7
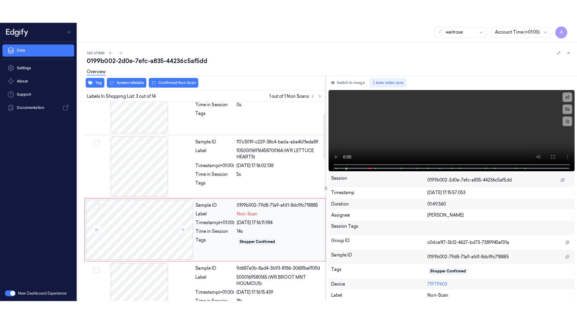
scroll to position [58, 0]
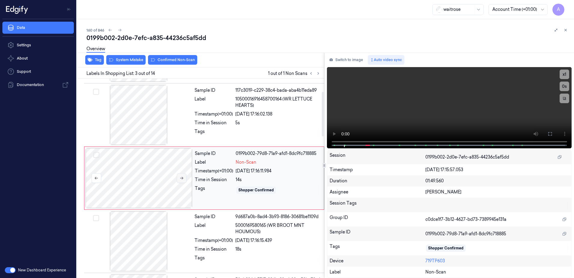
click at [180, 178] on icon at bounding box center [181, 178] width 3 height 3
click at [179, 179] on button at bounding box center [182, 178] width 10 height 10
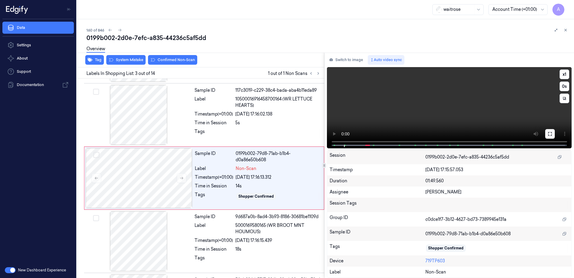
click at [550, 133] on icon at bounding box center [550, 133] width 5 height 5
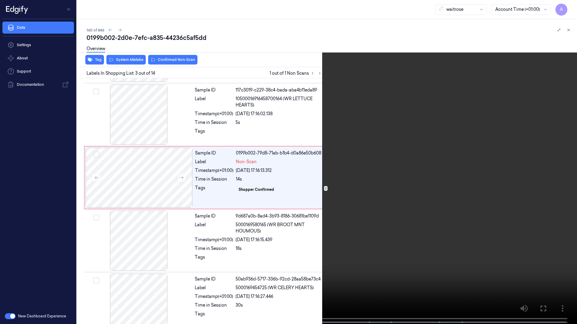
click at [435, 172] on video at bounding box center [288, 163] width 577 height 326
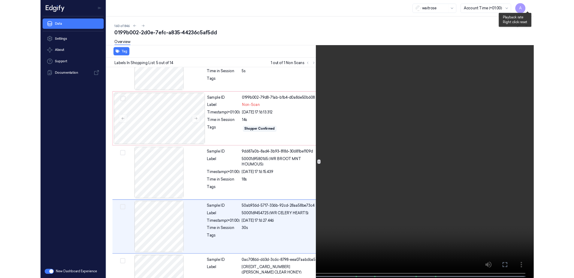
scroll to position [161, 0]
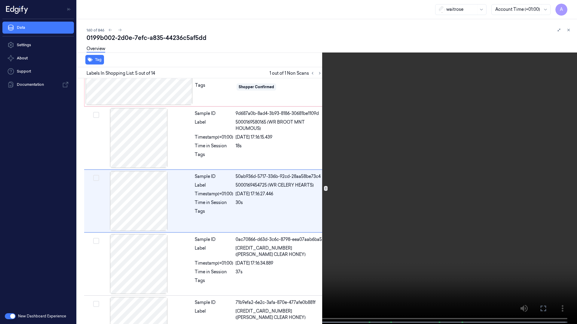
click at [0, 0] on button at bounding box center [0, 0] width 0 height 0
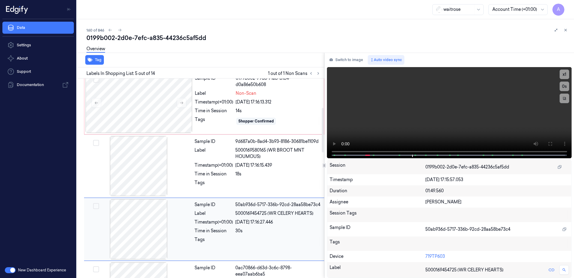
scroll to position [124, 0]
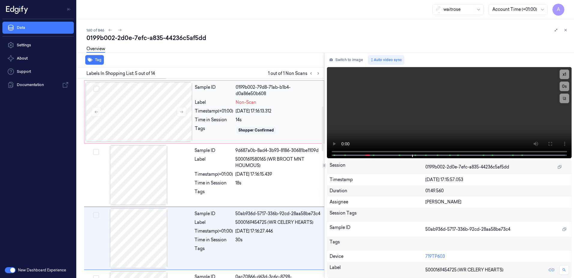
click at [290, 120] on div "14s" at bounding box center [278, 120] width 85 height 6
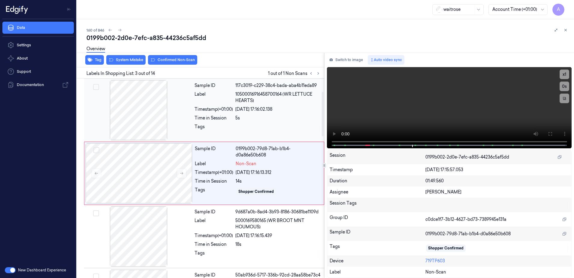
scroll to position [58, 0]
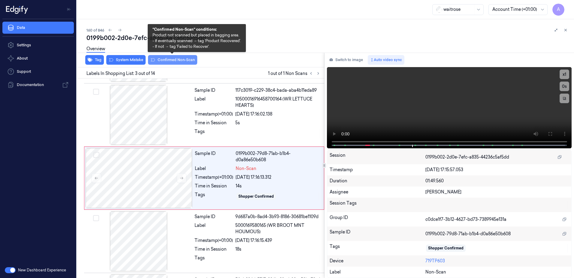
click at [162, 63] on button "Confirmed Non-Scan" at bounding box center [172, 60] width 49 height 10
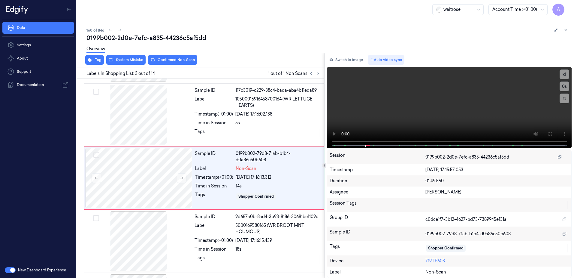
scroll to position [60, 0]
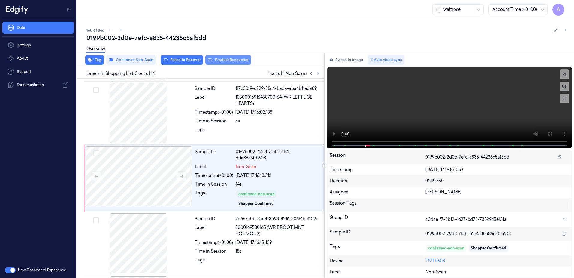
click at [224, 64] on button "Product Recovered" at bounding box center [228, 60] width 46 height 10
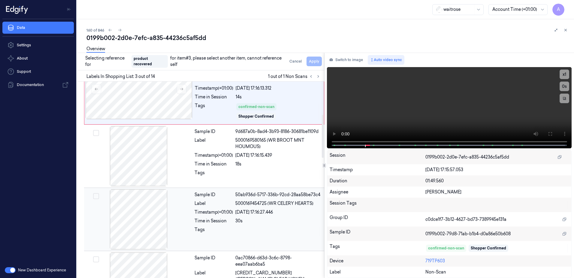
scroll to position [210, 0]
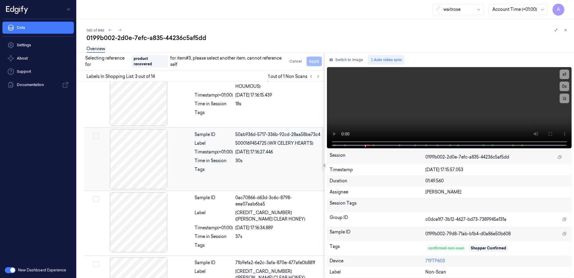
click at [252, 173] on div at bounding box center [277, 171] width 85 height 10
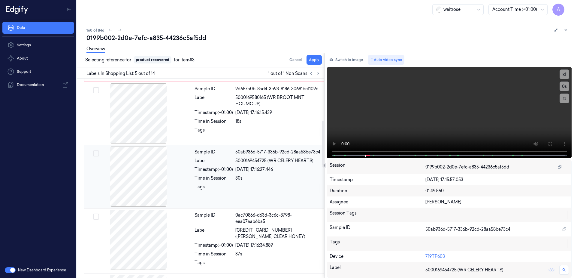
scroll to position [188, 0]
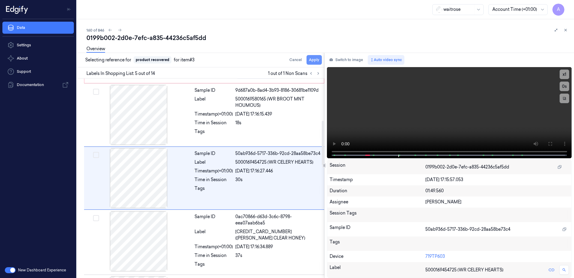
click at [313, 64] on button "Apply" at bounding box center [314, 60] width 15 height 10
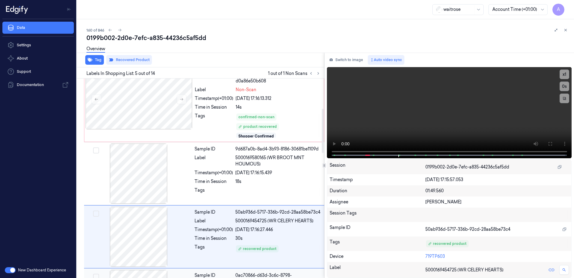
scroll to position [135, 0]
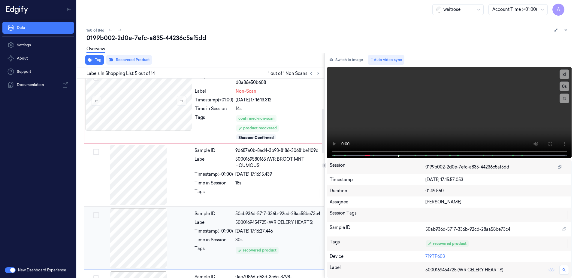
click at [217, 235] on div "Sample ID 50ab936d-5717-336b-92cd-28aa58be73c4 Label 5000169454725 (WR CELERY H…" at bounding box center [257, 238] width 131 height 60
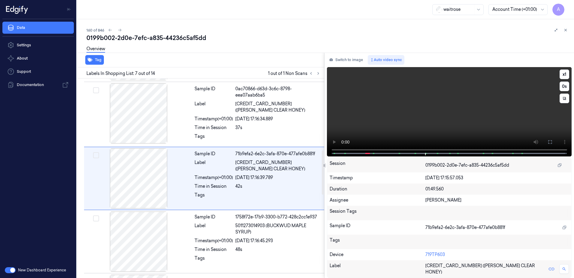
scroll to position [323, 0]
click at [564, 29] on icon at bounding box center [566, 30] width 4 height 4
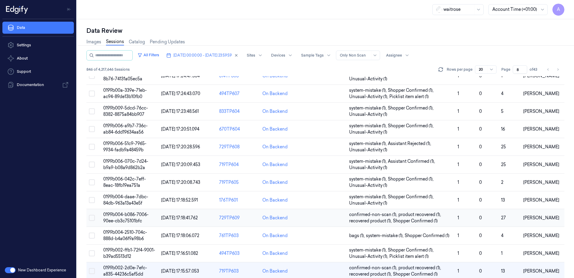
scroll to position [171, 0]
